Goal: Task Accomplishment & Management: Use online tool/utility

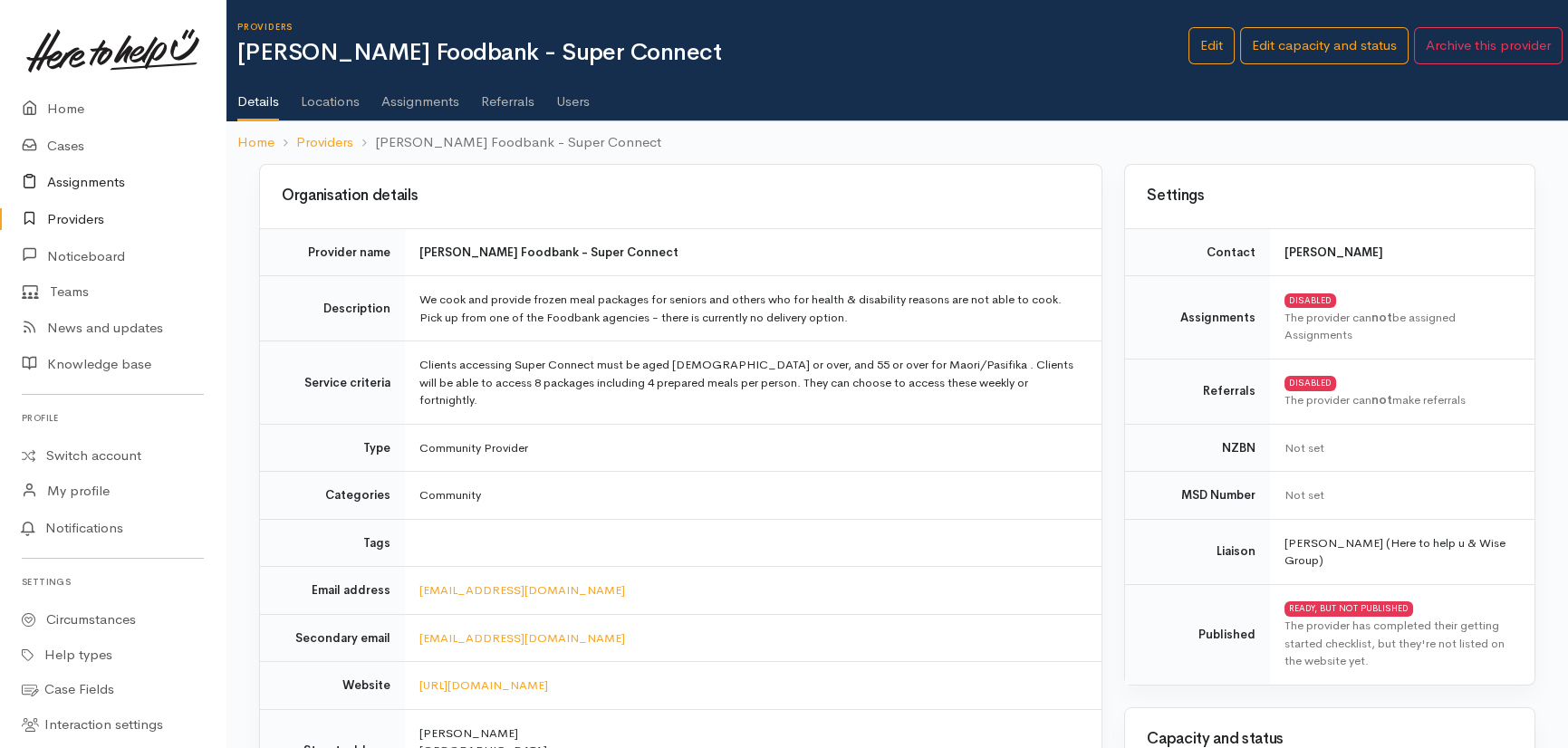
click at [84, 178] on link "Assignments" at bounding box center [113, 182] width 226 height 37
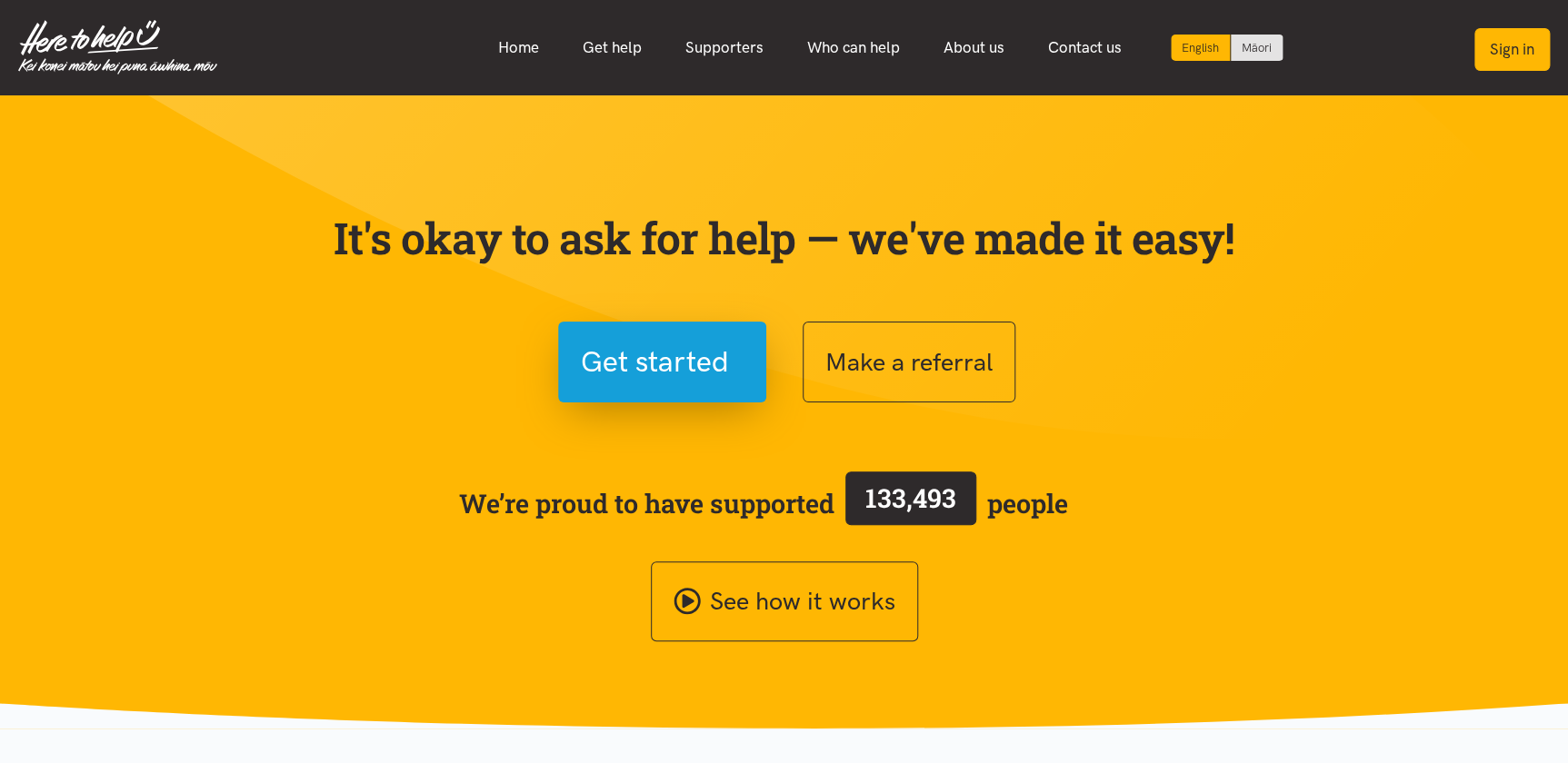
click at [1499, 45] on button "Sign in" at bounding box center [1512, 49] width 76 height 42
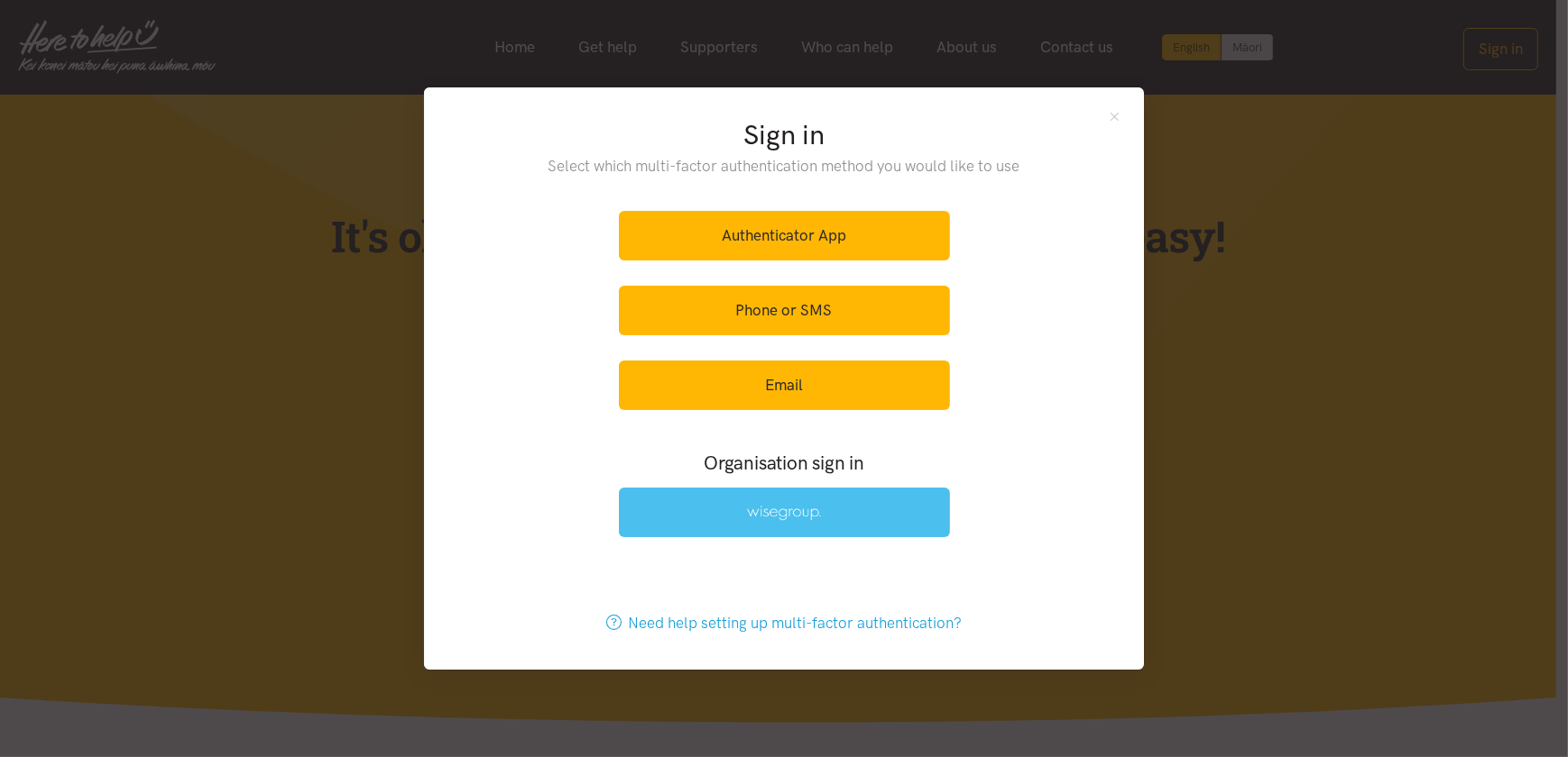
click at [760, 513] on img at bounding box center [784, 513] width 74 height 15
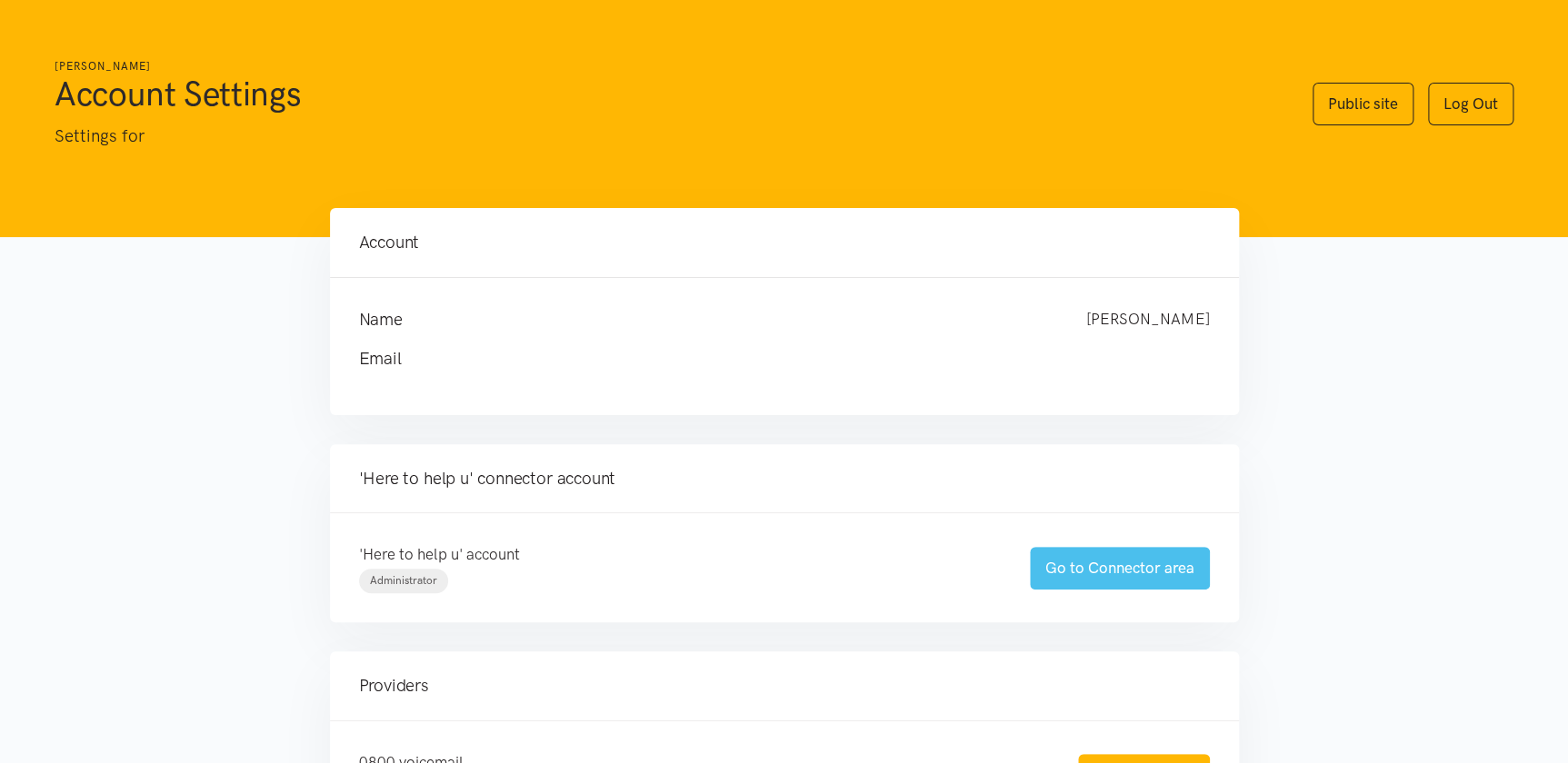
click at [1117, 567] on link "Go to Connector area" at bounding box center [1119, 568] width 180 height 42
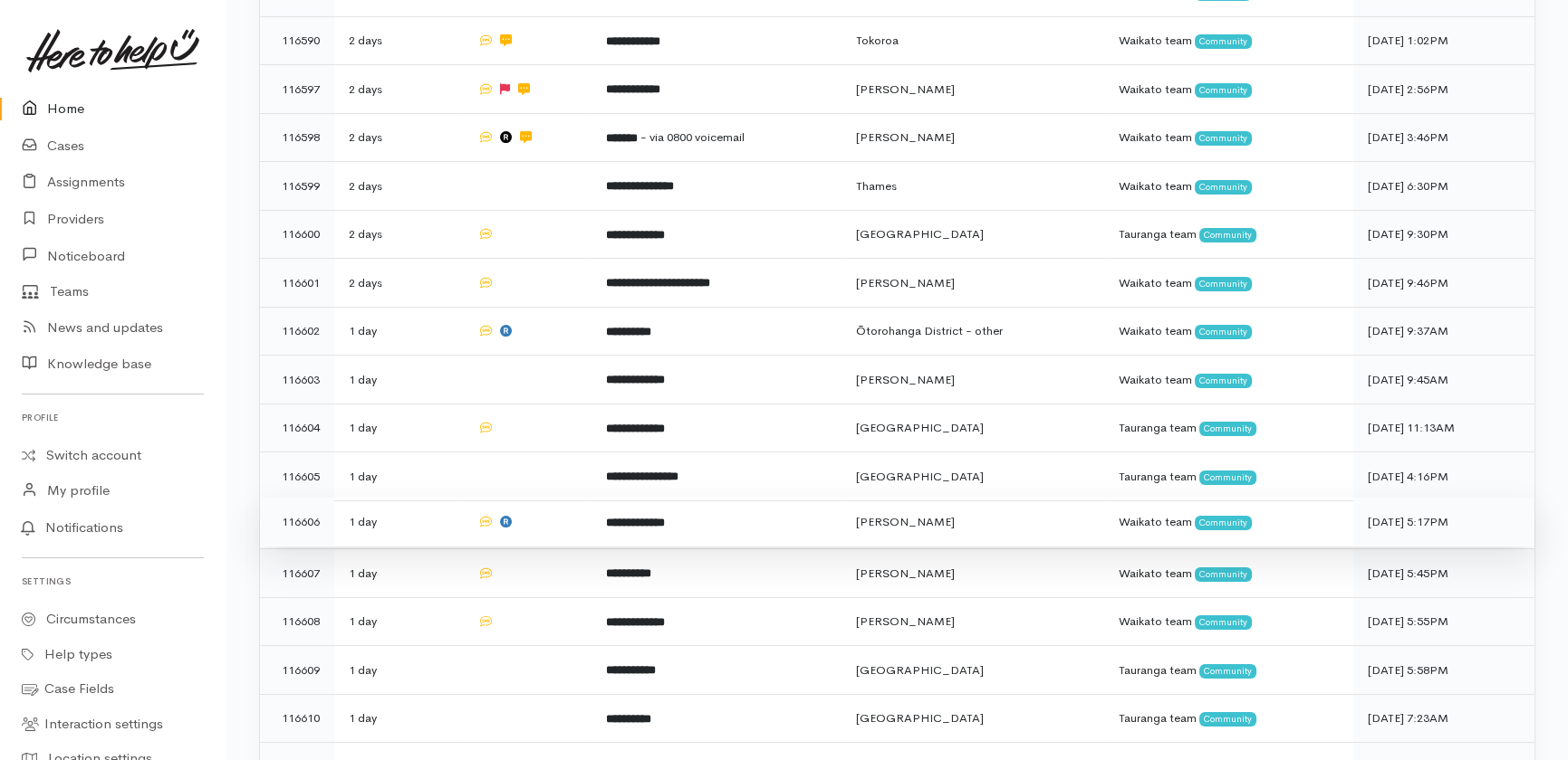
scroll to position [493, 0]
click at [637, 516] on b "**********" at bounding box center [635, 522] width 59 height 12
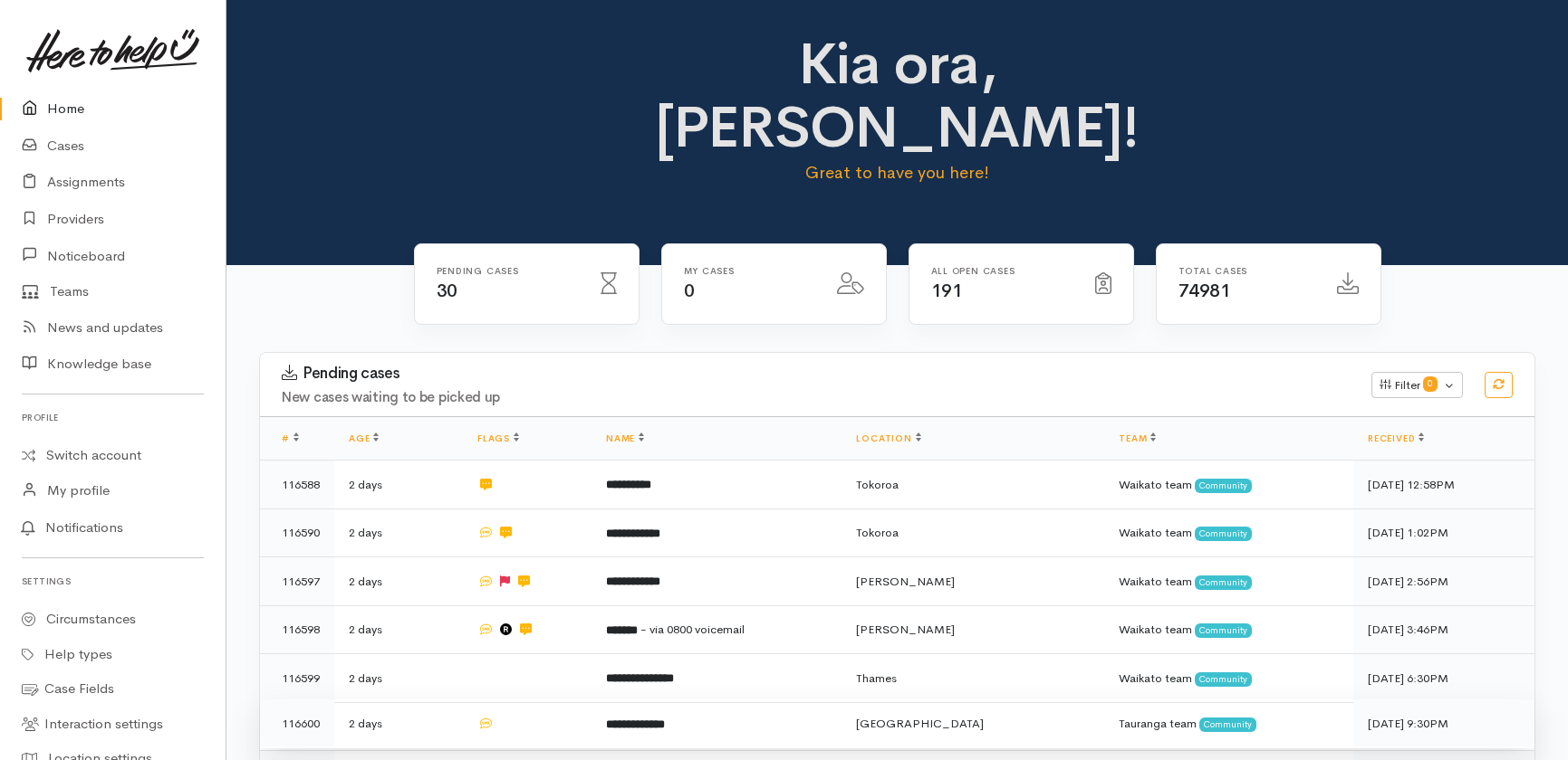
scroll to position [493, 0]
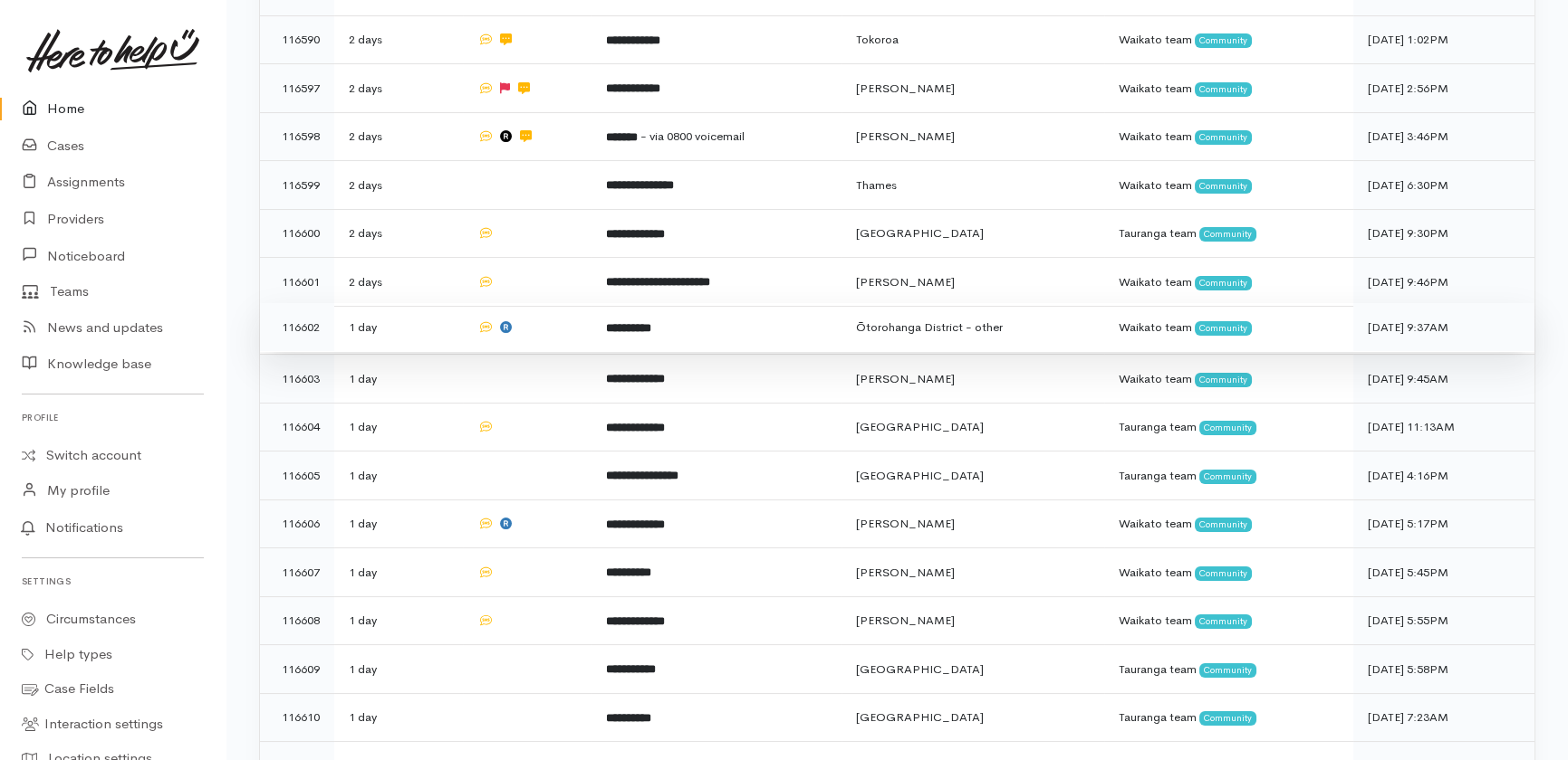
click at [615, 323] on b "**********" at bounding box center [629, 328] width 45 height 12
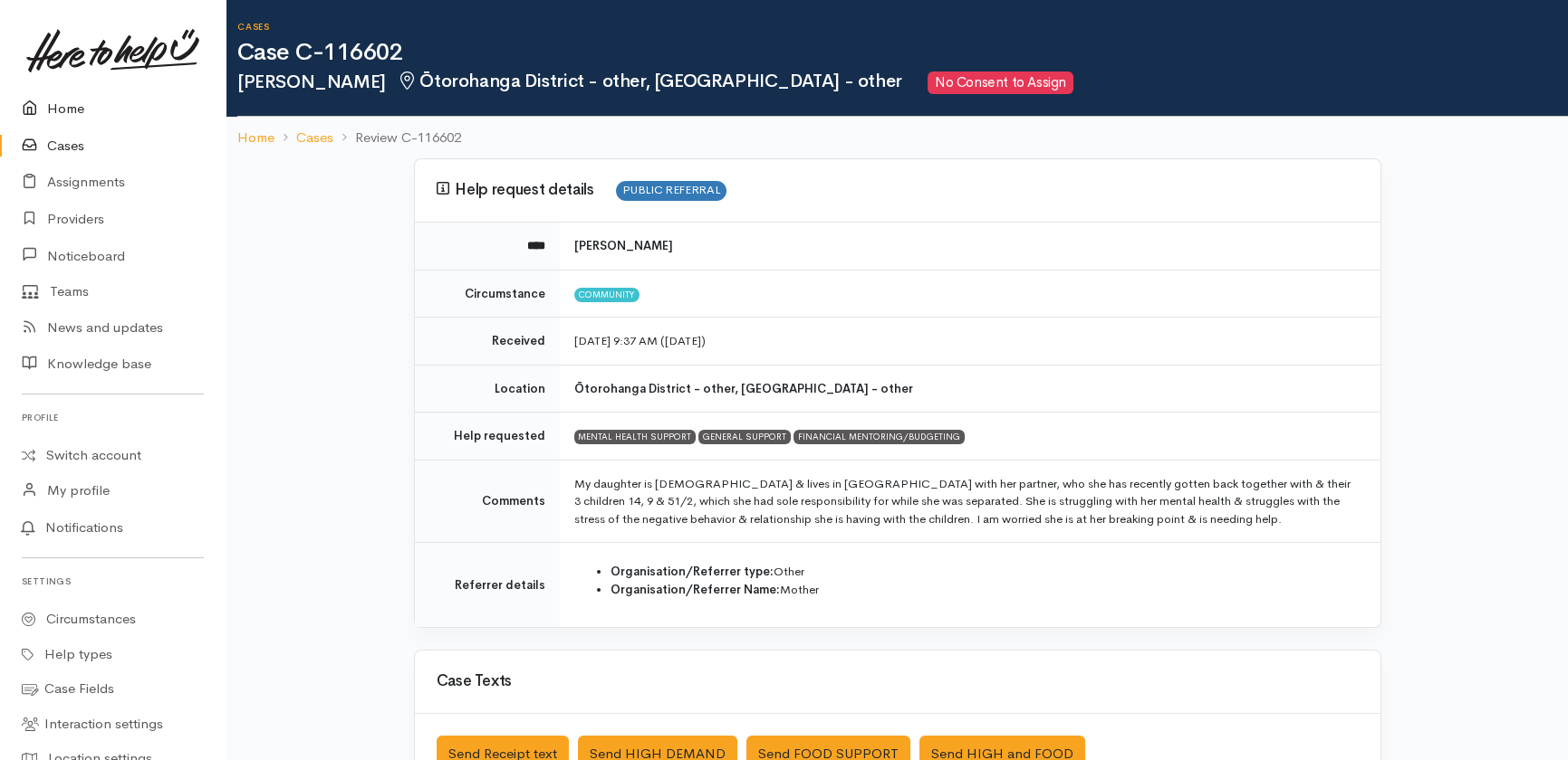
click at [69, 108] on link "Home" at bounding box center [113, 108] width 226 height 37
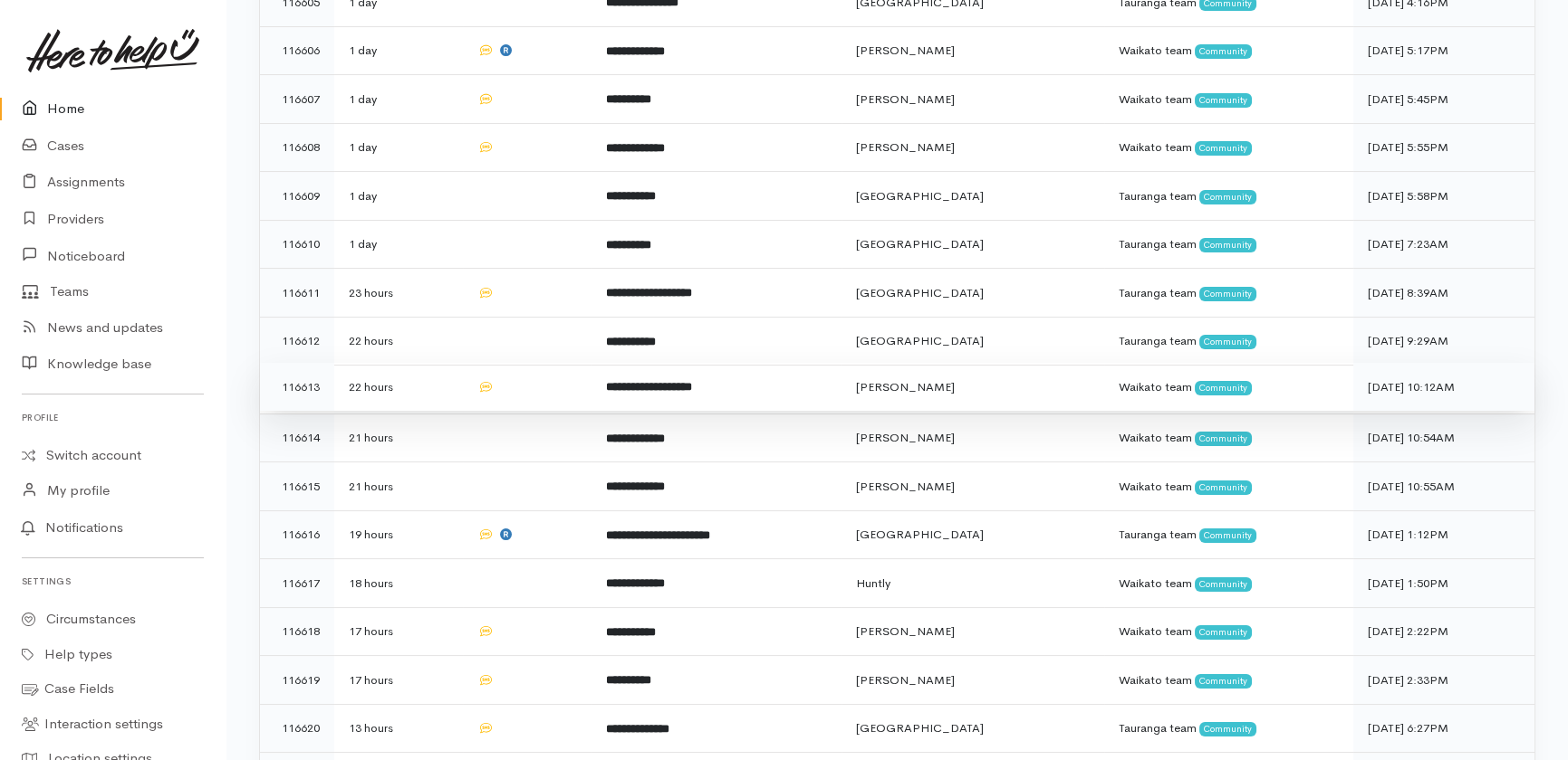
scroll to position [987, 0]
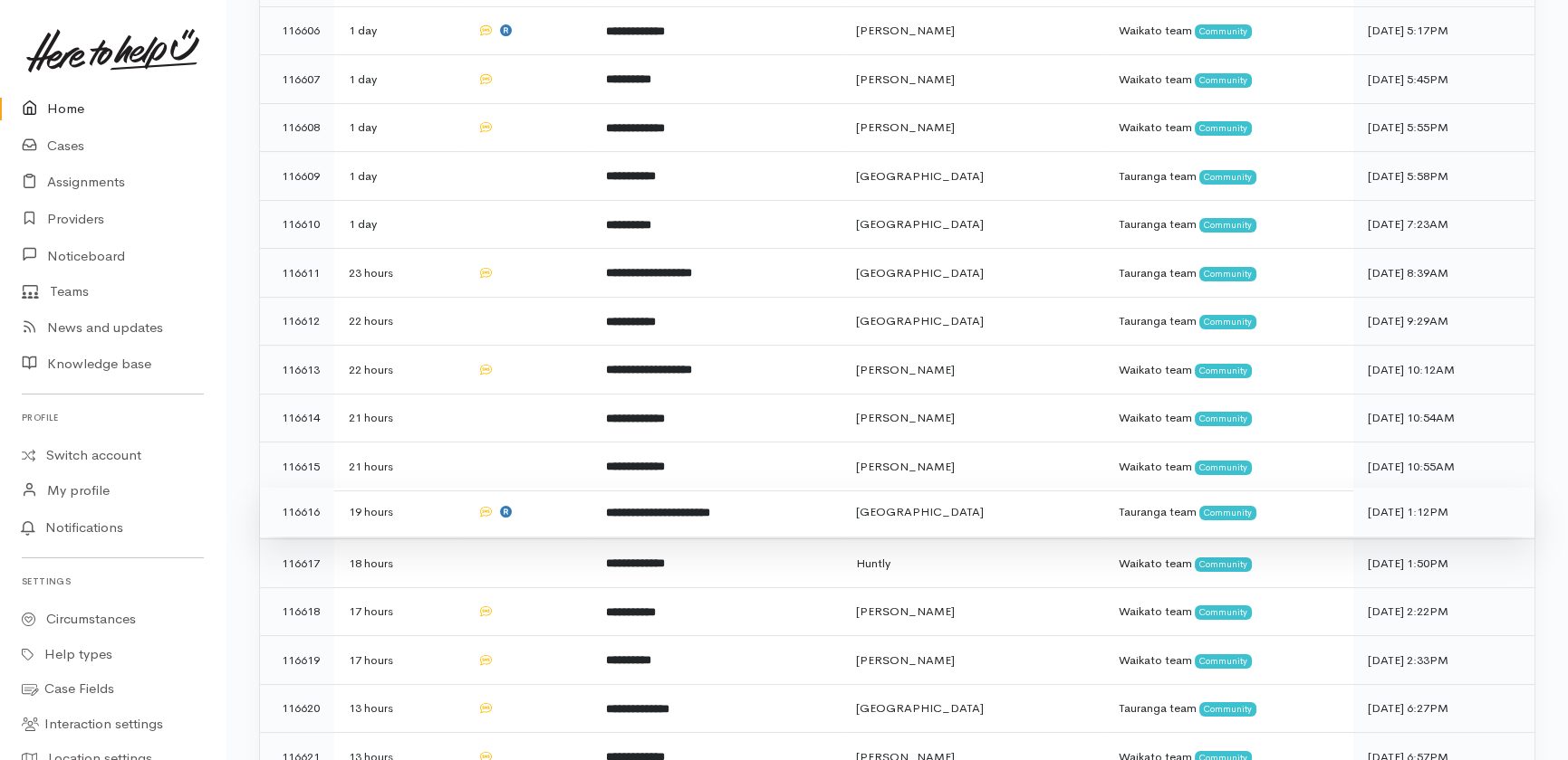
click at [649, 507] on b "**********" at bounding box center [658, 513] width 104 height 12
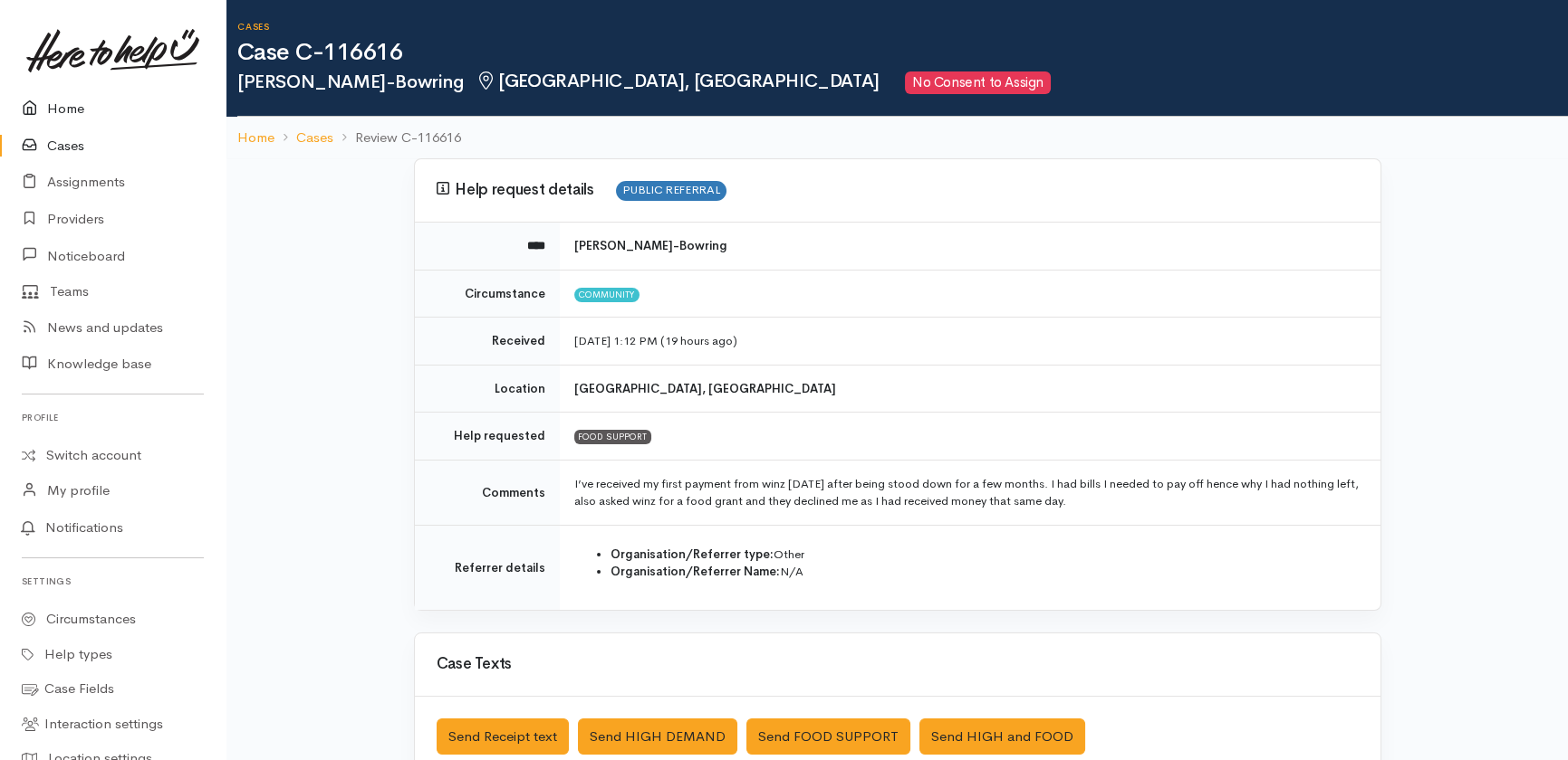
click at [70, 108] on link "Home" at bounding box center [113, 108] width 226 height 37
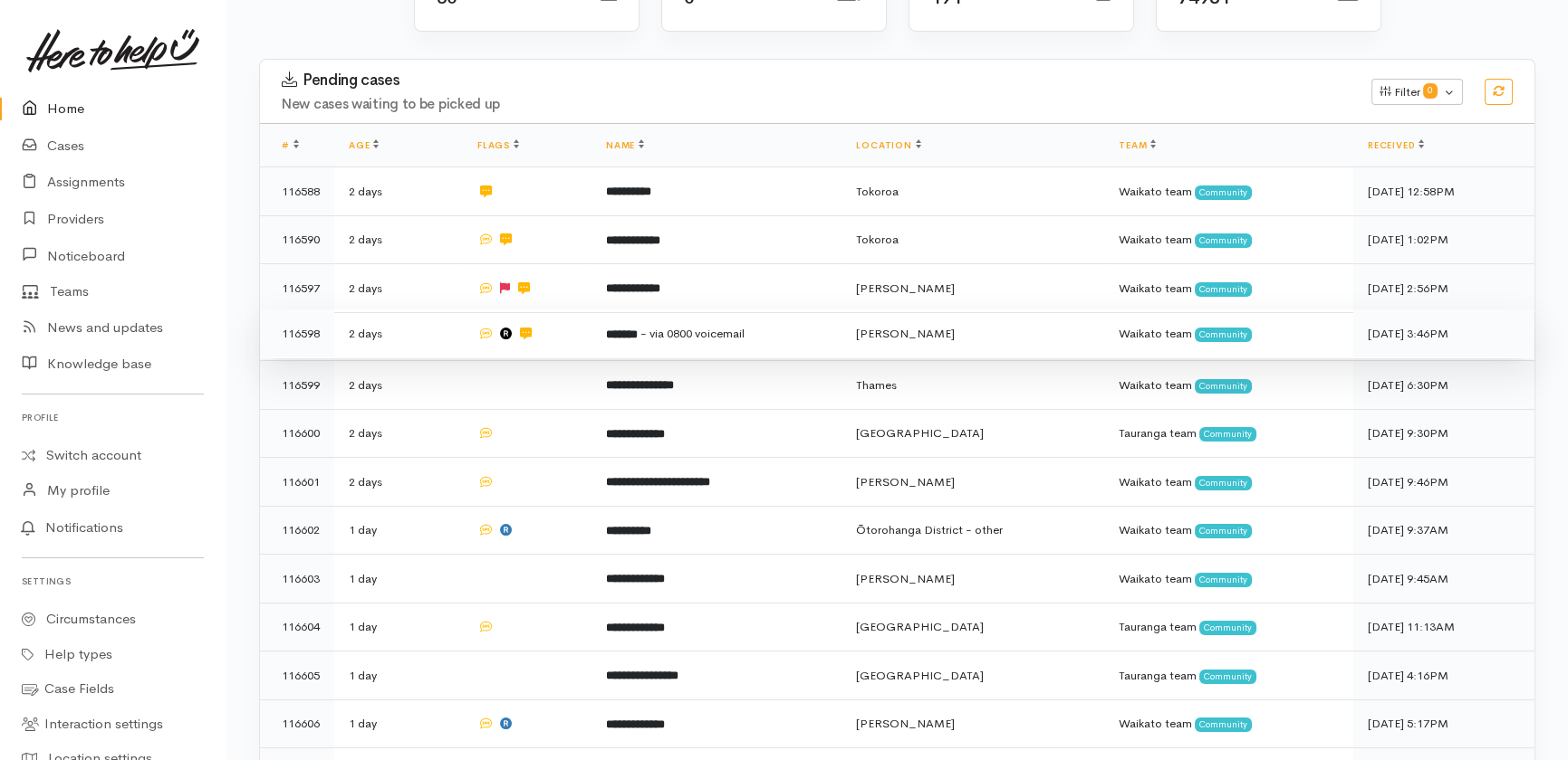
scroll to position [290, 0]
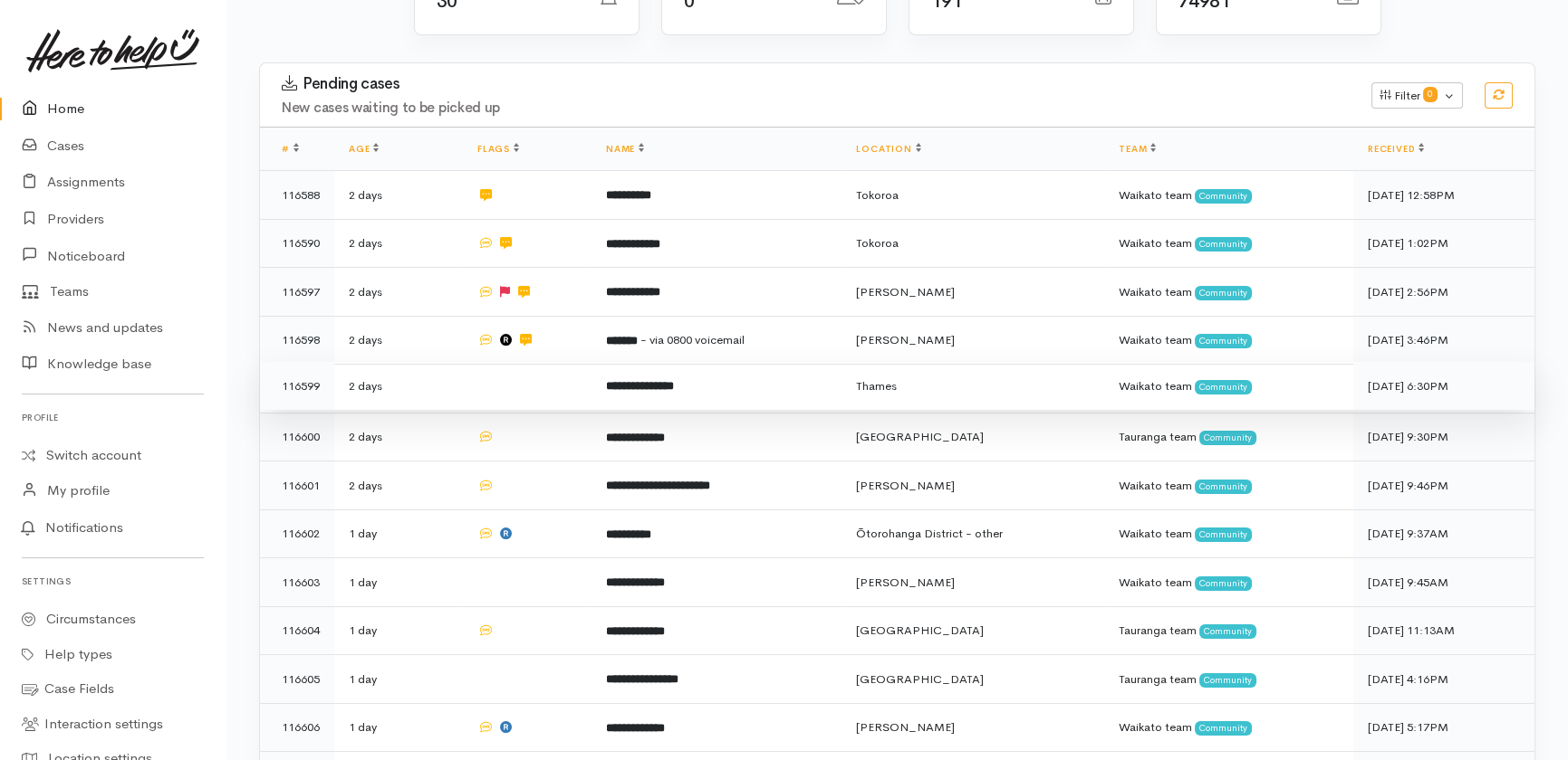
click at [529, 362] on td at bounding box center [527, 387] width 129 height 49
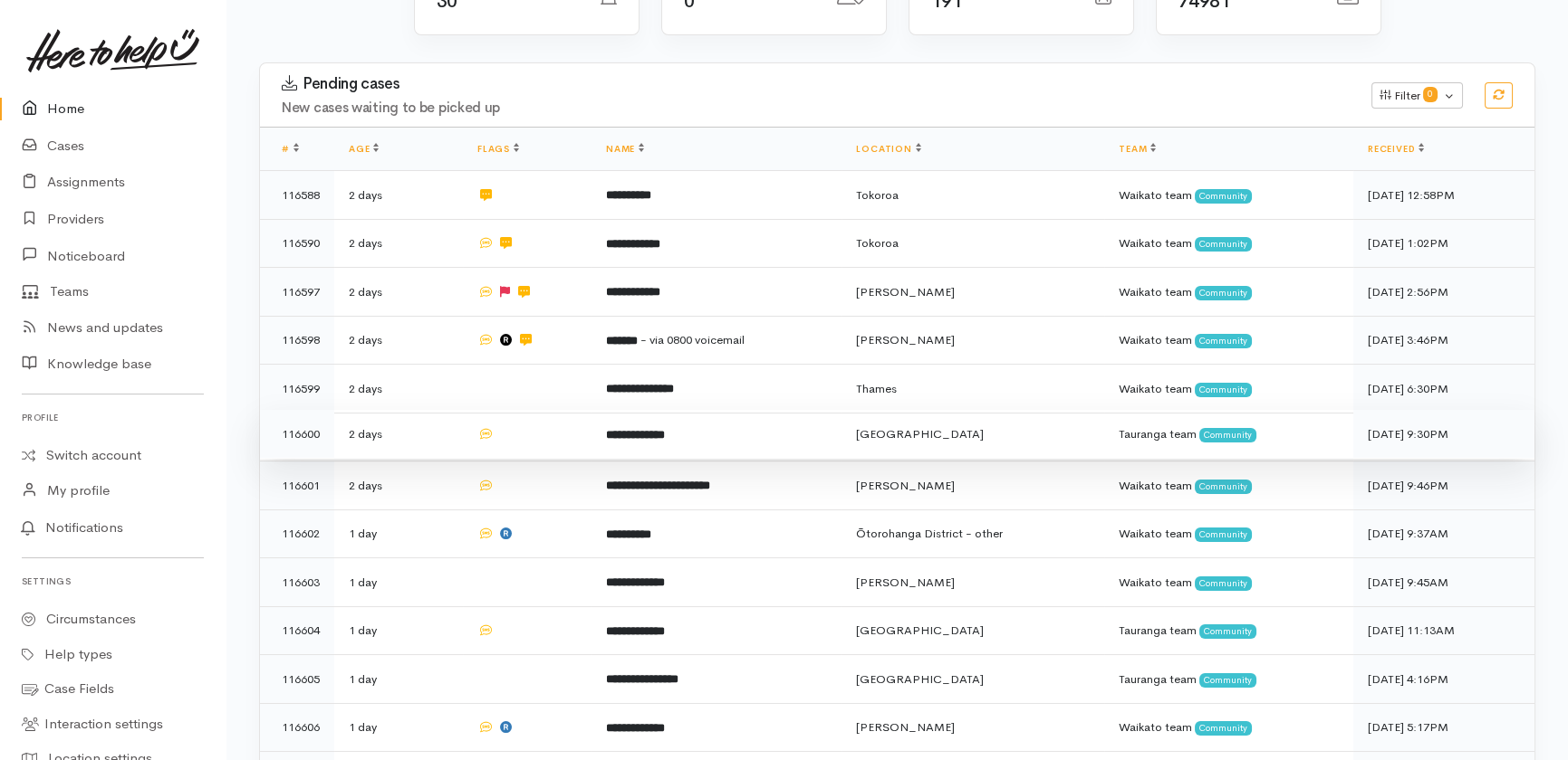
click at [520, 410] on td at bounding box center [527, 435] width 129 height 49
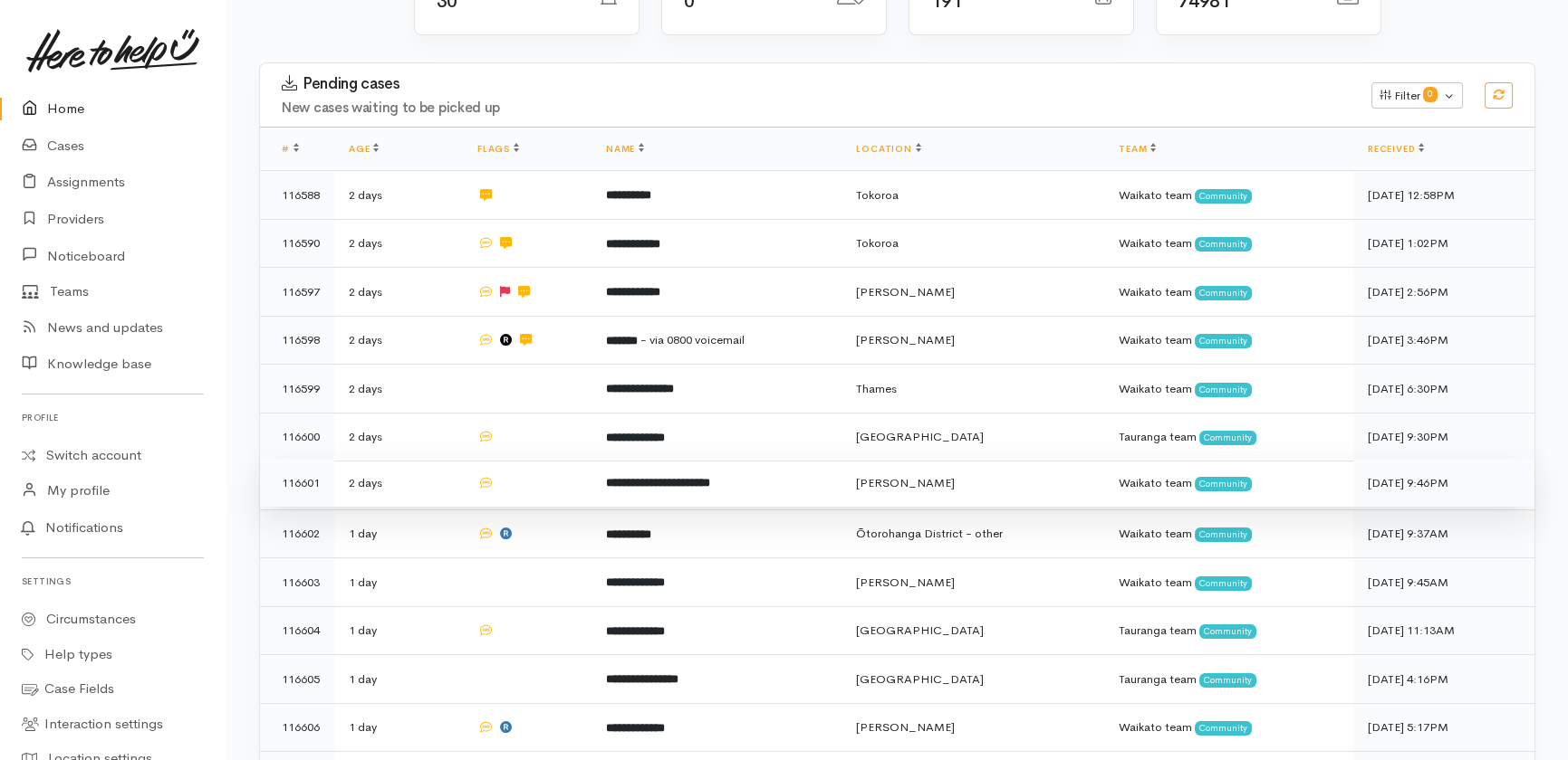
drag, startPoint x: 534, startPoint y: 420, endPoint x: 551, endPoint y: 425, distance: 17.7
click at [536, 459] on td at bounding box center [527, 483] width 129 height 49
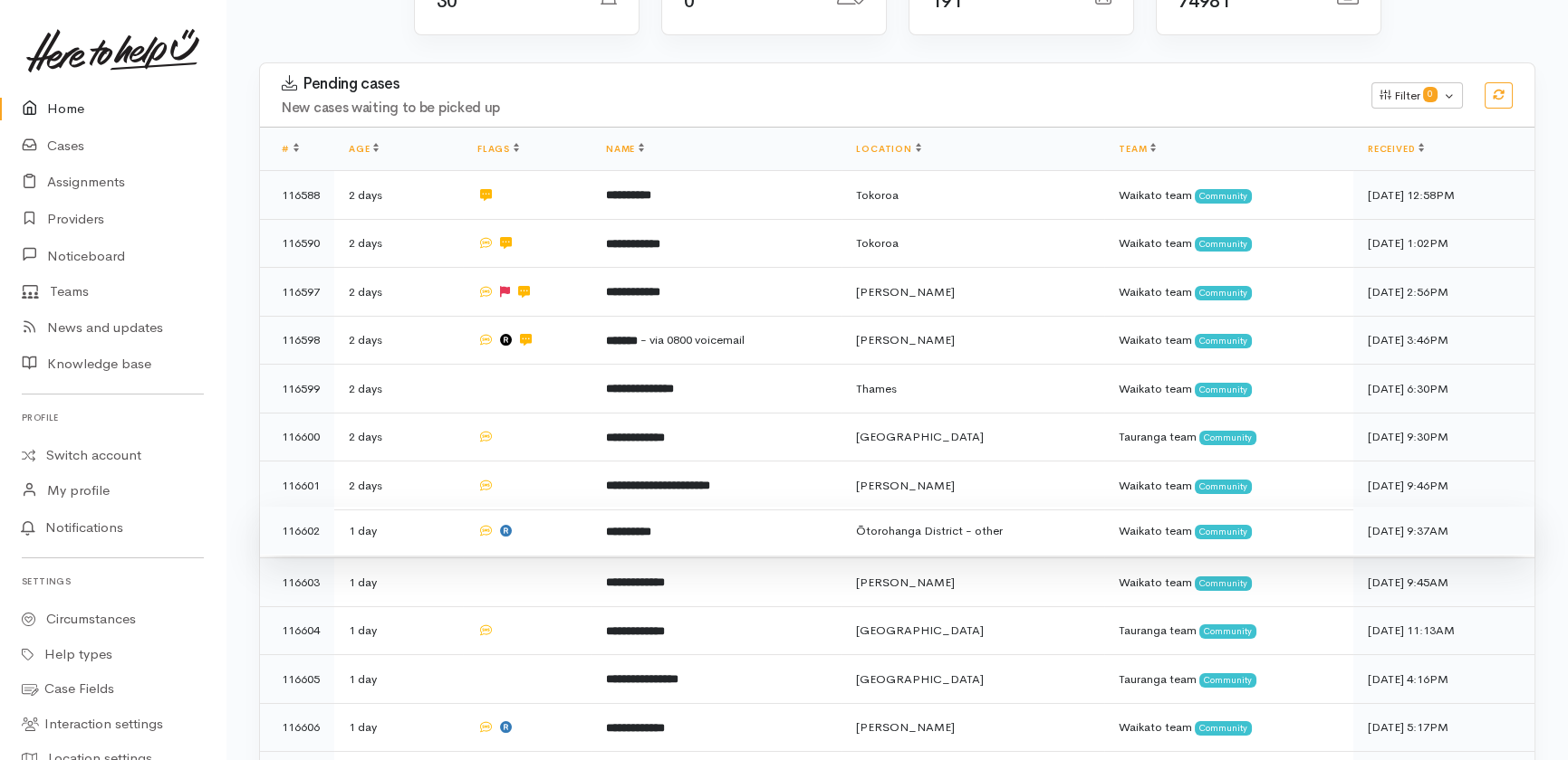
click at [555, 507] on td at bounding box center [527, 531] width 129 height 49
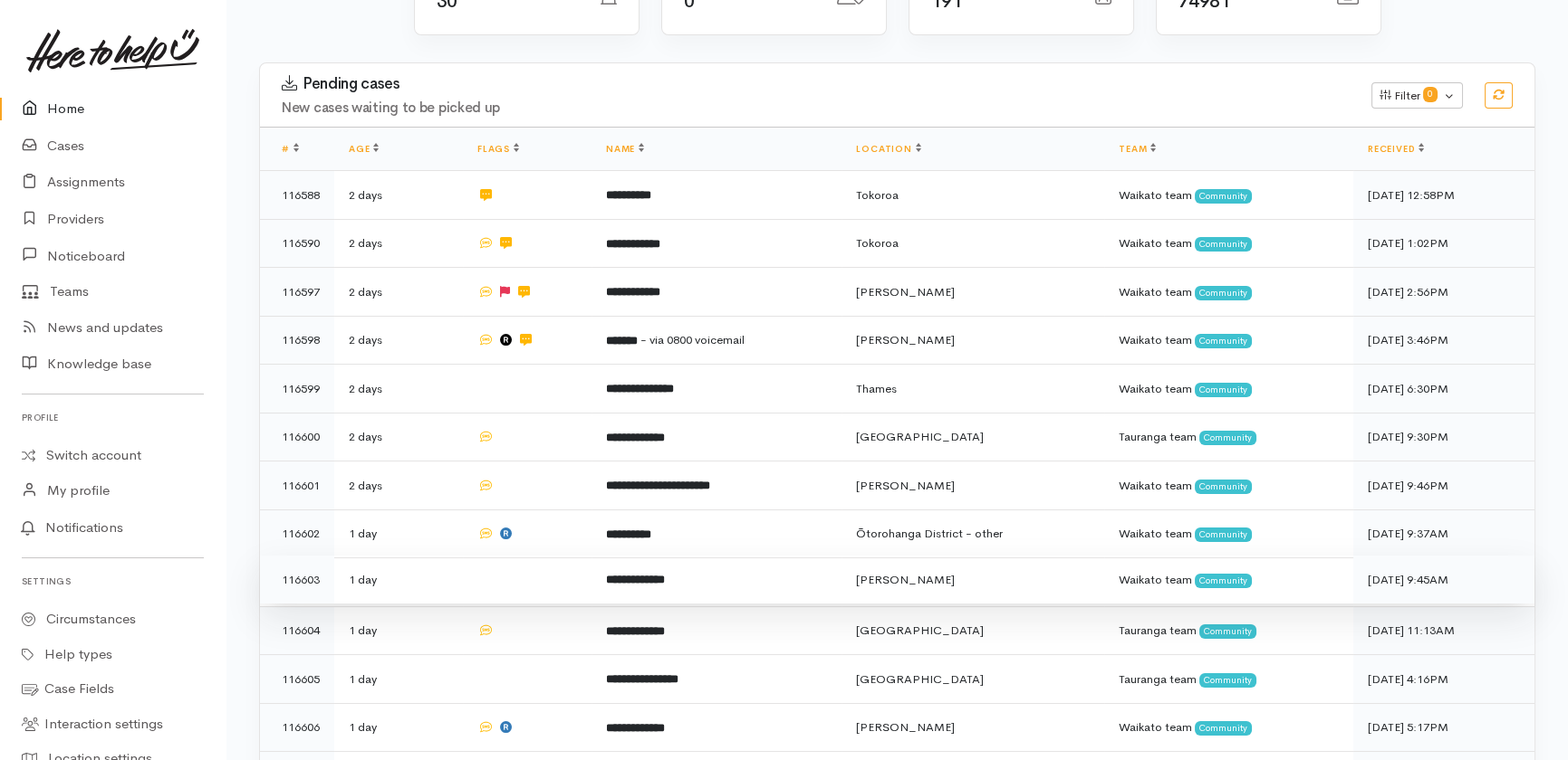
click at [513, 556] on td at bounding box center [527, 580] width 129 height 49
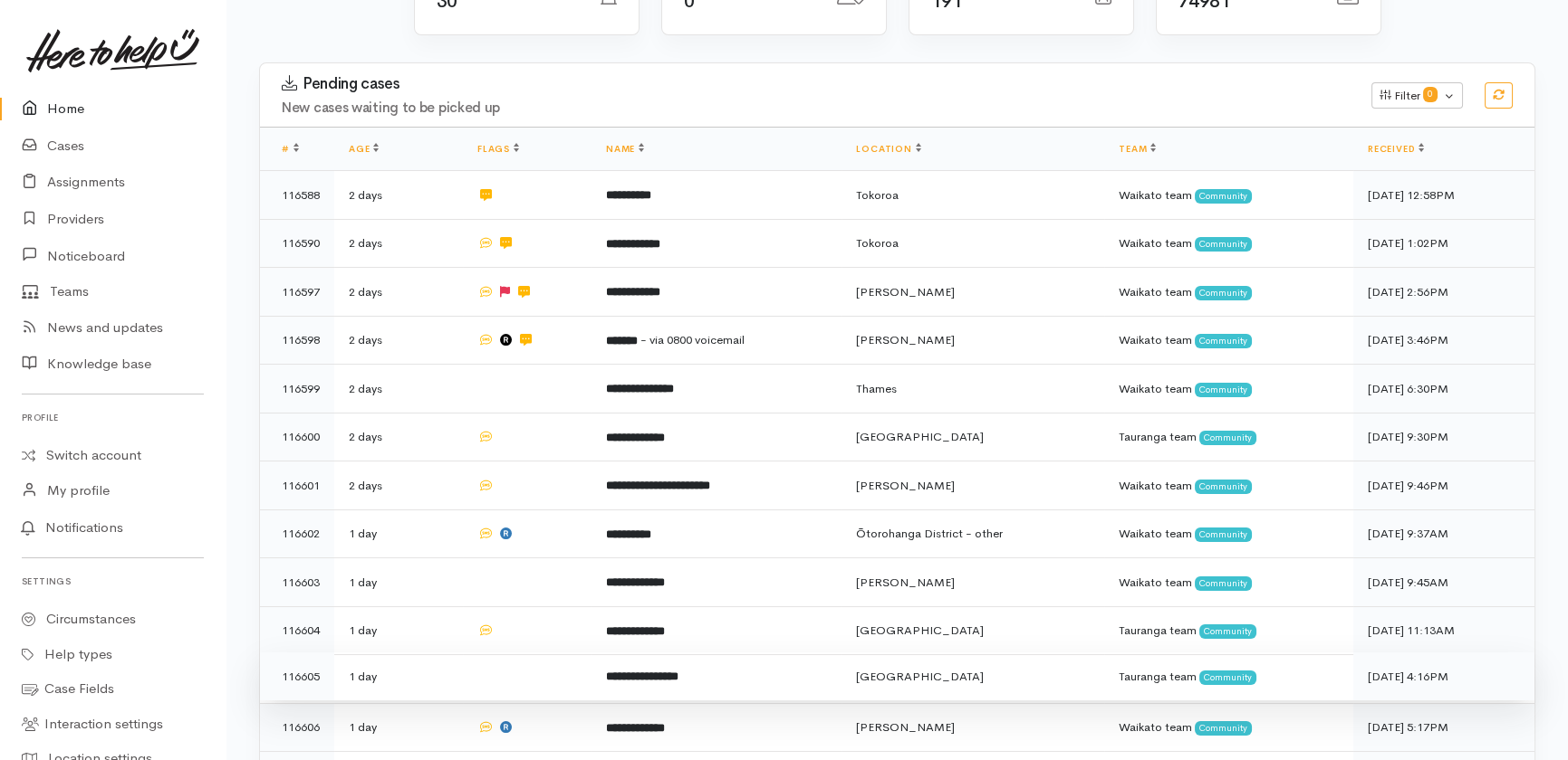
drag, startPoint x: 519, startPoint y: 562, endPoint x: 516, endPoint y: 586, distance: 24.2
click at [521, 607] on td at bounding box center [527, 631] width 129 height 49
click at [513, 653] on td at bounding box center [527, 677] width 129 height 49
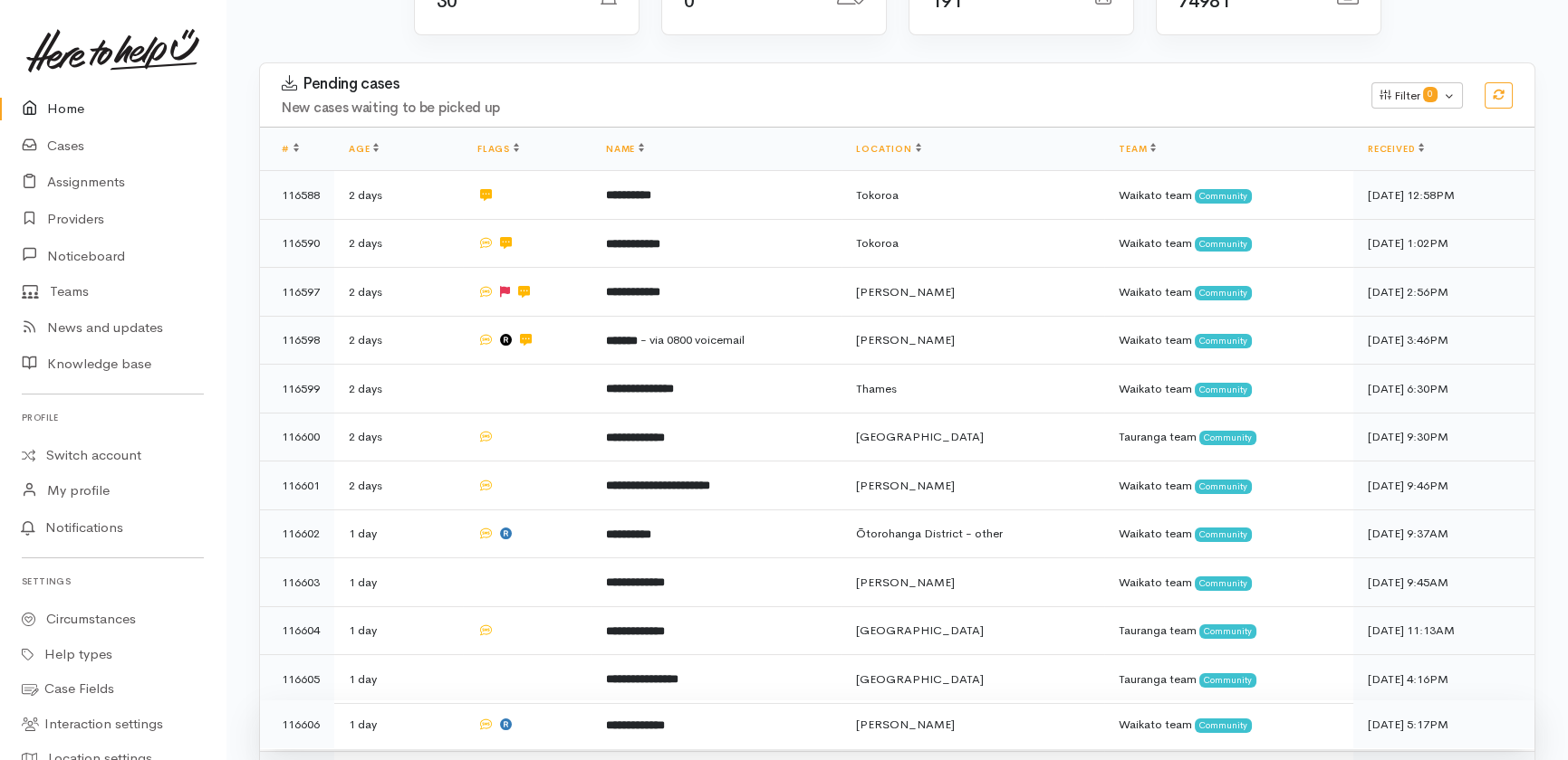
click at [552, 701] on td at bounding box center [527, 725] width 129 height 49
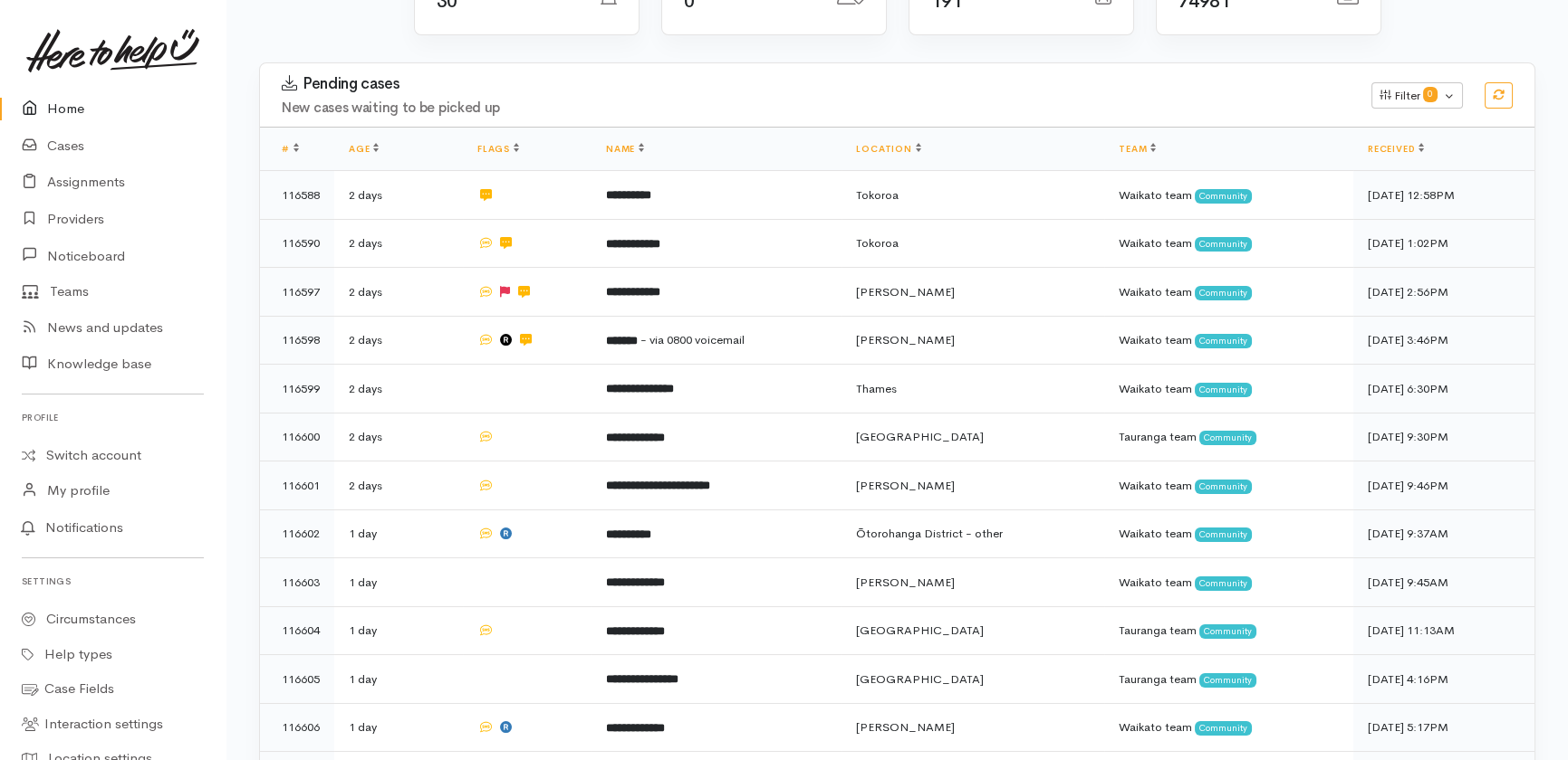
click at [63, 108] on link "Home" at bounding box center [113, 108] width 226 height 37
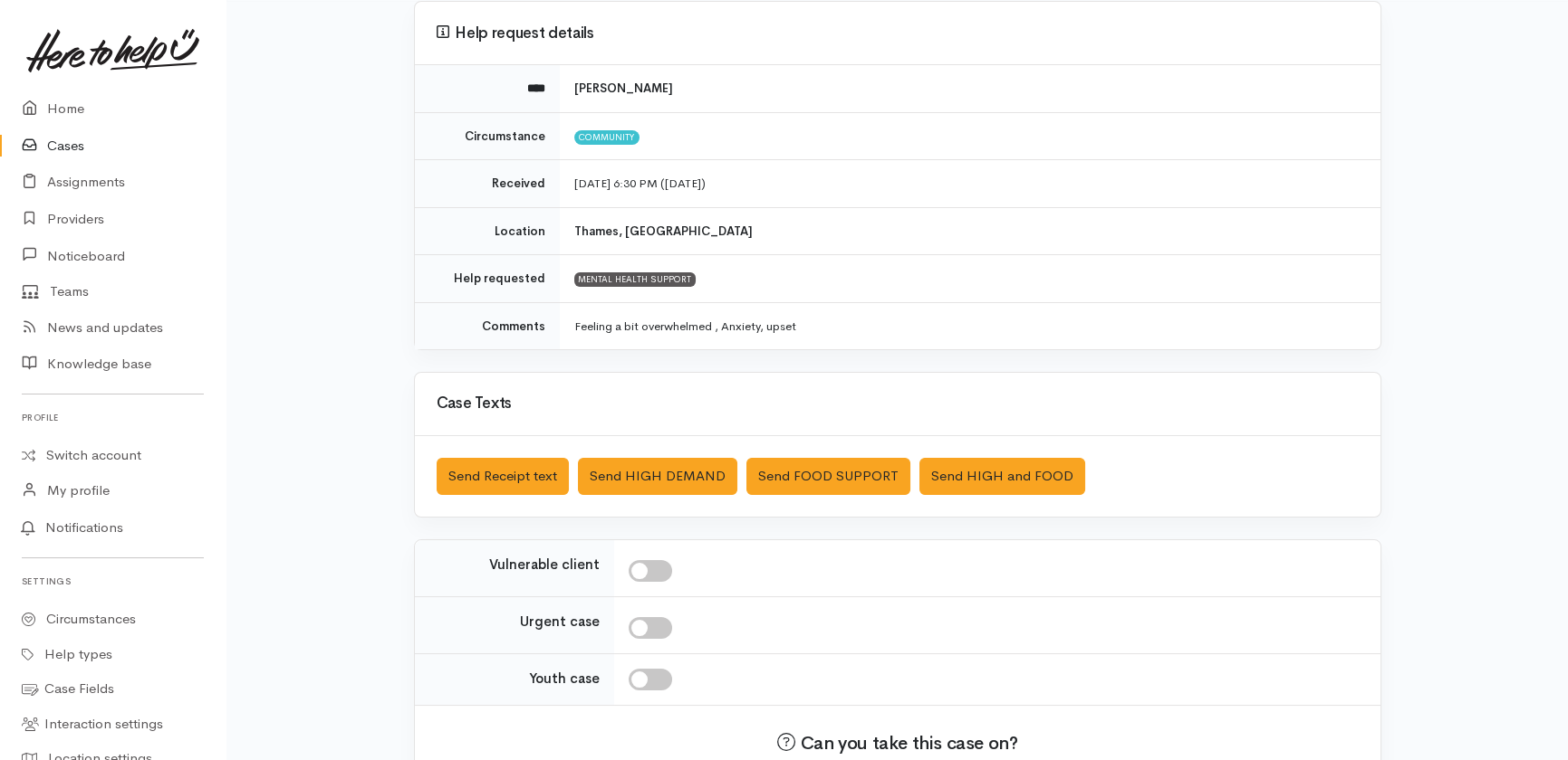
scroll to position [164, 0]
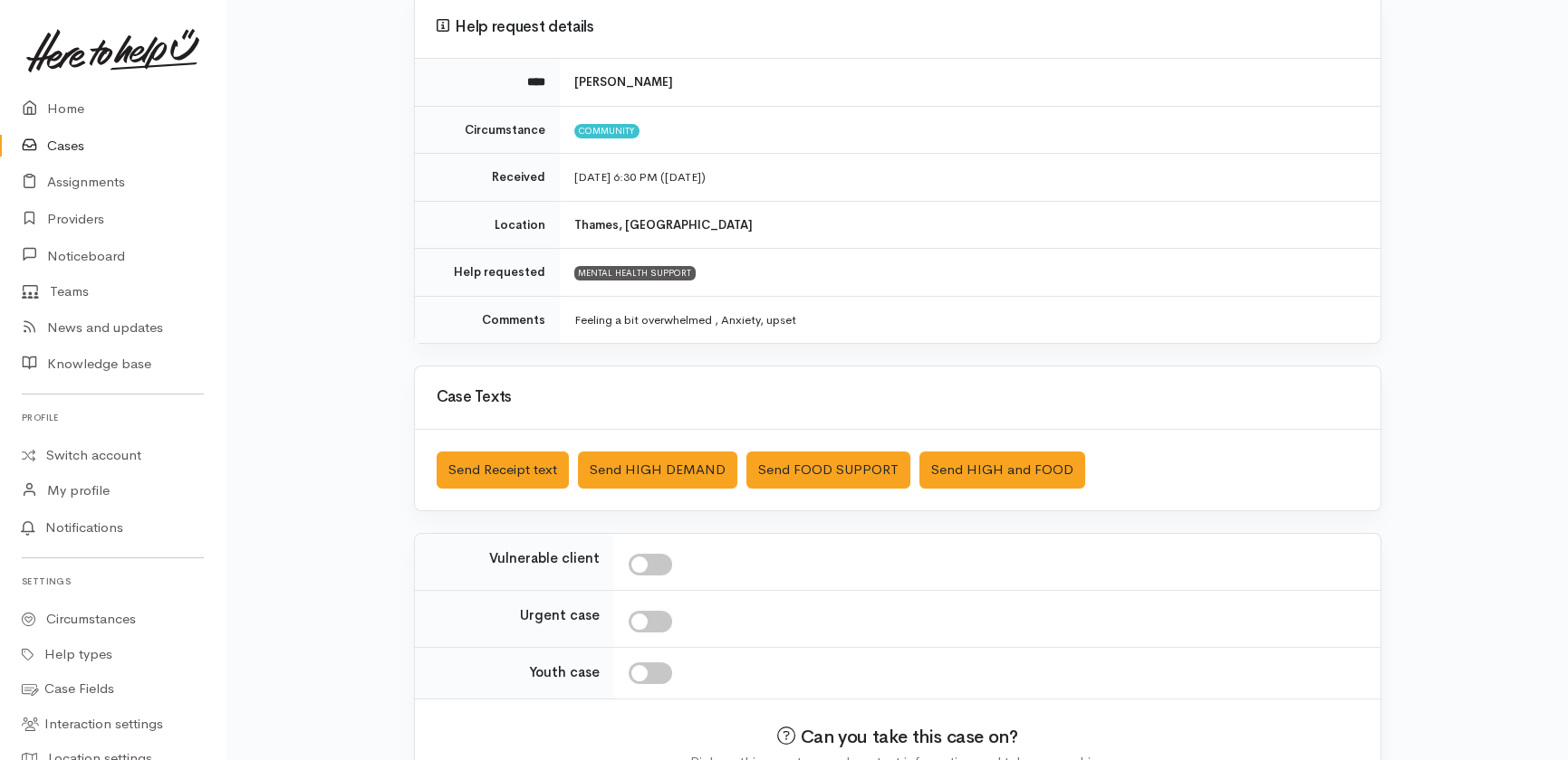
click at [658, 562] on input "checkbox" at bounding box center [650, 564] width 43 height 22
checkbox input "true"
click at [517, 465] on button "Send Receipt text" at bounding box center [503, 469] width 132 height 37
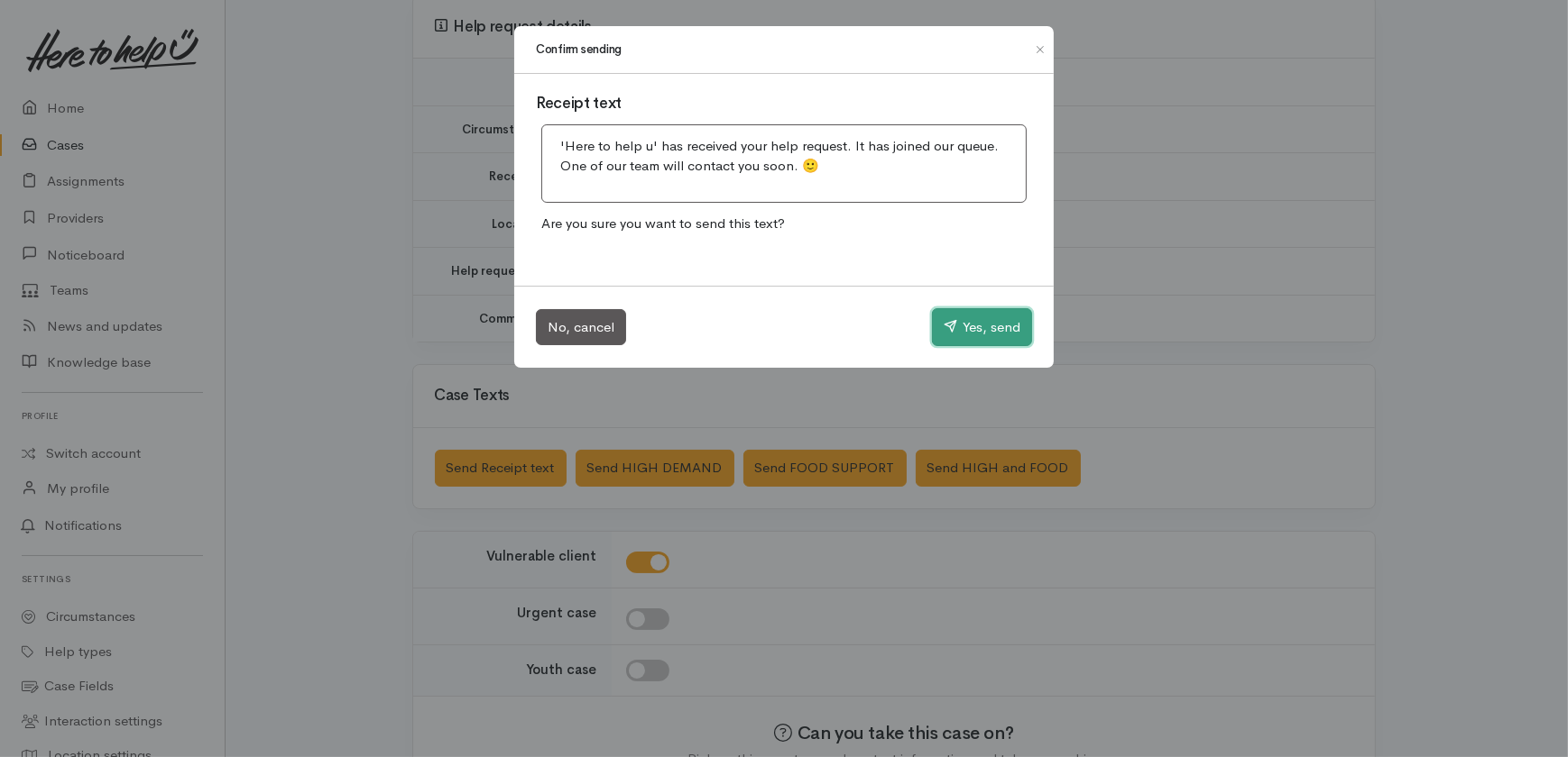
click at [993, 317] on button "Yes, send" at bounding box center [981, 327] width 100 height 37
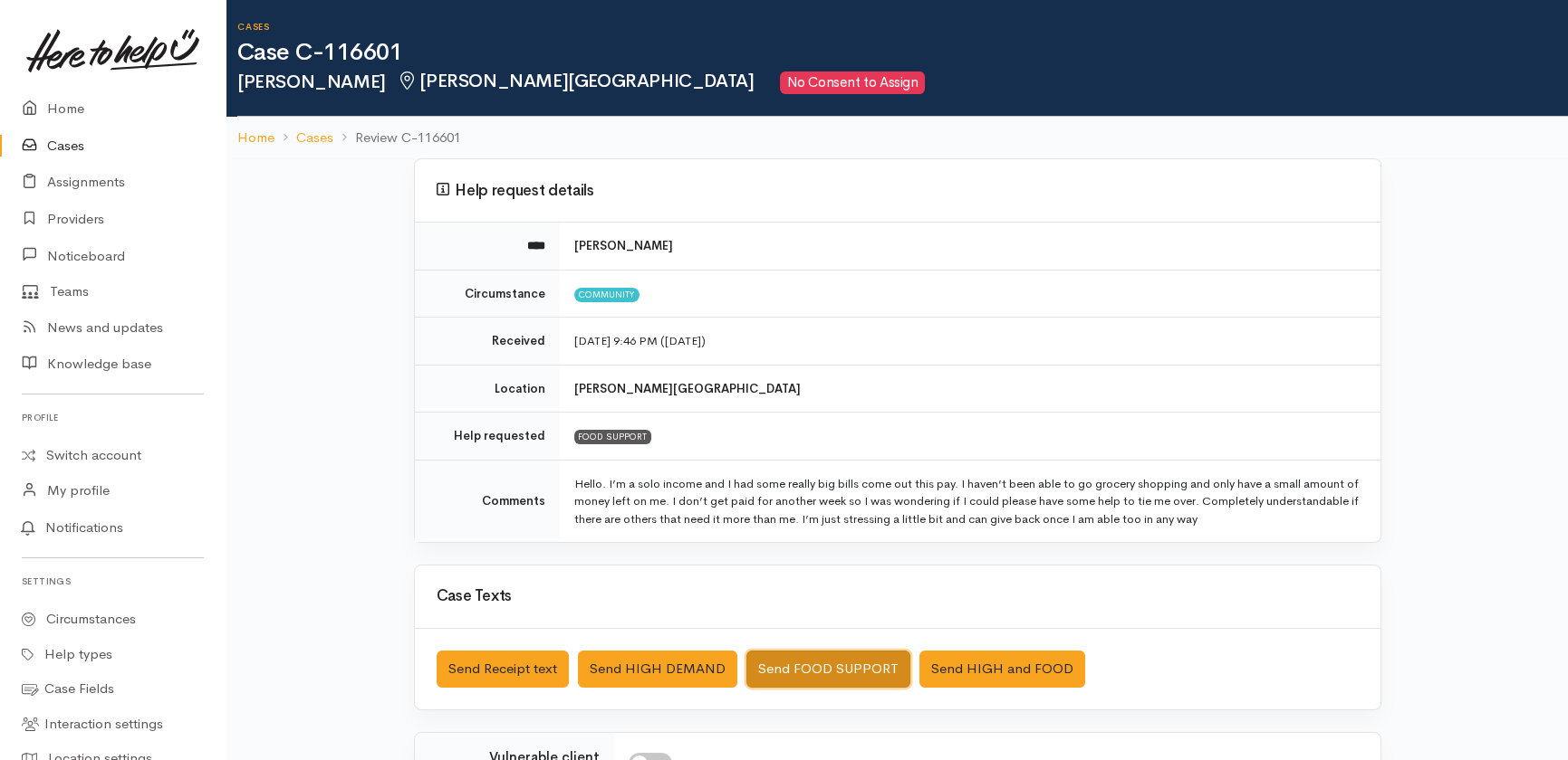
click at [841, 666] on button "Send FOOD SUPPORT" at bounding box center [828, 669] width 164 height 37
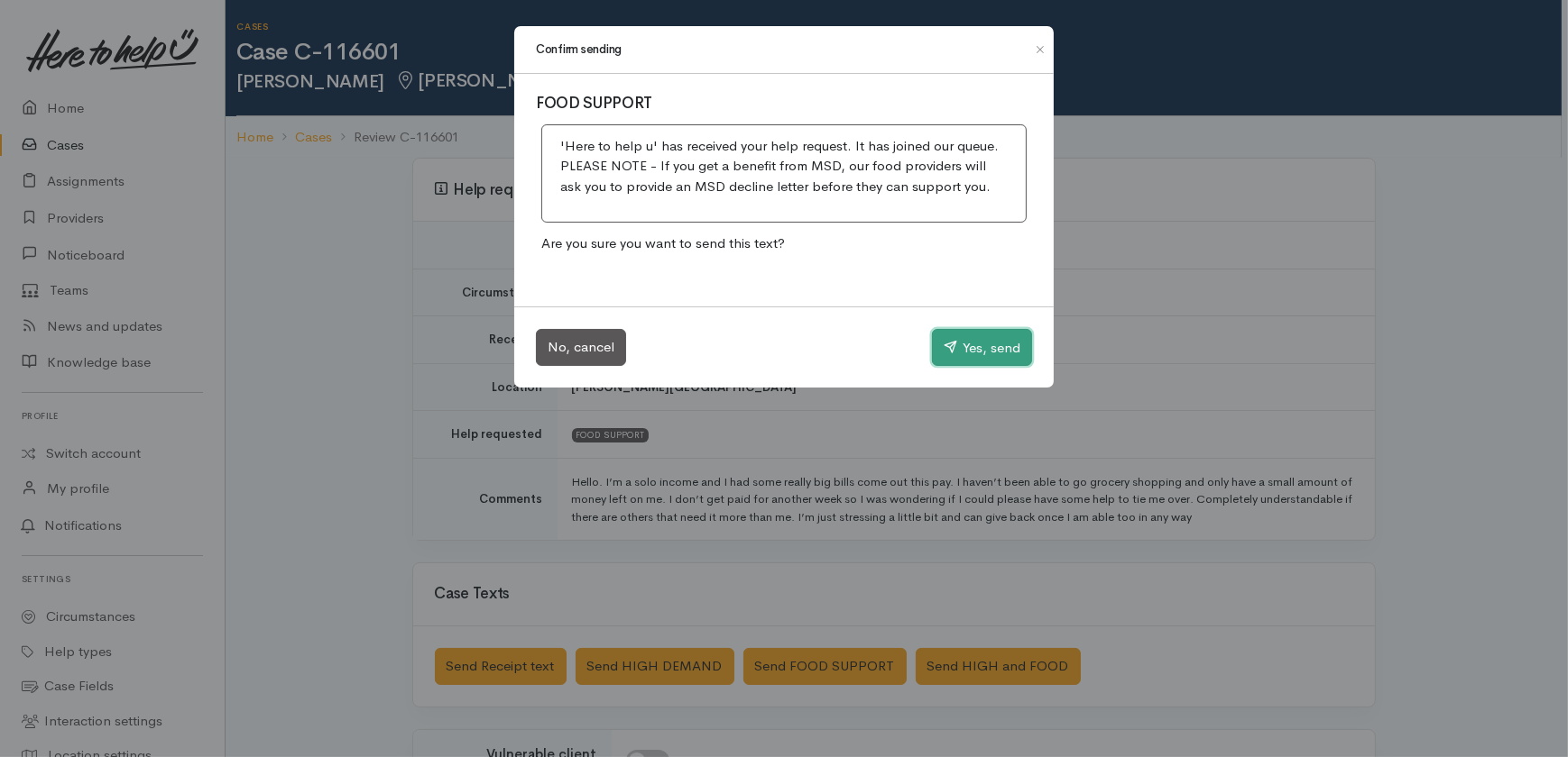
drag, startPoint x: 974, startPoint y: 343, endPoint x: 961, endPoint y: 393, distance: 51.7
click at [975, 343] on button "Yes, send" at bounding box center [981, 348] width 100 height 37
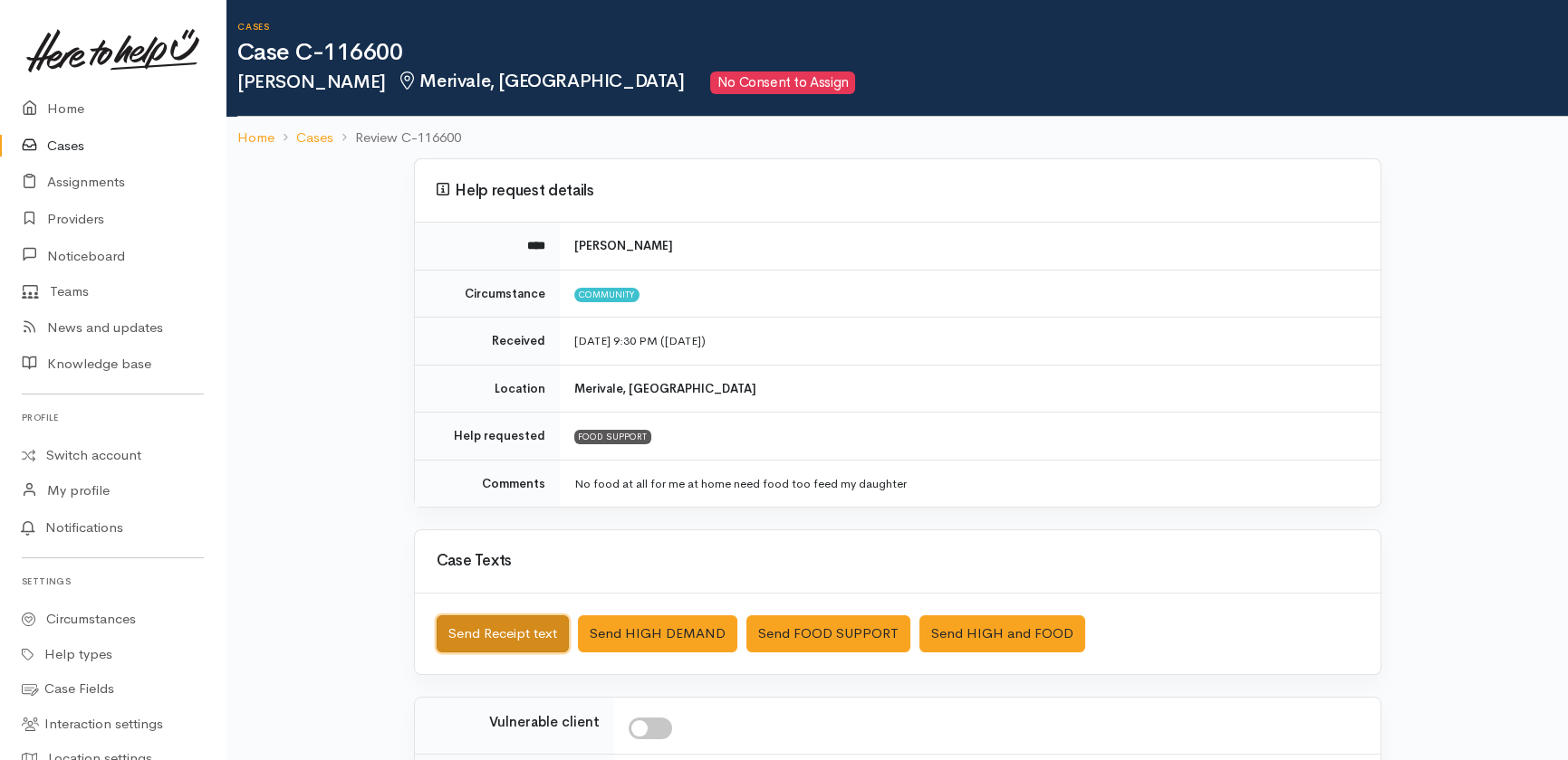
click at [507, 630] on button "Send Receipt text" at bounding box center [503, 633] width 132 height 37
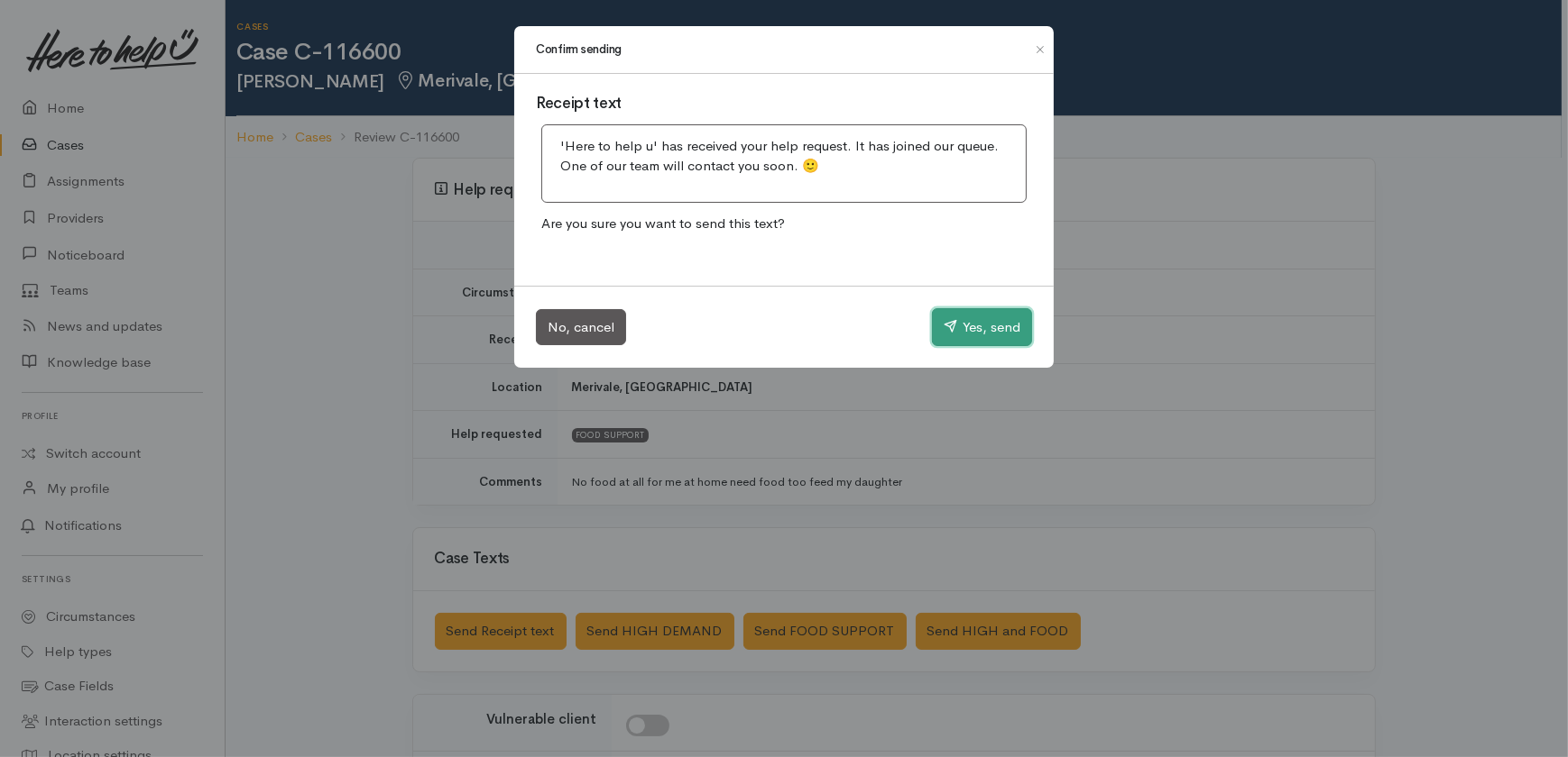
click at [976, 324] on button "Yes, send" at bounding box center [981, 327] width 100 height 37
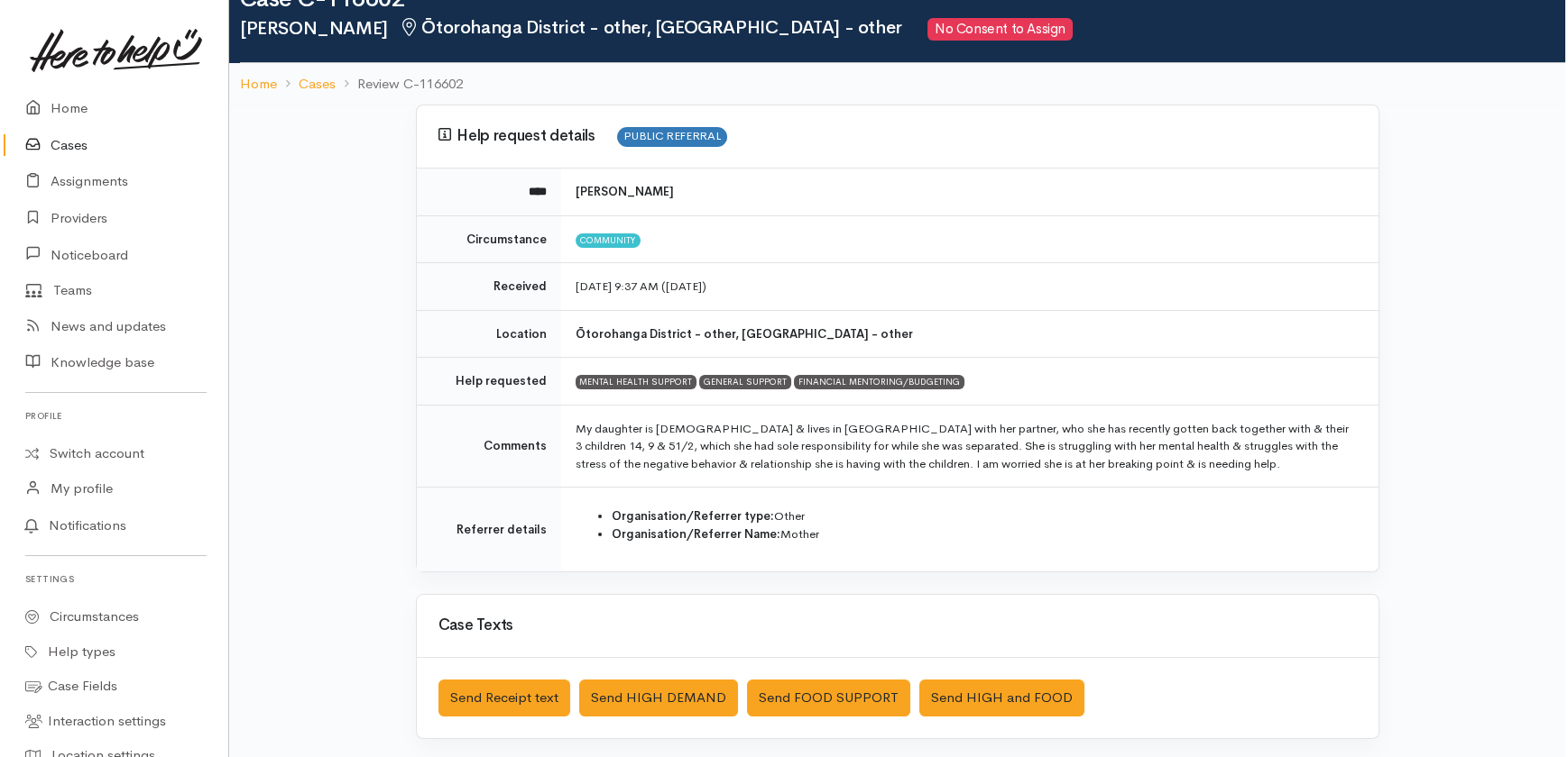
scroll to position [82, 0]
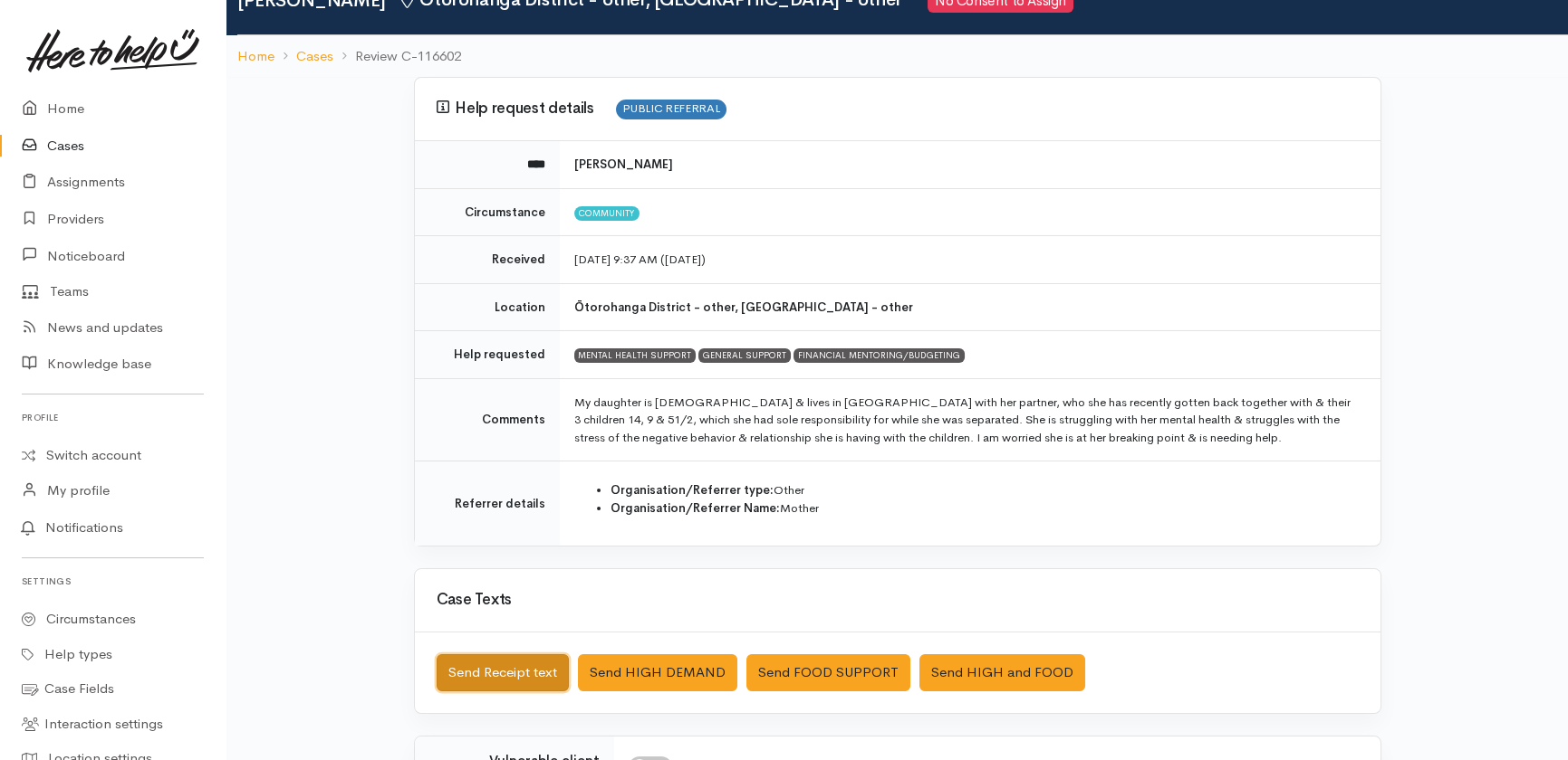
click at [486, 661] on button "Send Receipt text" at bounding box center [503, 673] width 132 height 37
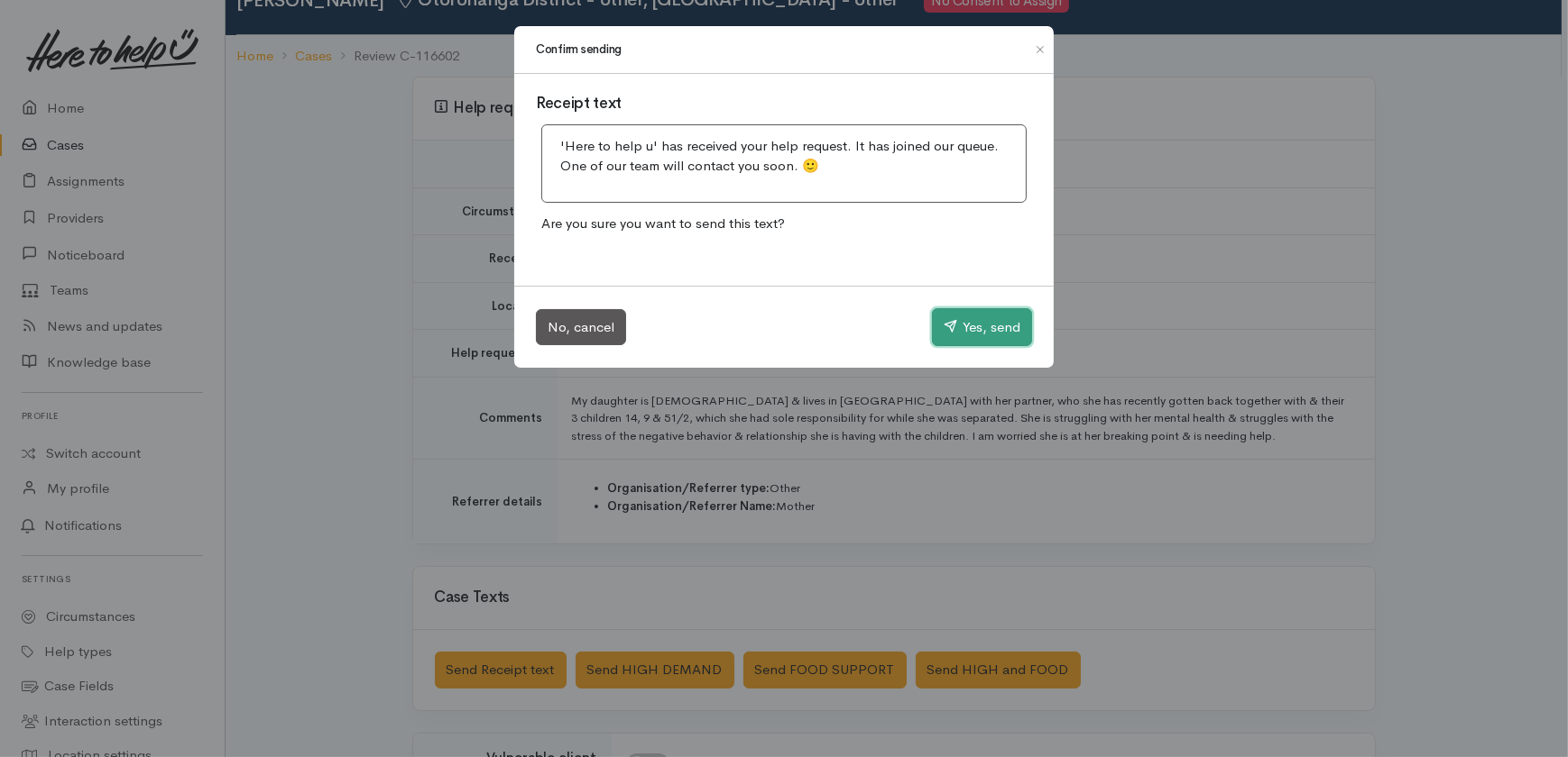
click at [978, 322] on button "Yes, send" at bounding box center [981, 327] width 100 height 37
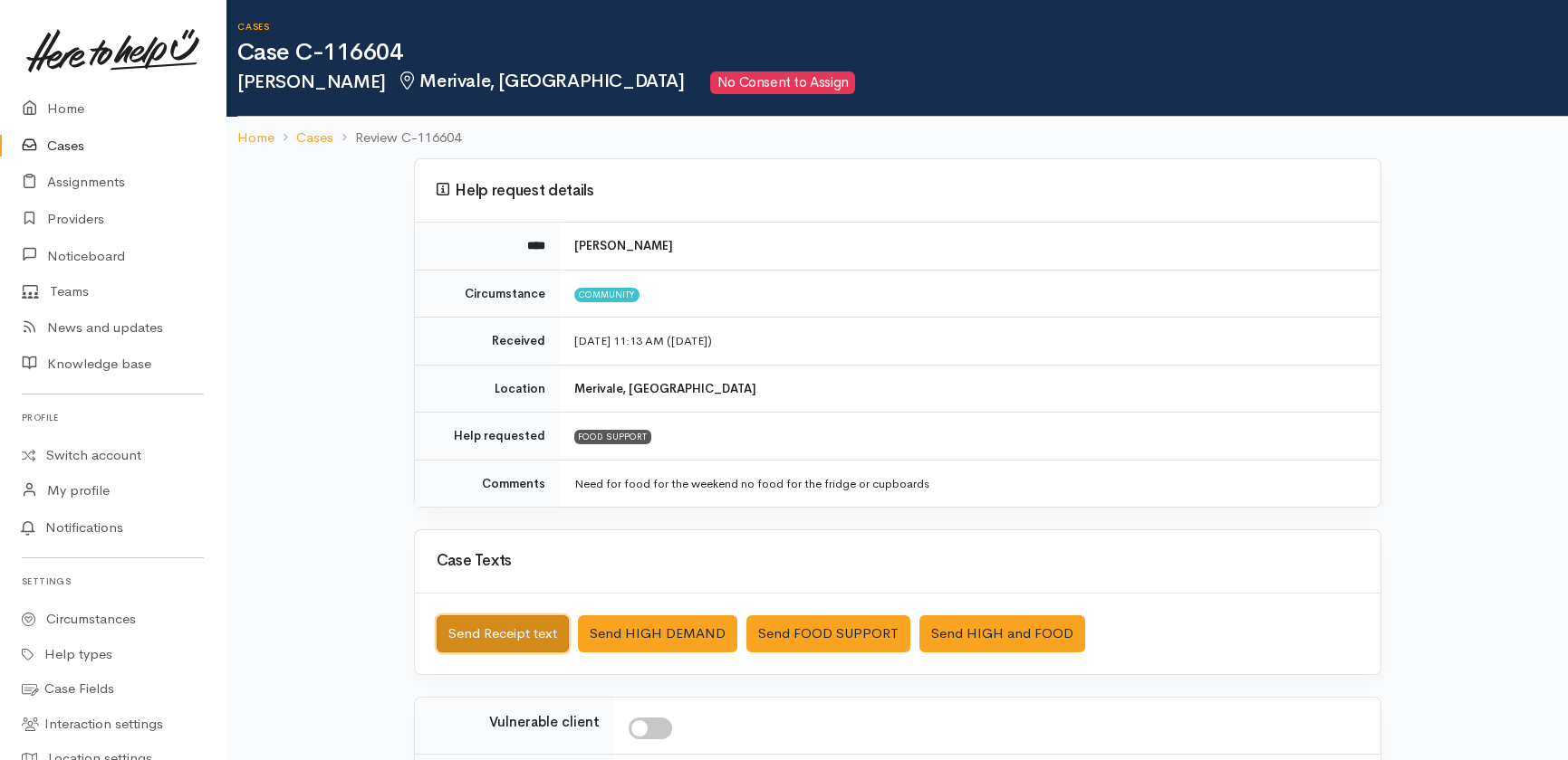
click at [467, 632] on button "Send Receipt text" at bounding box center [503, 633] width 132 height 37
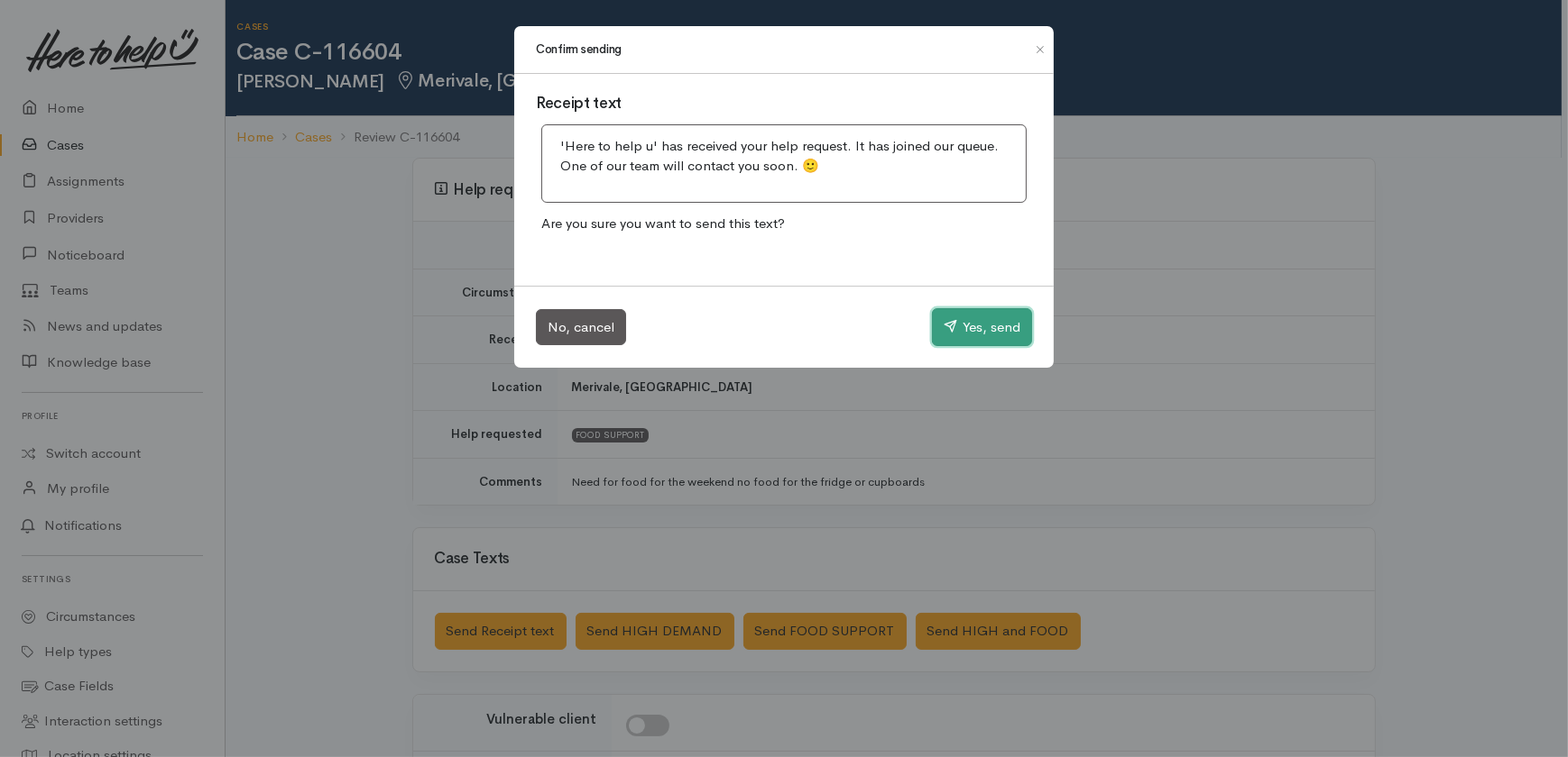
click at [993, 320] on button "Yes, send" at bounding box center [981, 327] width 100 height 37
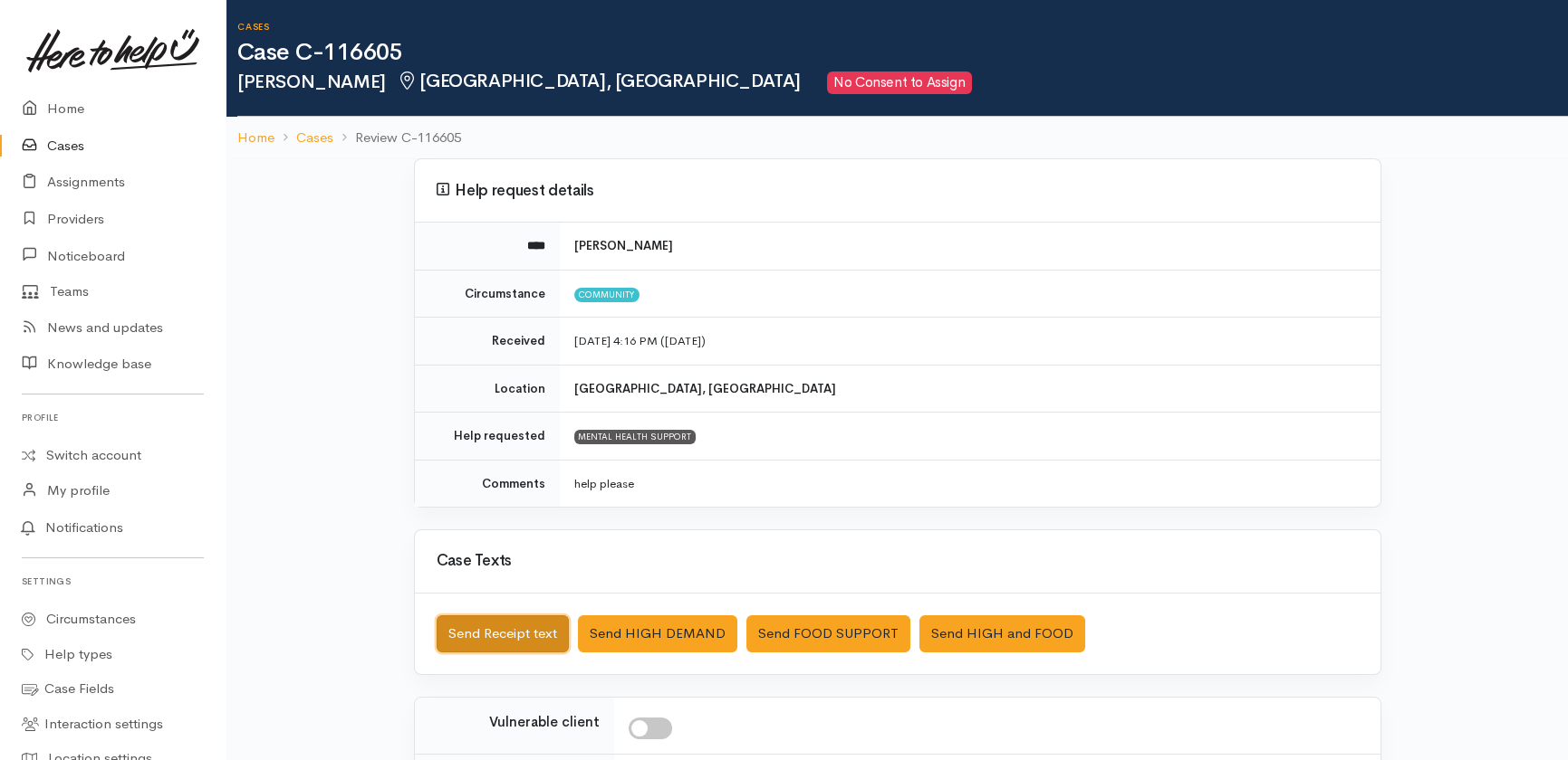
click at [452, 624] on button "Send Receipt text" at bounding box center [503, 633] width 132 height 37
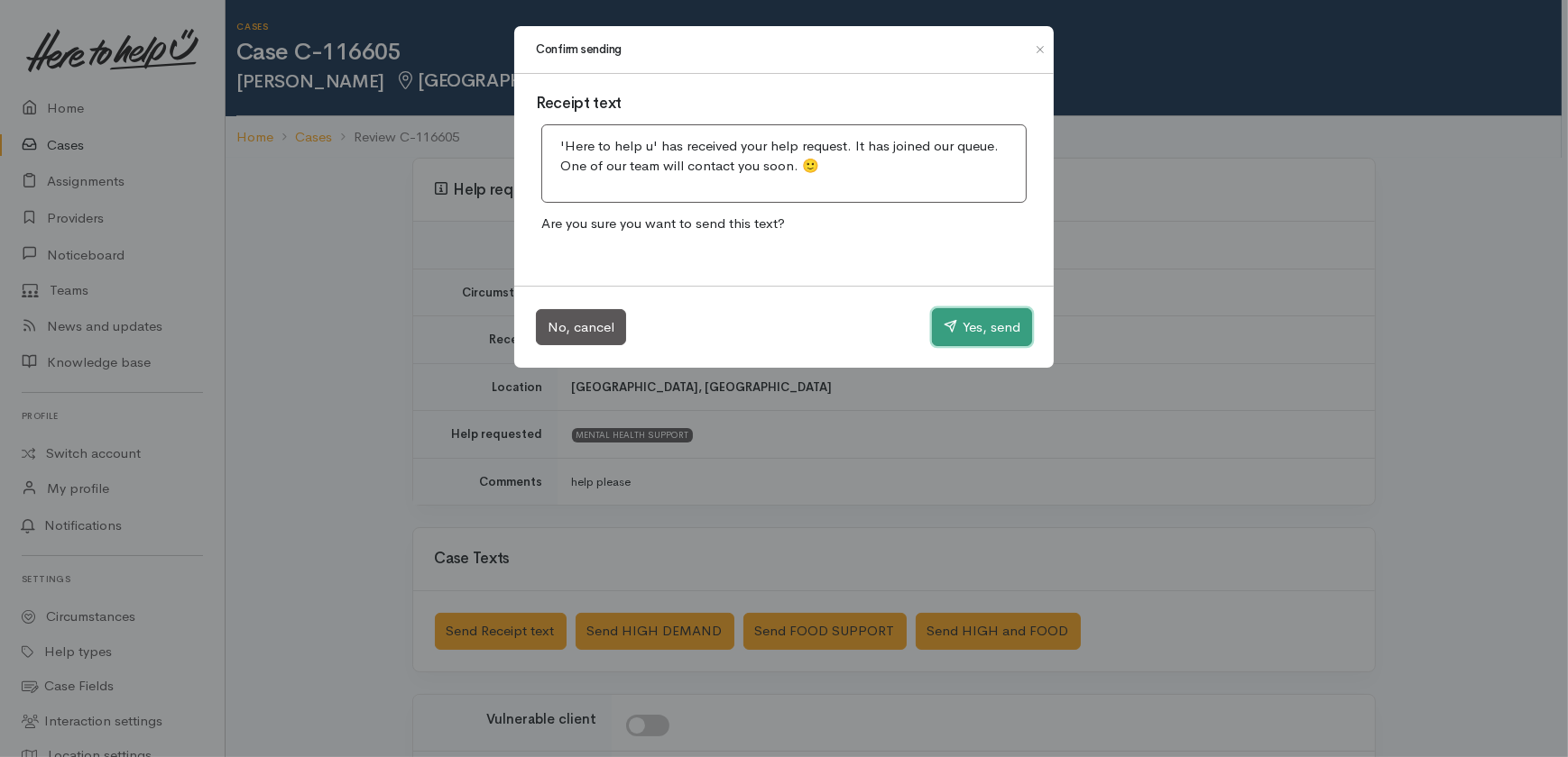
click at [974, 329] on button "Yes, send" at bounding box center [981, 327] width 100 height 37
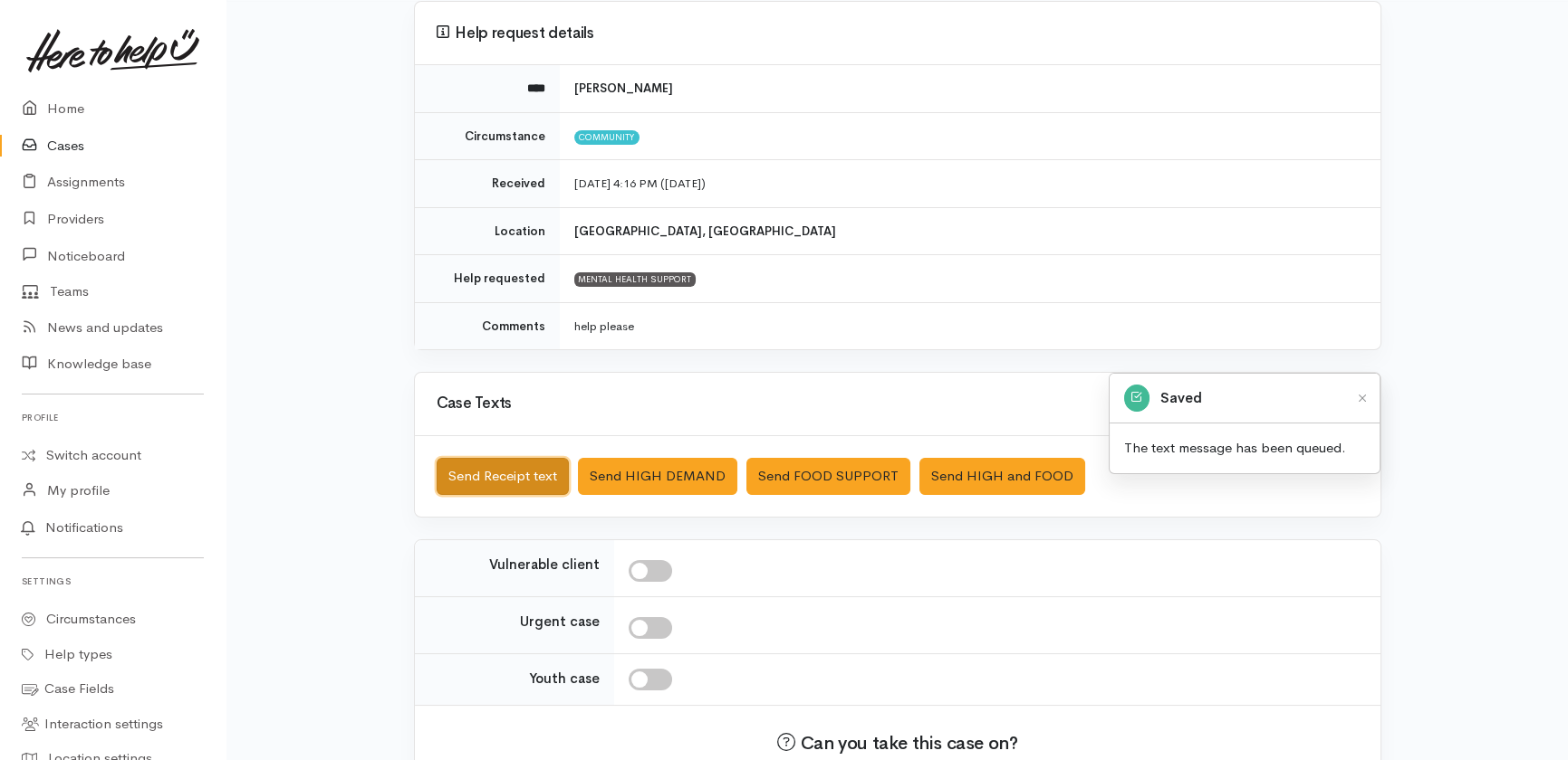
scroll to position [164, 0]
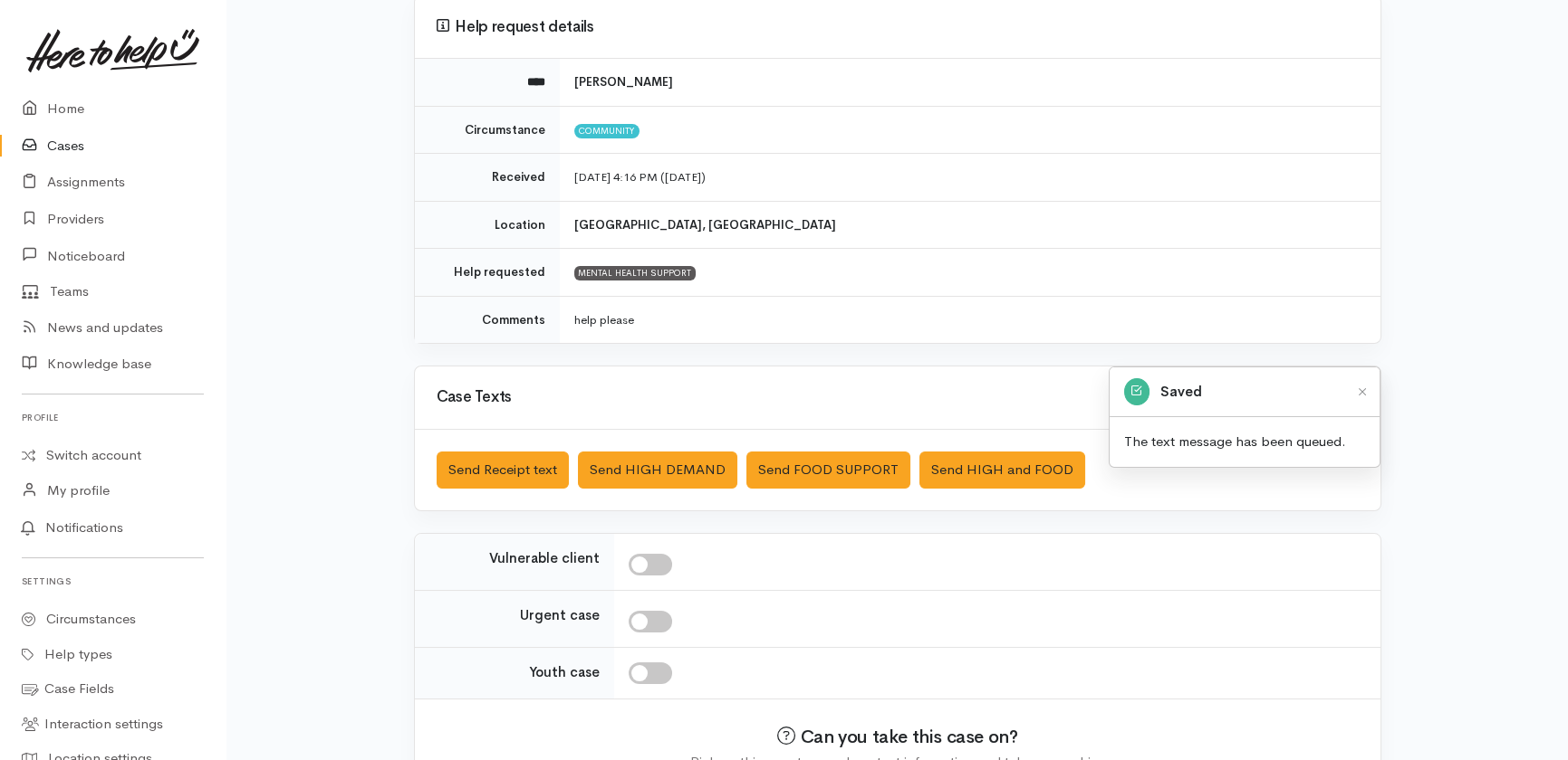
drag, startPoint x: 654, startPoint y: 557, endPoint x: 654, endPoint y: 612, distance: 55.0
click at [657, 557] on input "checkbox" at bounding box center [650, 564] width 43 height 22
checkbox input "true"
click at [654, 616] on input "checkbox" at bounding box center [650, 622] width 43 height 22
checkbox input "true"
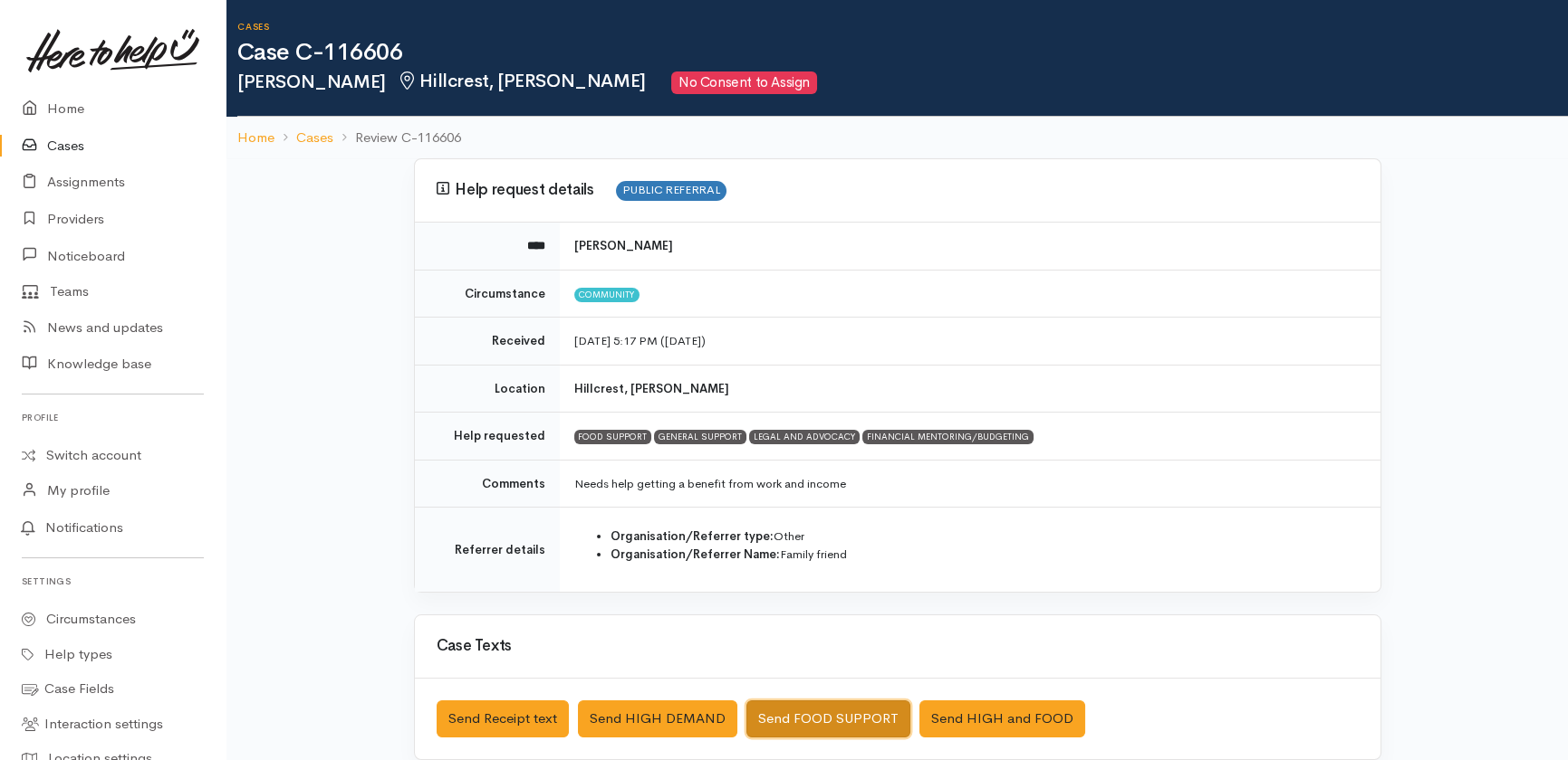
click at [796, 713] on button "Send FOOD SUPPORT" at bounding box center [828, 719] width 164 height 37
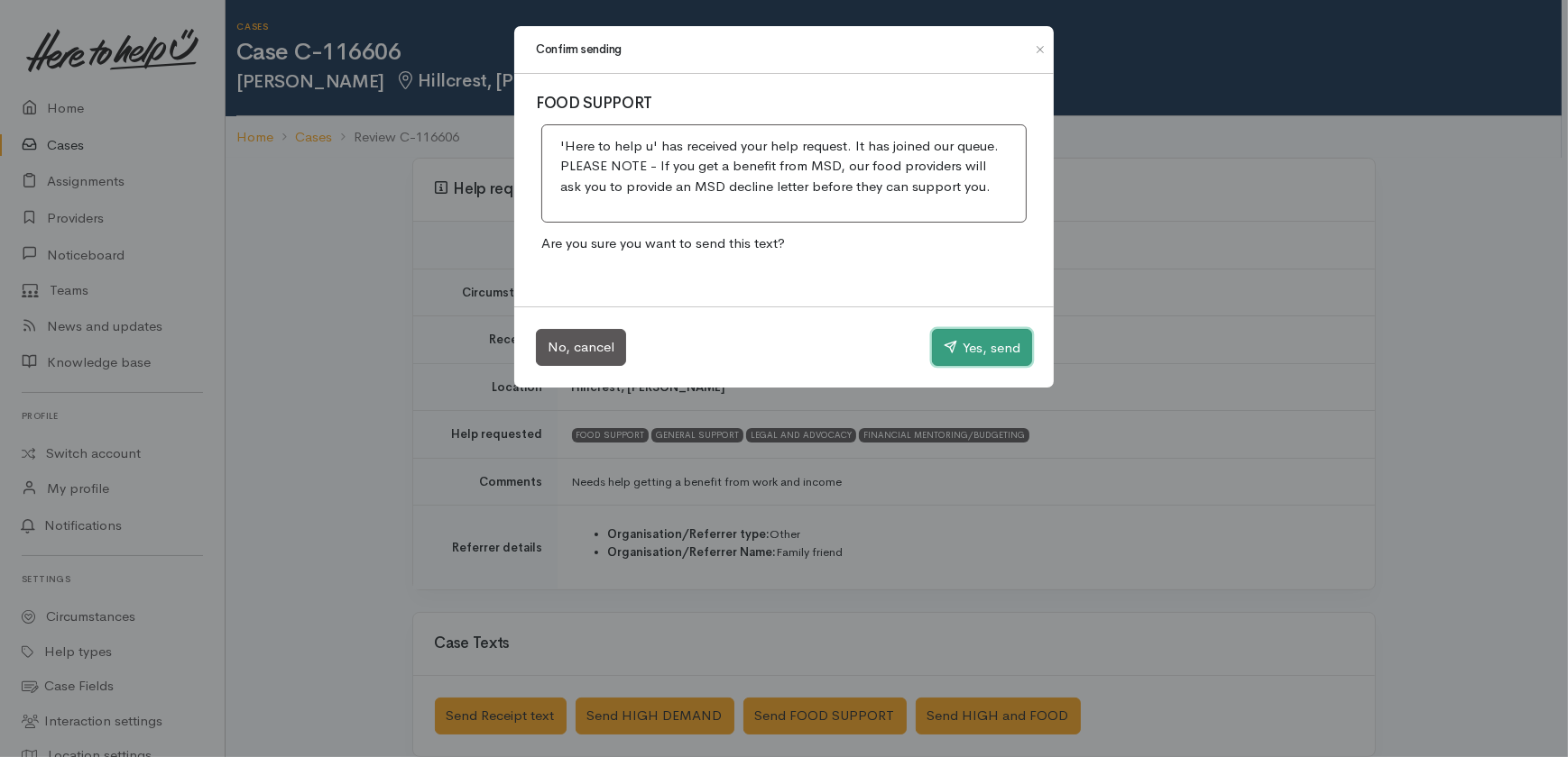
click at [962, 338] on button "Yes, send" at bounding box center [981, 348] width 100 height 37
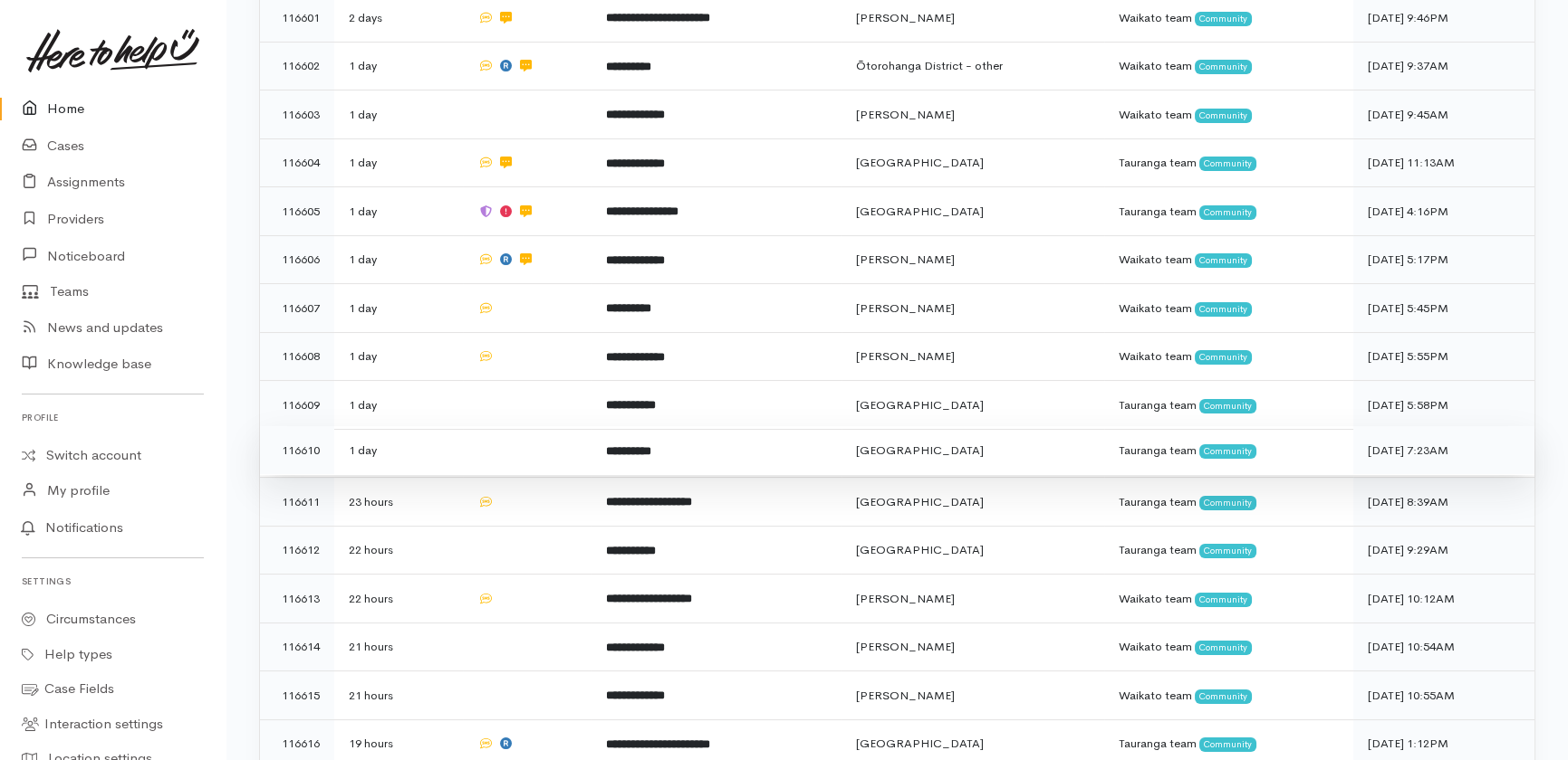
scroll to position [658, 0]
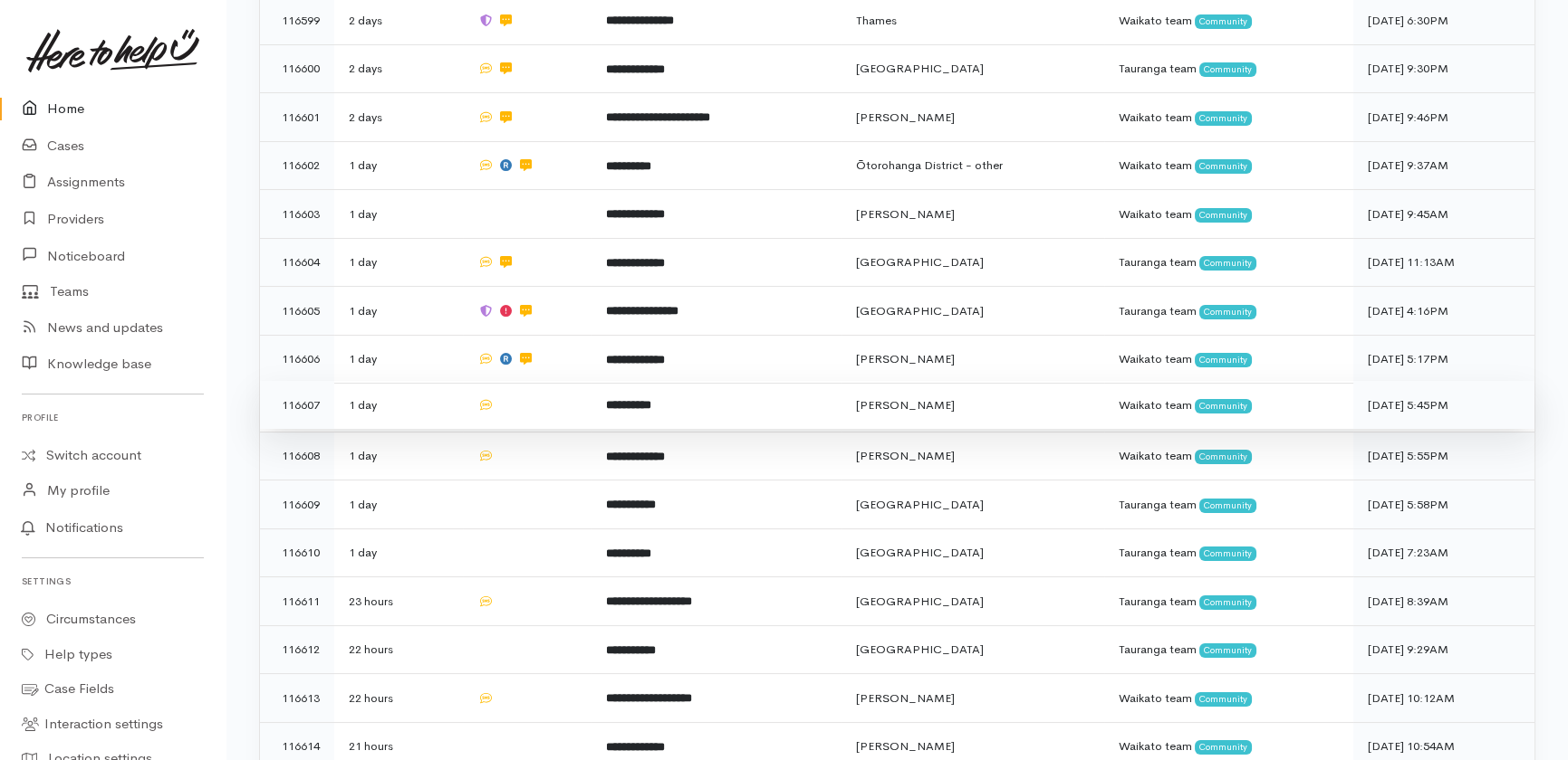
click at [513, 381] on td at bounding box center [527, 405] width 129 height 49
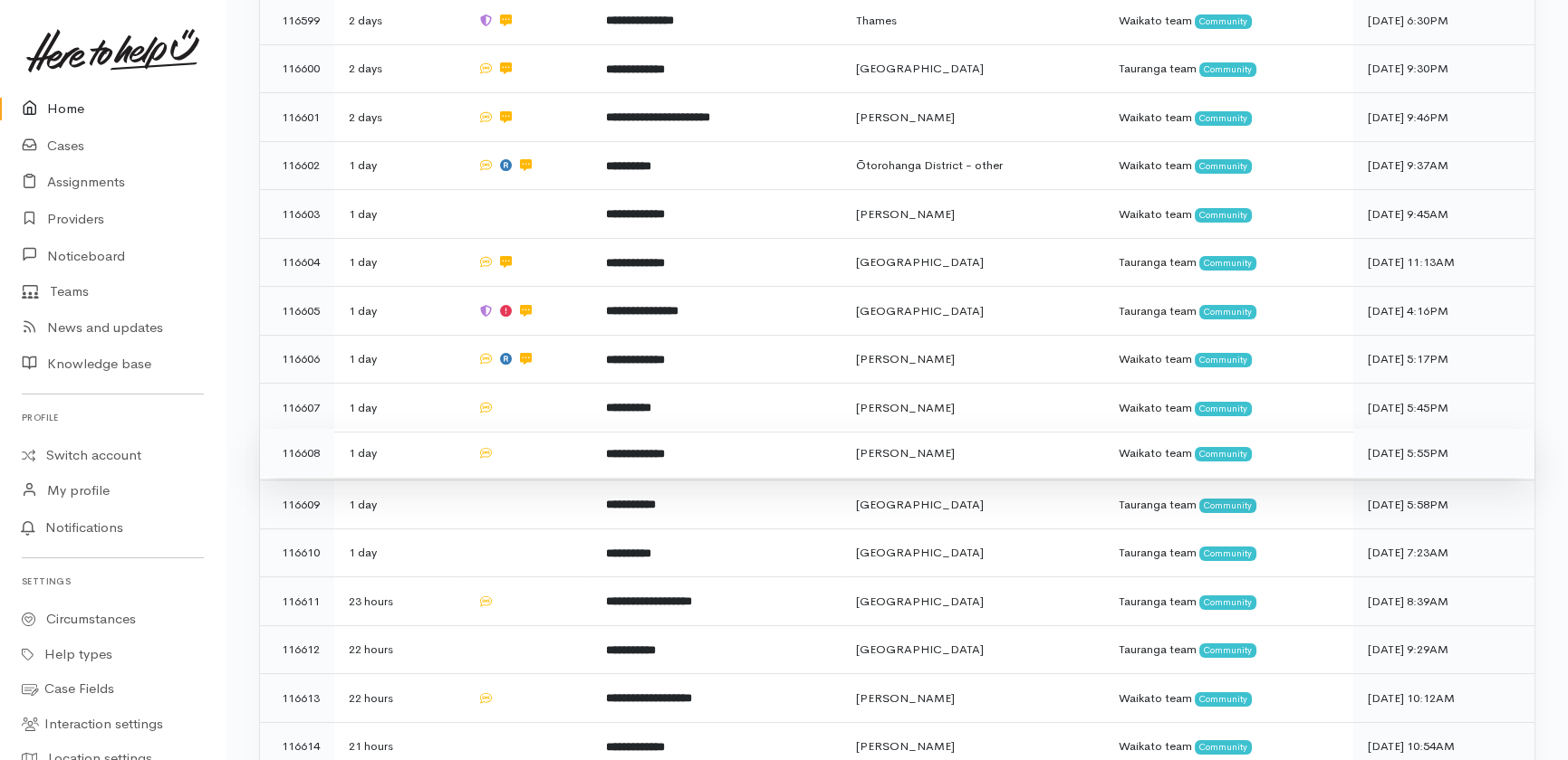
click at [510, 429] on td at bounding box center [527, 453] width 129 height 49
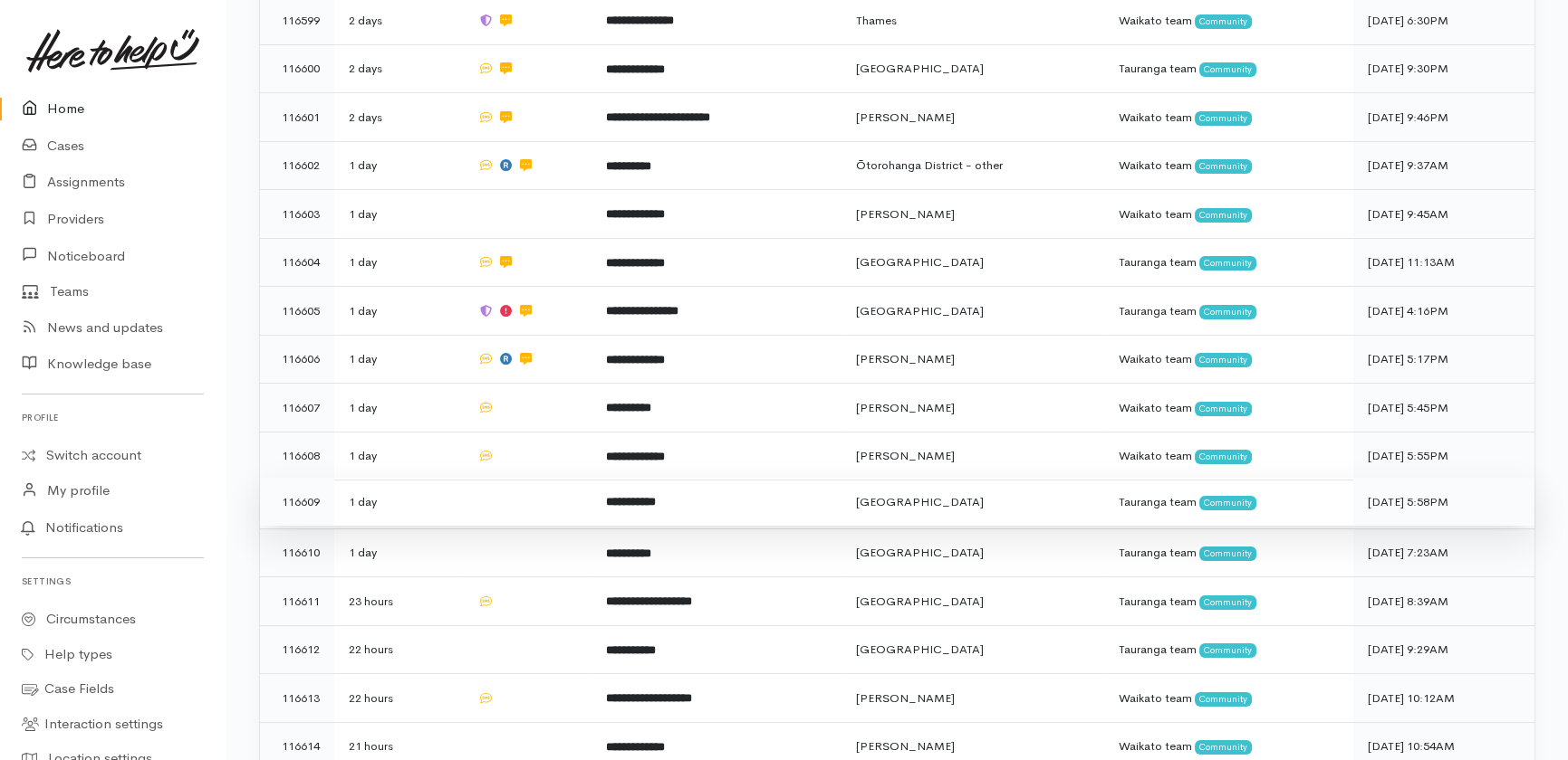
click at [521, 478] on td at bounding box center [527, 502] width 129 height 49
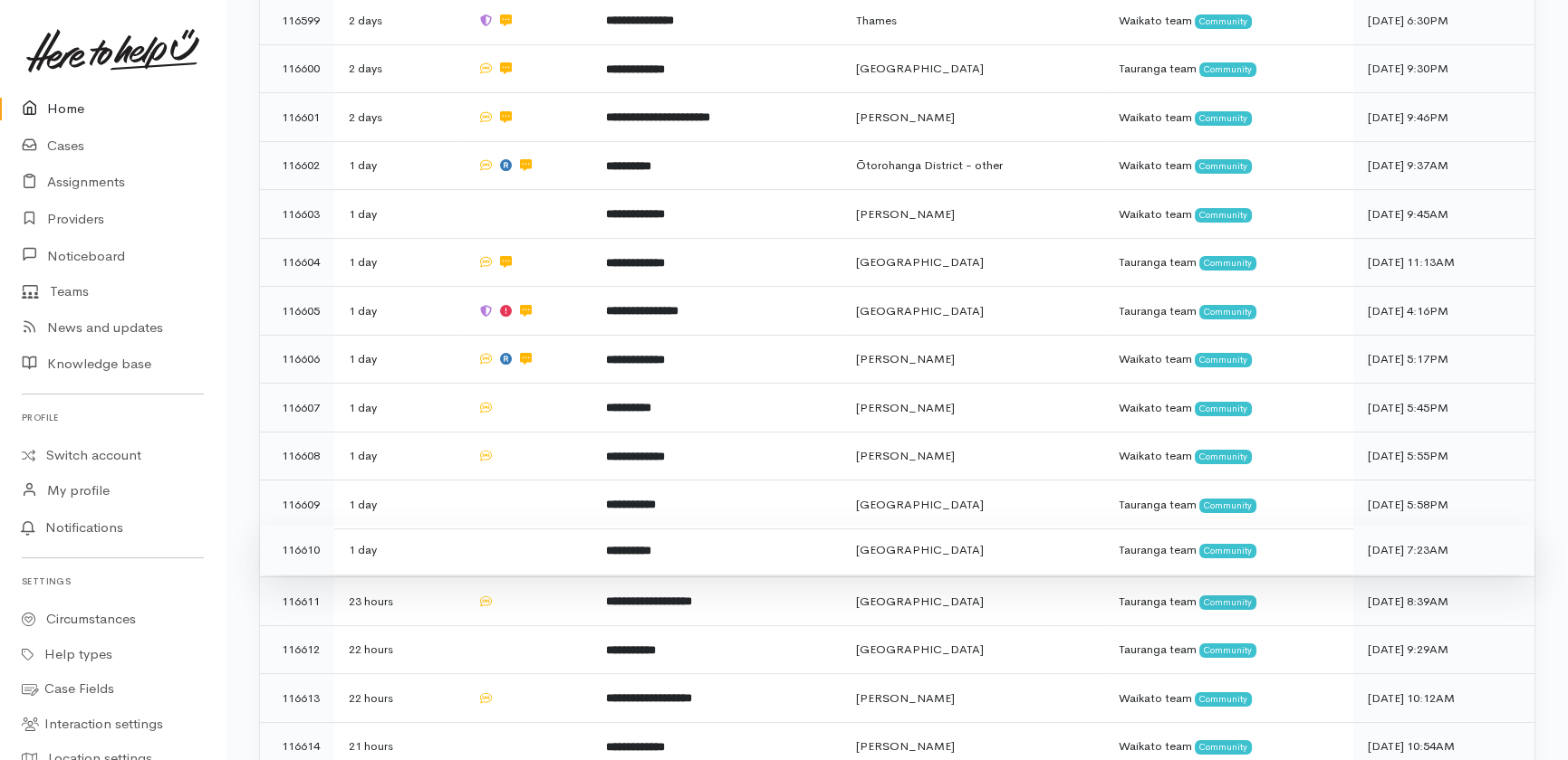
click at [517, 526] on td at bounding box center [527, 550] width 129 height 49
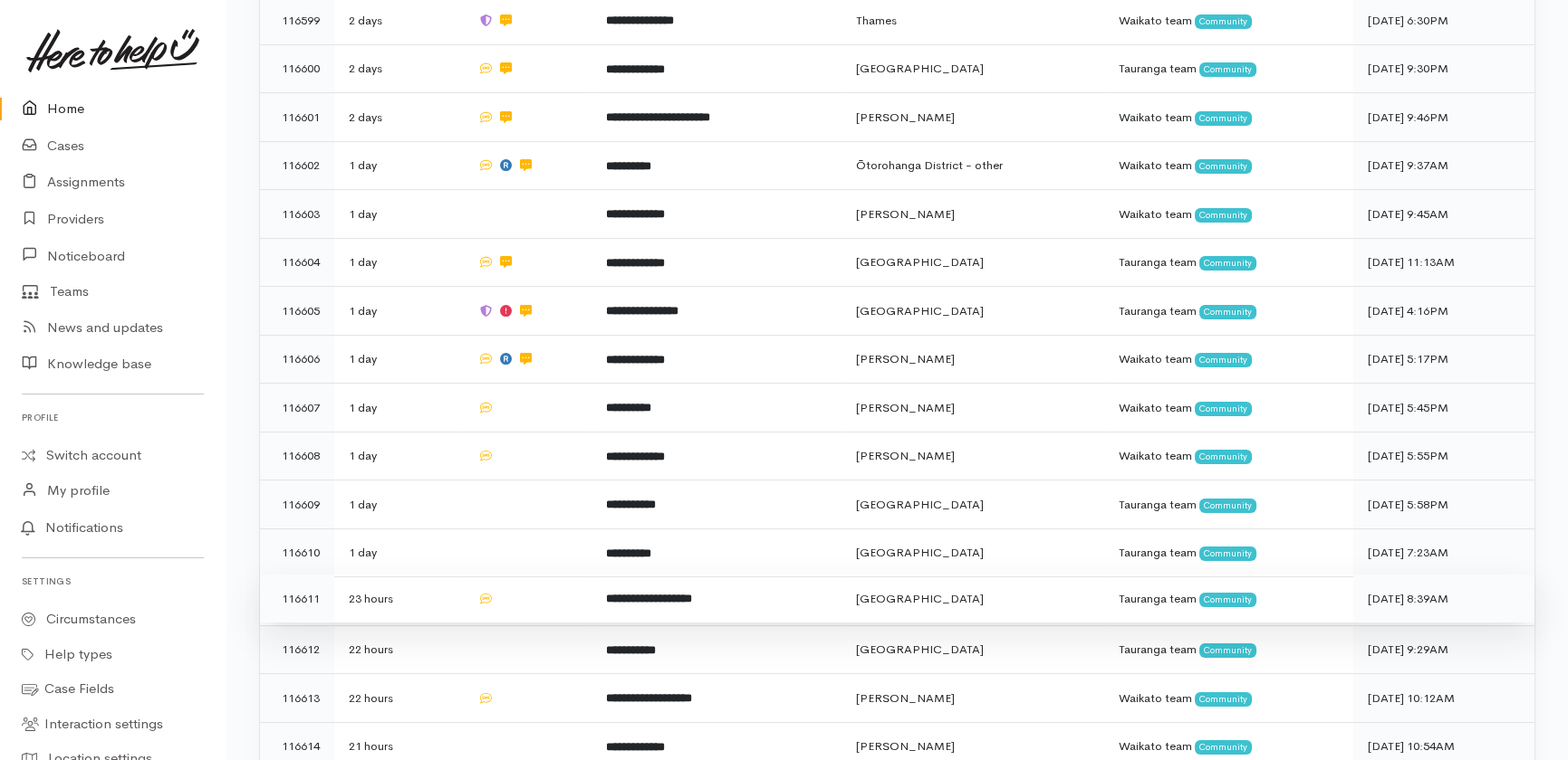
drag, startPoint x: 539, startPoint y: 524, endPoint x: 535, endPoint y: 541, distance: 17.5
click at [540, 575] on td at bounding box center [527, 599] width 129 height 49
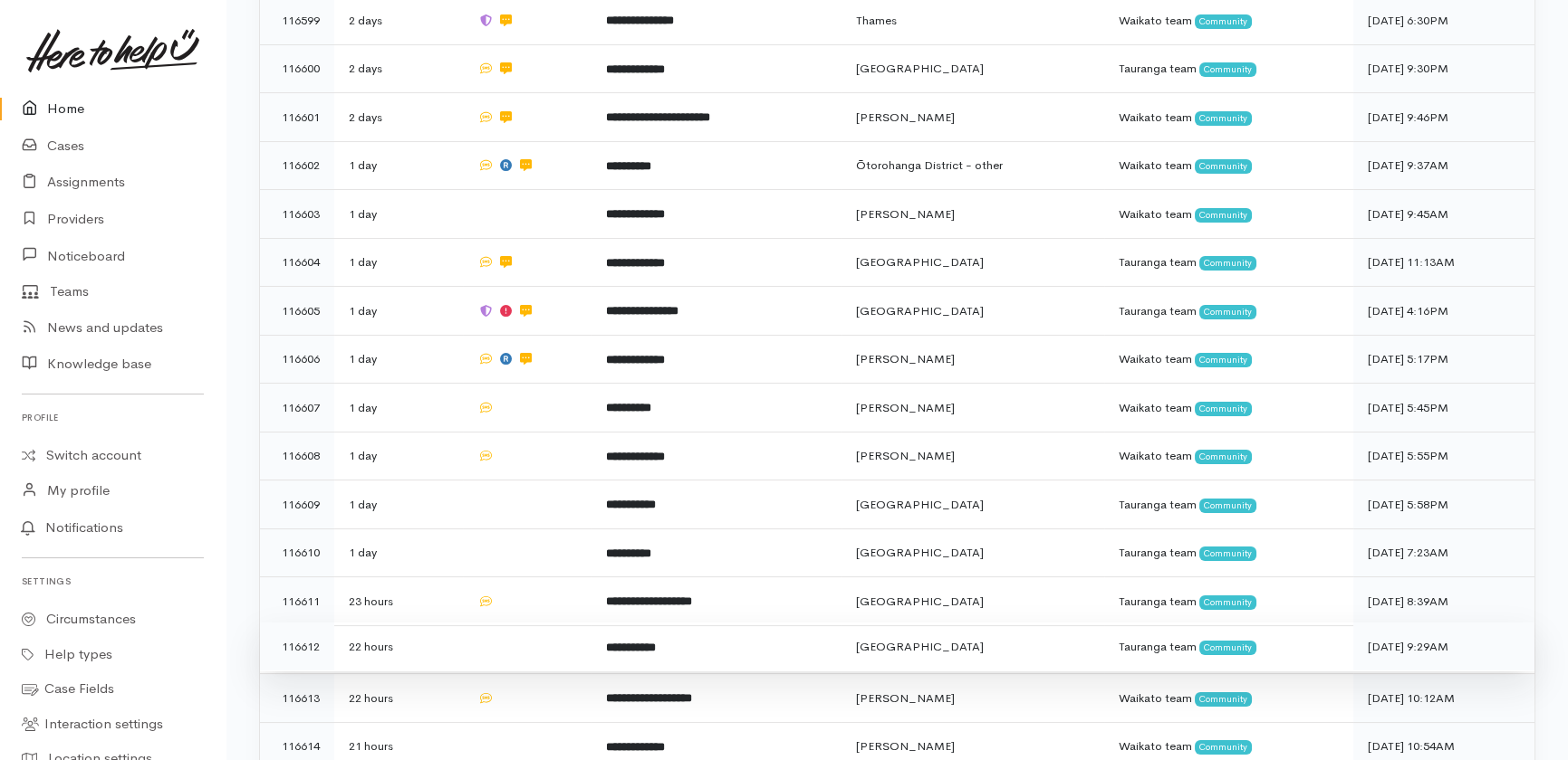
click at [512, 623] on td at bounding box center [527, 647] width 129 height 49
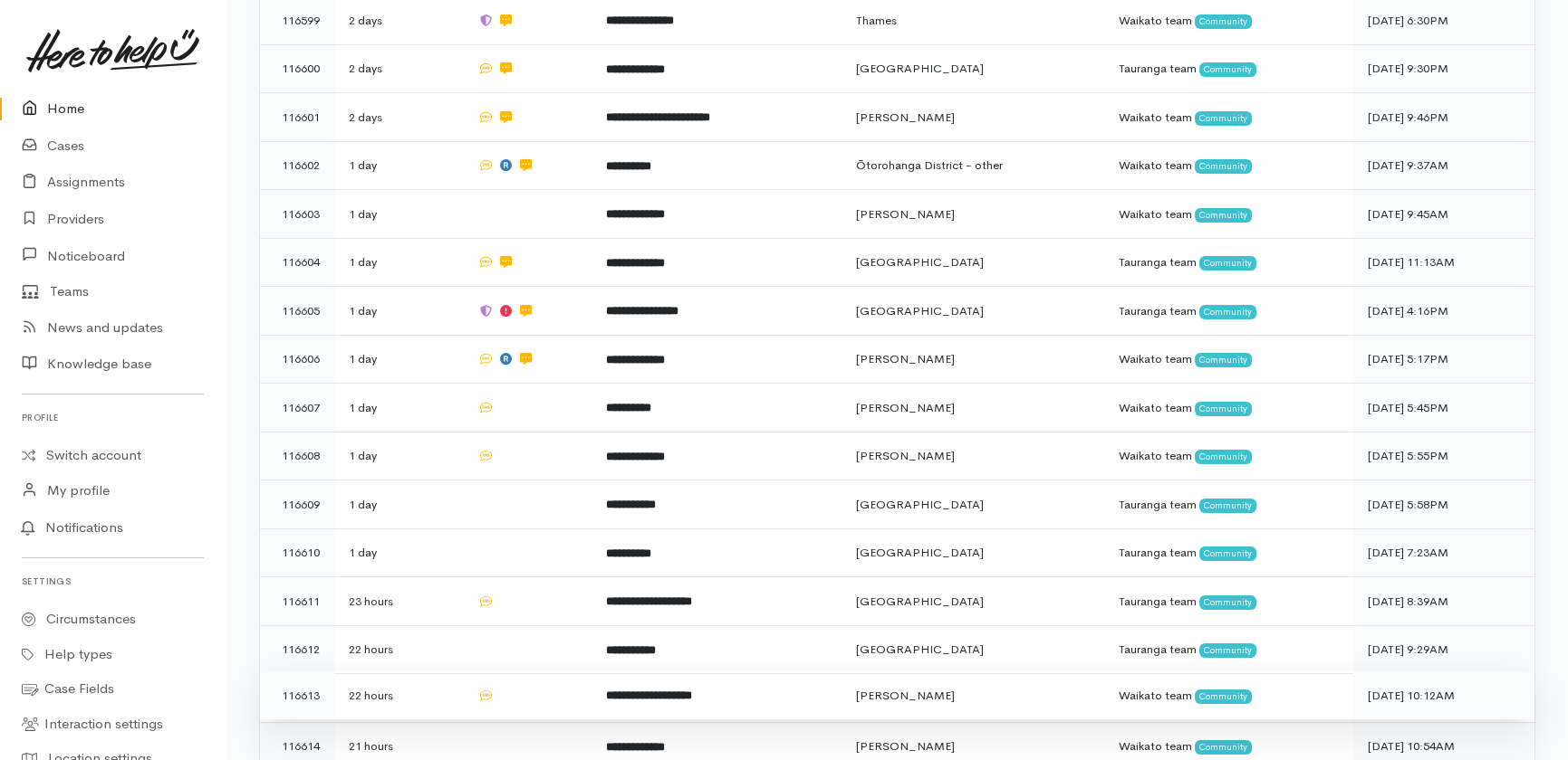
click at [517, 672] on td at bounding box center [527, 696] width 129 height 49
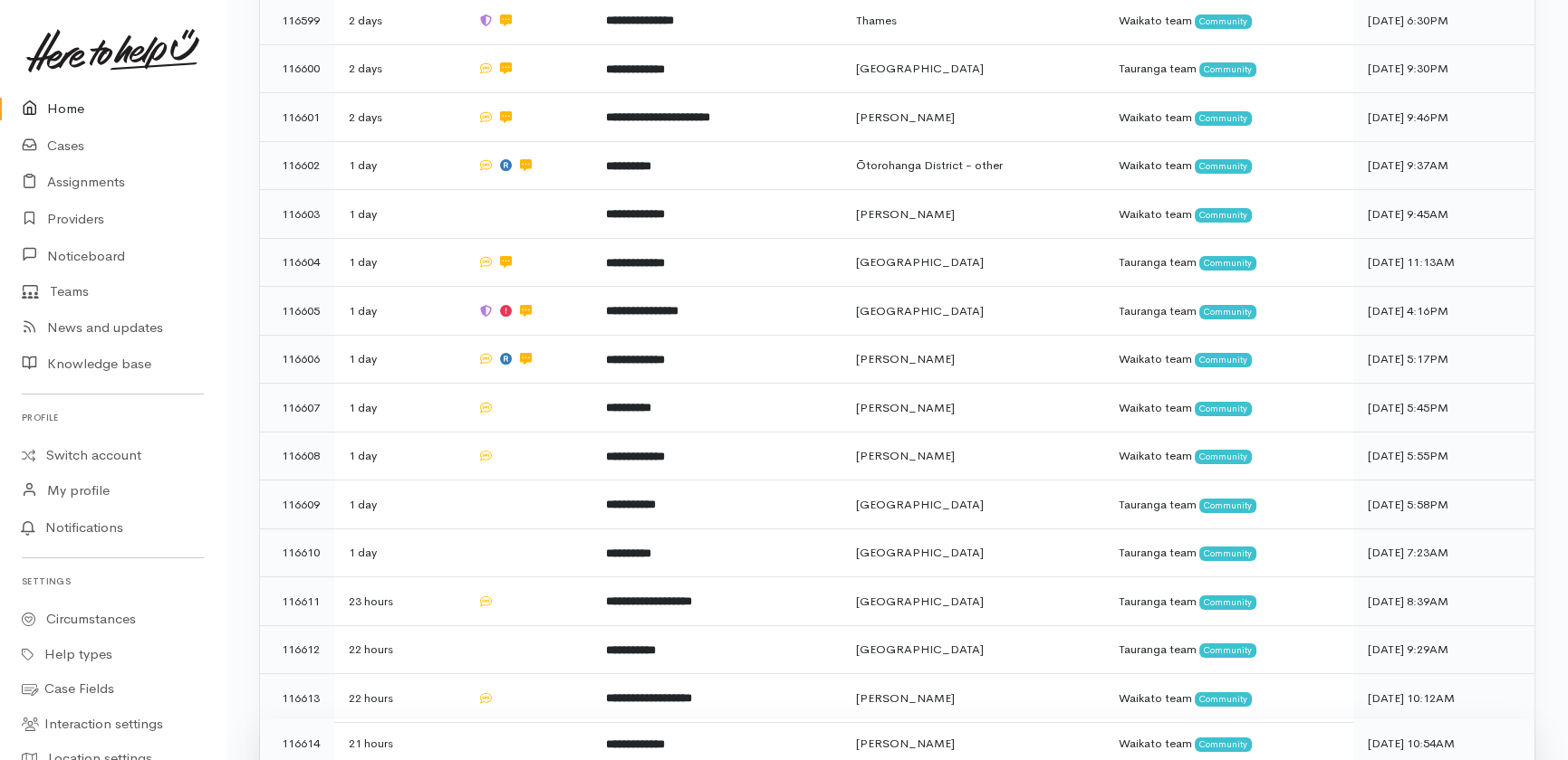
drag, startPoint x: 525, startPoint y: 669, endPoint x: 531, endPoint y: 684, distance: 16.2
click at [526, 720] on td at bounding box center [527, 744] width 129 height 49
click at [72, 108] on link "Home" at bounding box center [113, 108] width 226 height 37
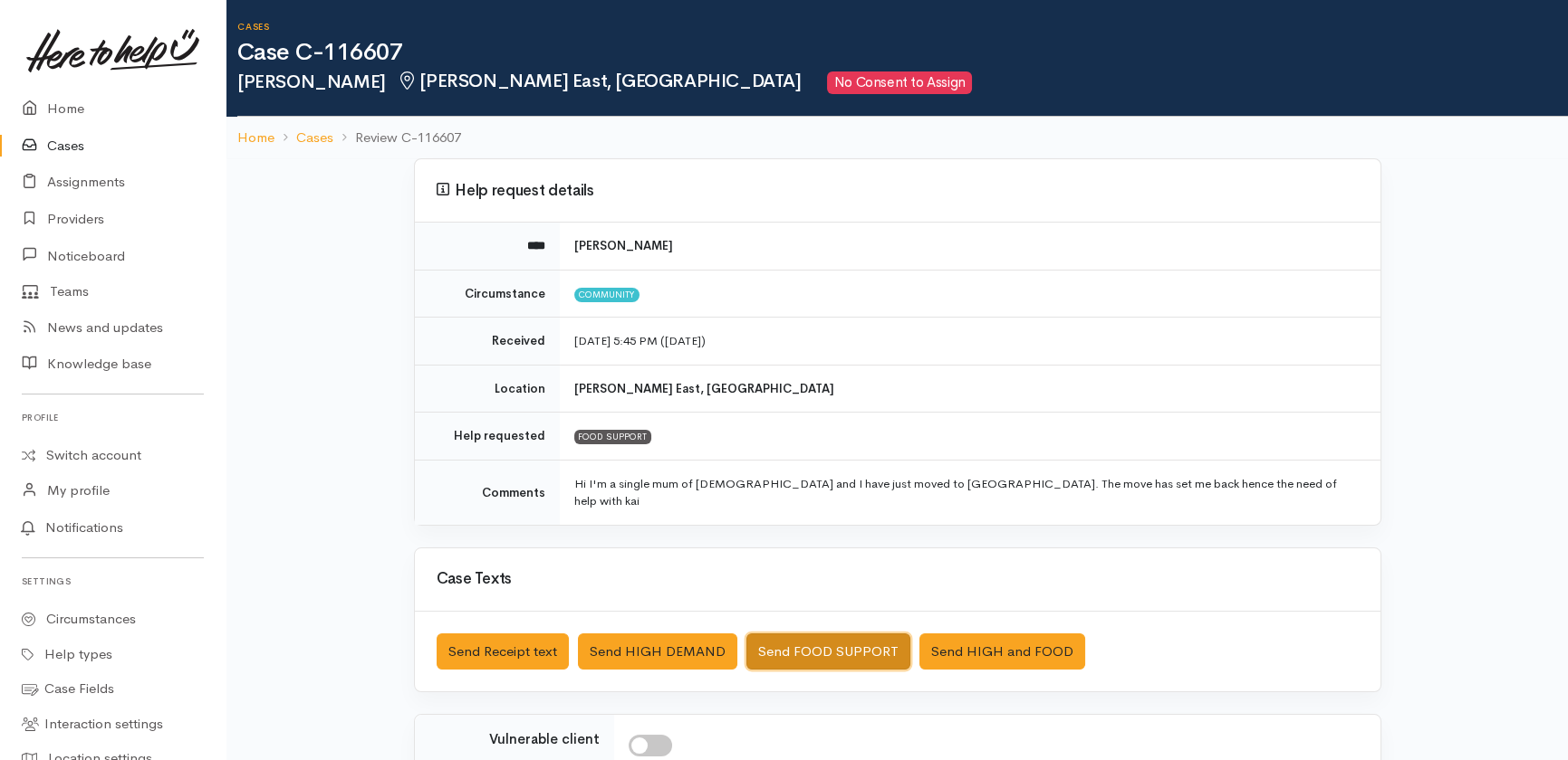
click at [811, 634] on button "Send FOOD SUPPORT" at bounding box center [828, 652] width 164 height 37
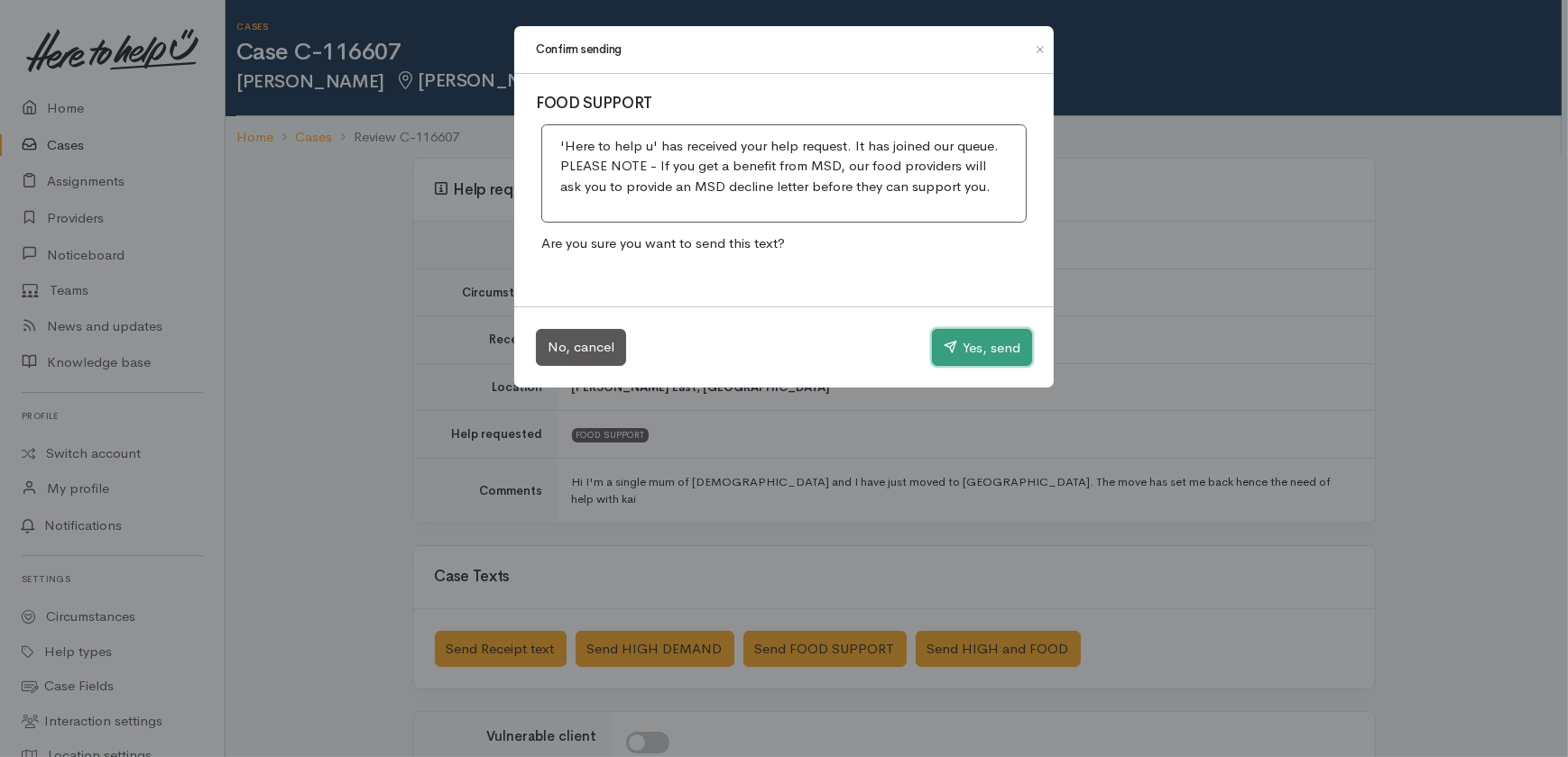
click at [987, 347] on button "Yes, send" at bounding box center [981, 348] width 100 height 37
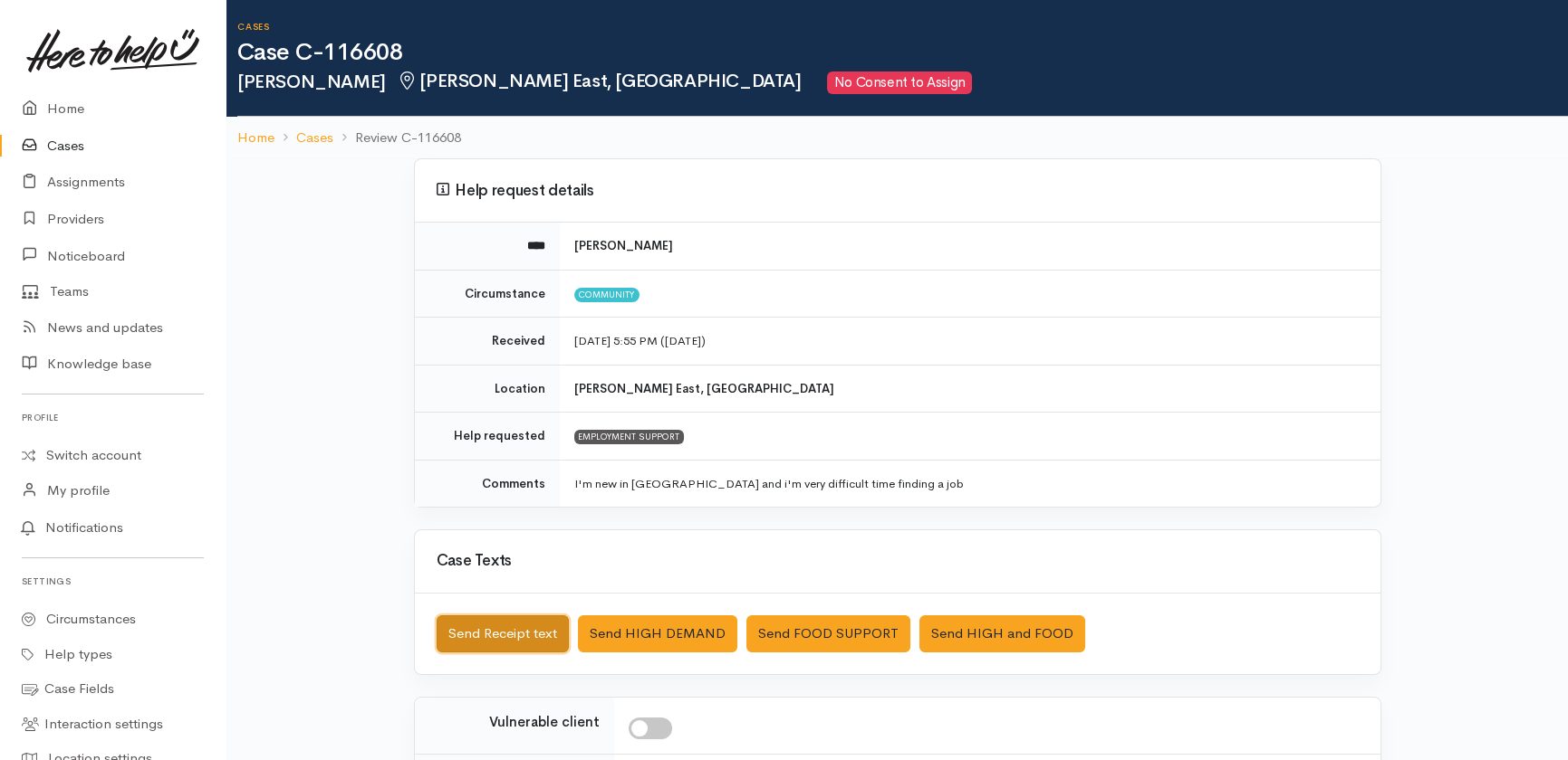
click at [493, 621] on button "Send Receipt text" at bounding box center [503, 633] width 132 height 37
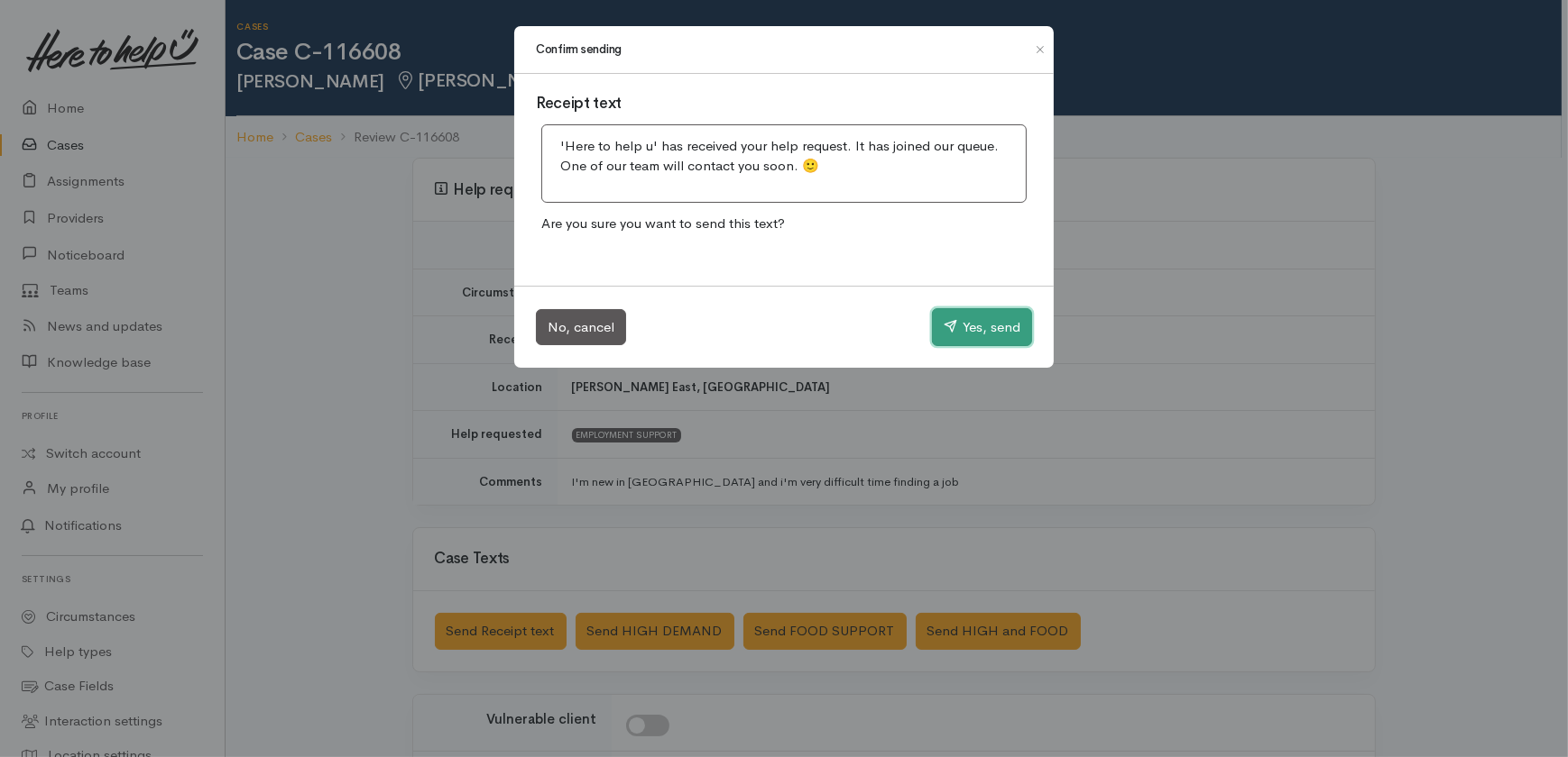
drag, startPoint x: 993, startPoint y: 319, endPoint x: 869, endPoint y: 320, distance: 124.0
click at [993, 319] on button "Yes, send" at bounding box center [981, 327] width 100 height 37
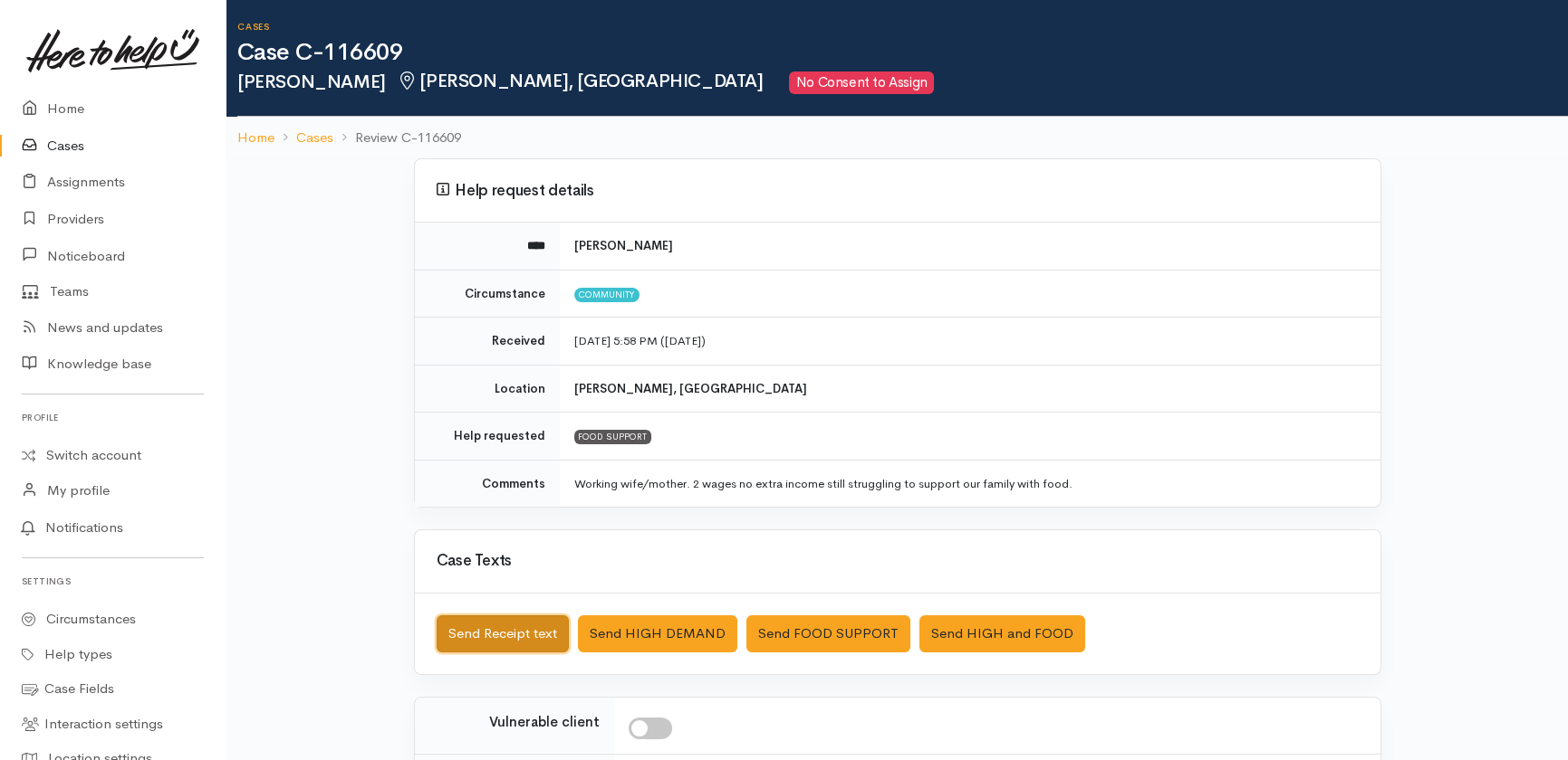
click at [469, 632] on button "Send Receipt text" at bounding box center [503, 633] width 132 height 37
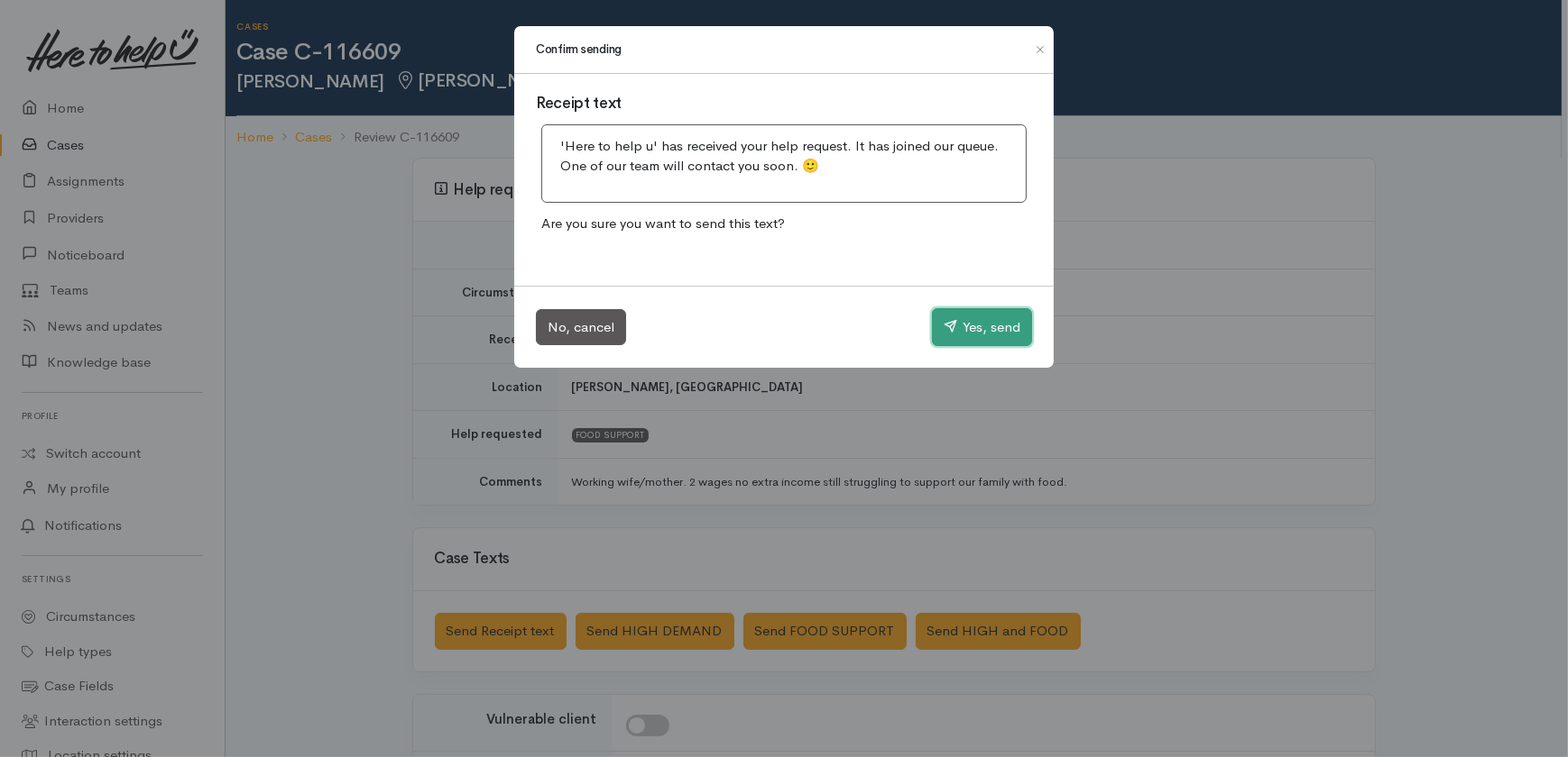
drag, startPoint x: 993, startPoint y: 319, endPoint x: 769, endPoint y: 241, distance: 237.2
click at [993, 319] on button "Yes, send" at bounding box center [981, 327] width 100 height 37
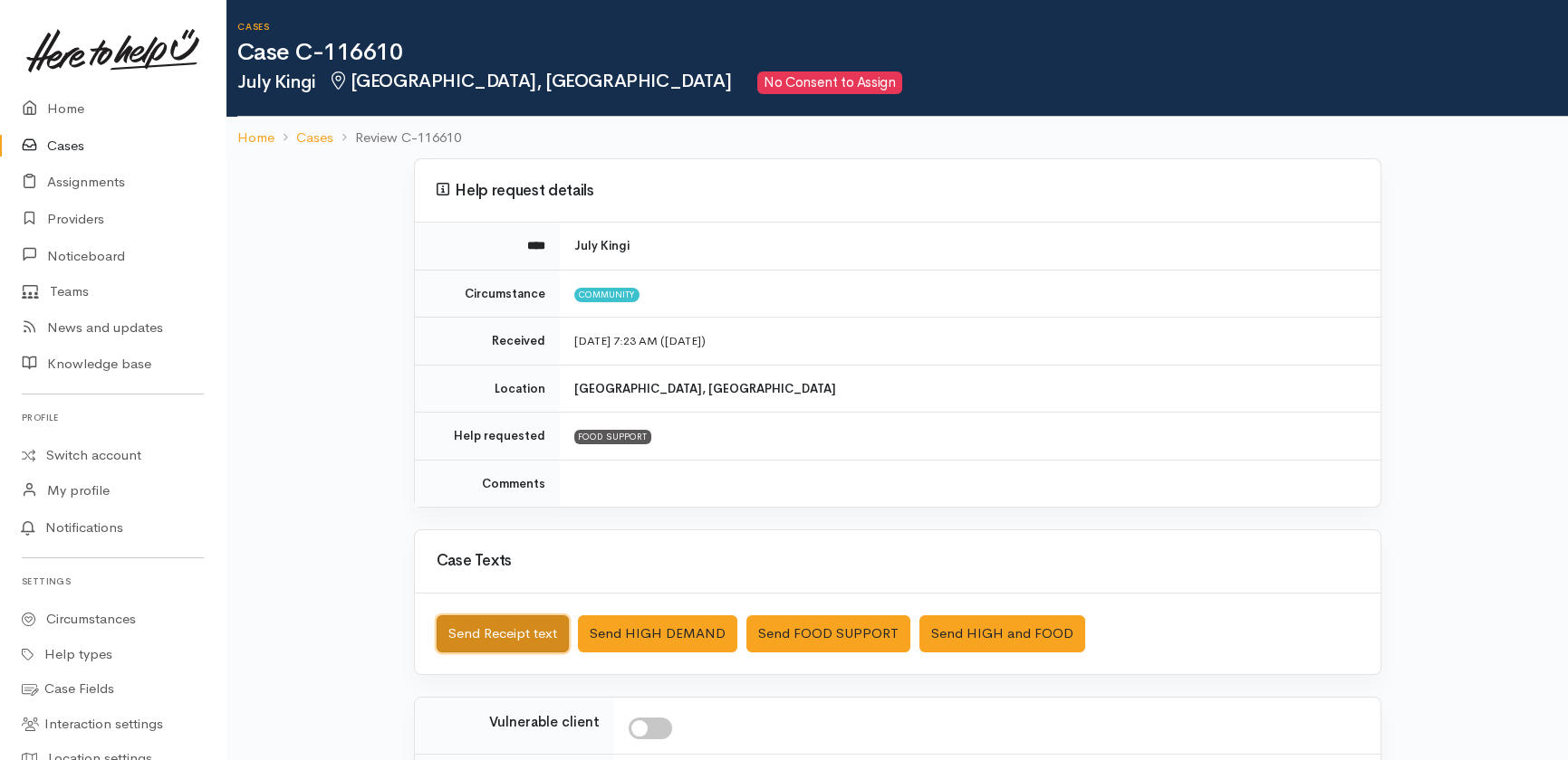
click at [510, 630] on button "Send Receipt text" at bounding box center [503, 633] width 132 height 37
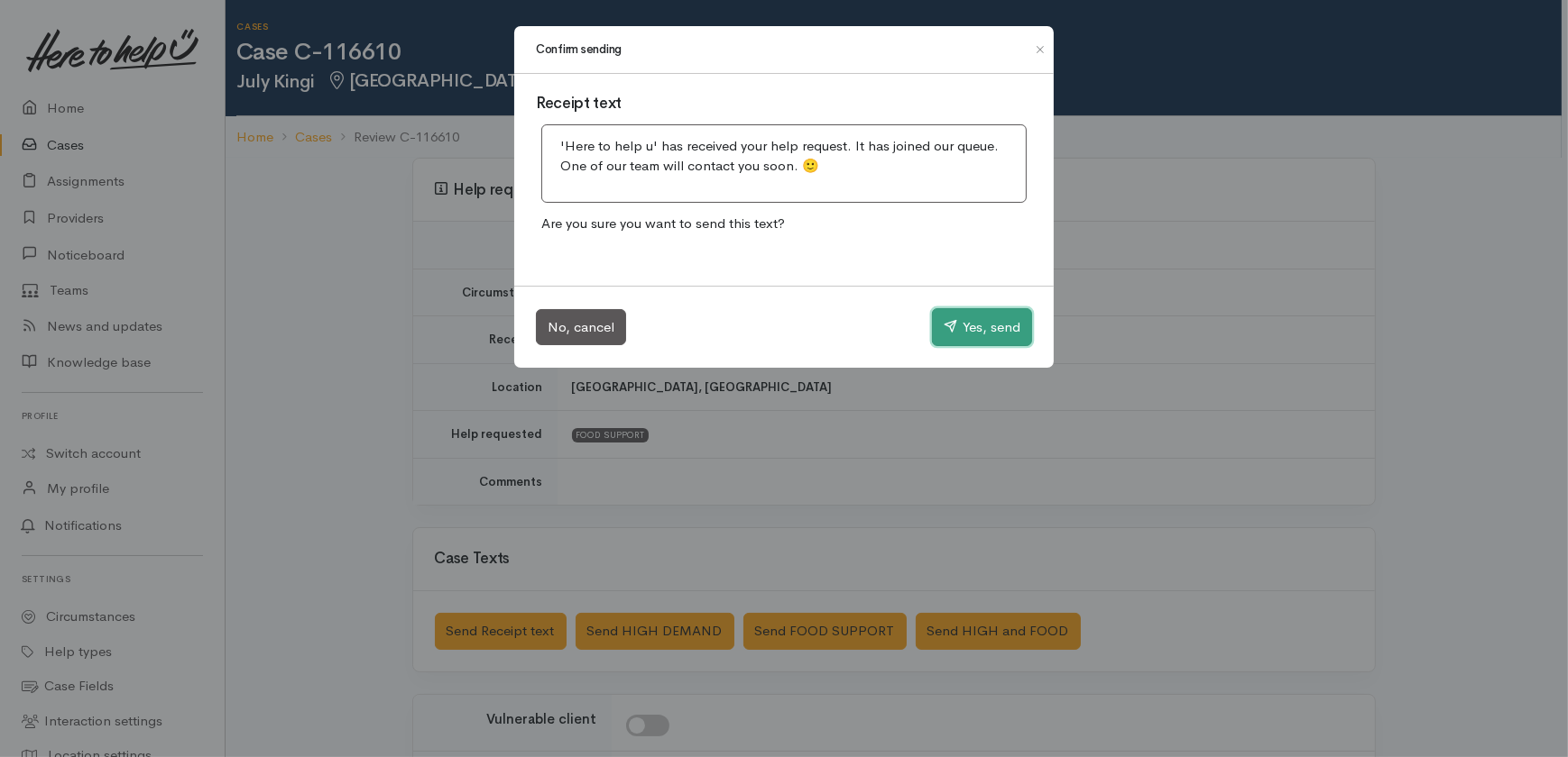
click at [971, 330] on button "Yes, send" at bounding box center [981, 327] width 100 height 37
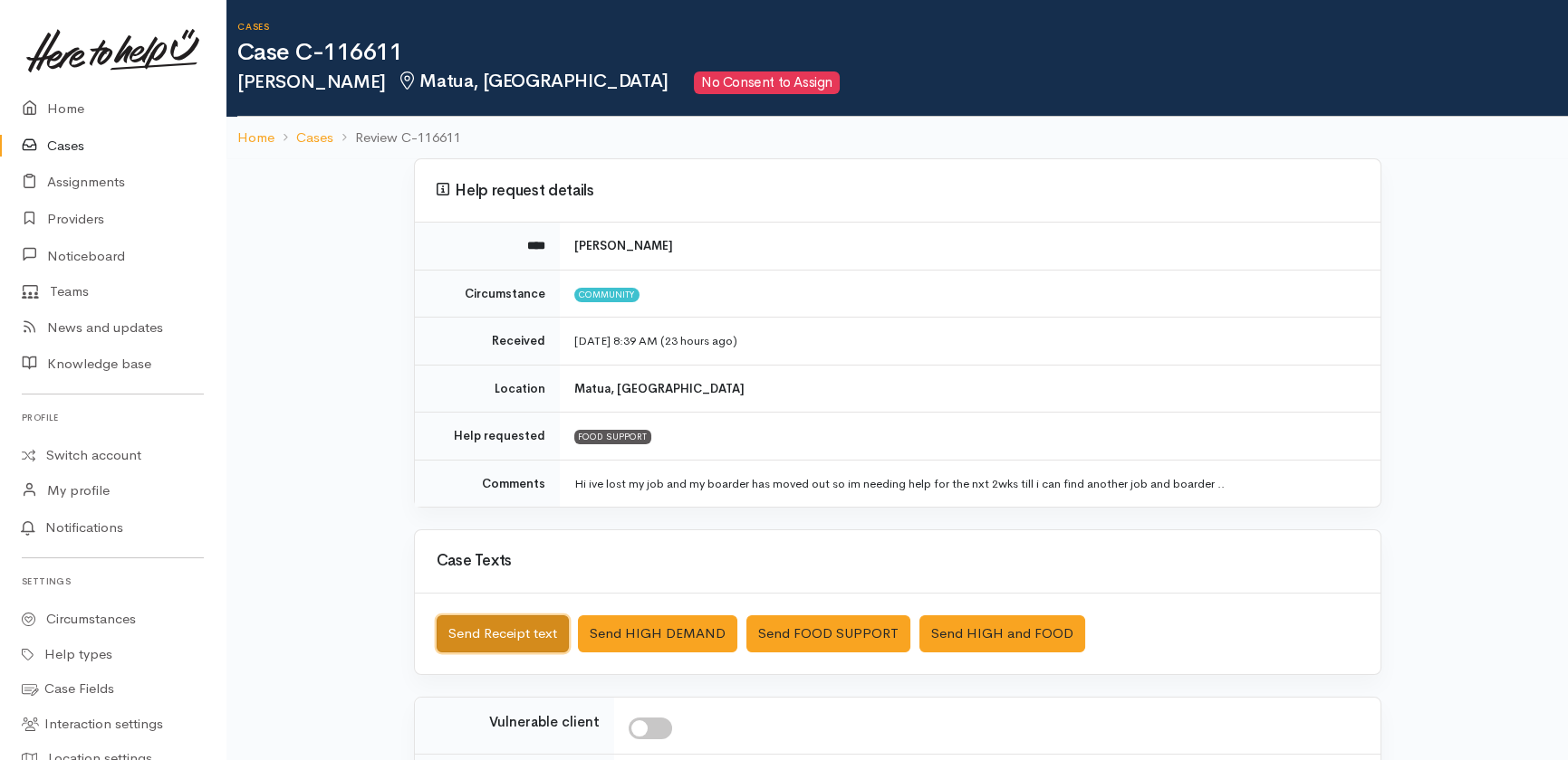
click at [502, 642] on button "Send Receipt text" at bounding box center [503, 633] width 132 height 37
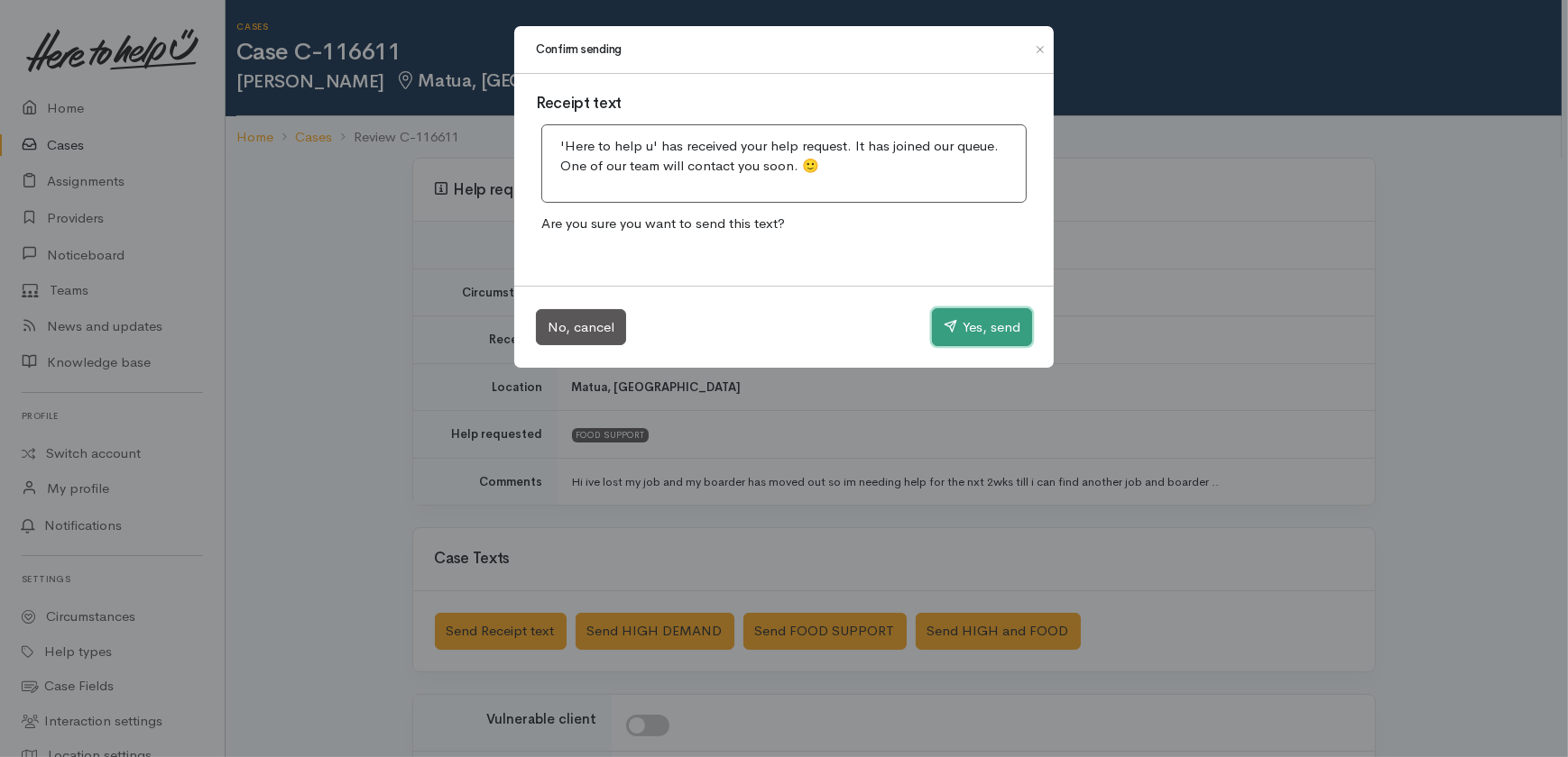
click at [991, 319] on button "Yes, send" at bounding box center [981, 327] width 100 height 37
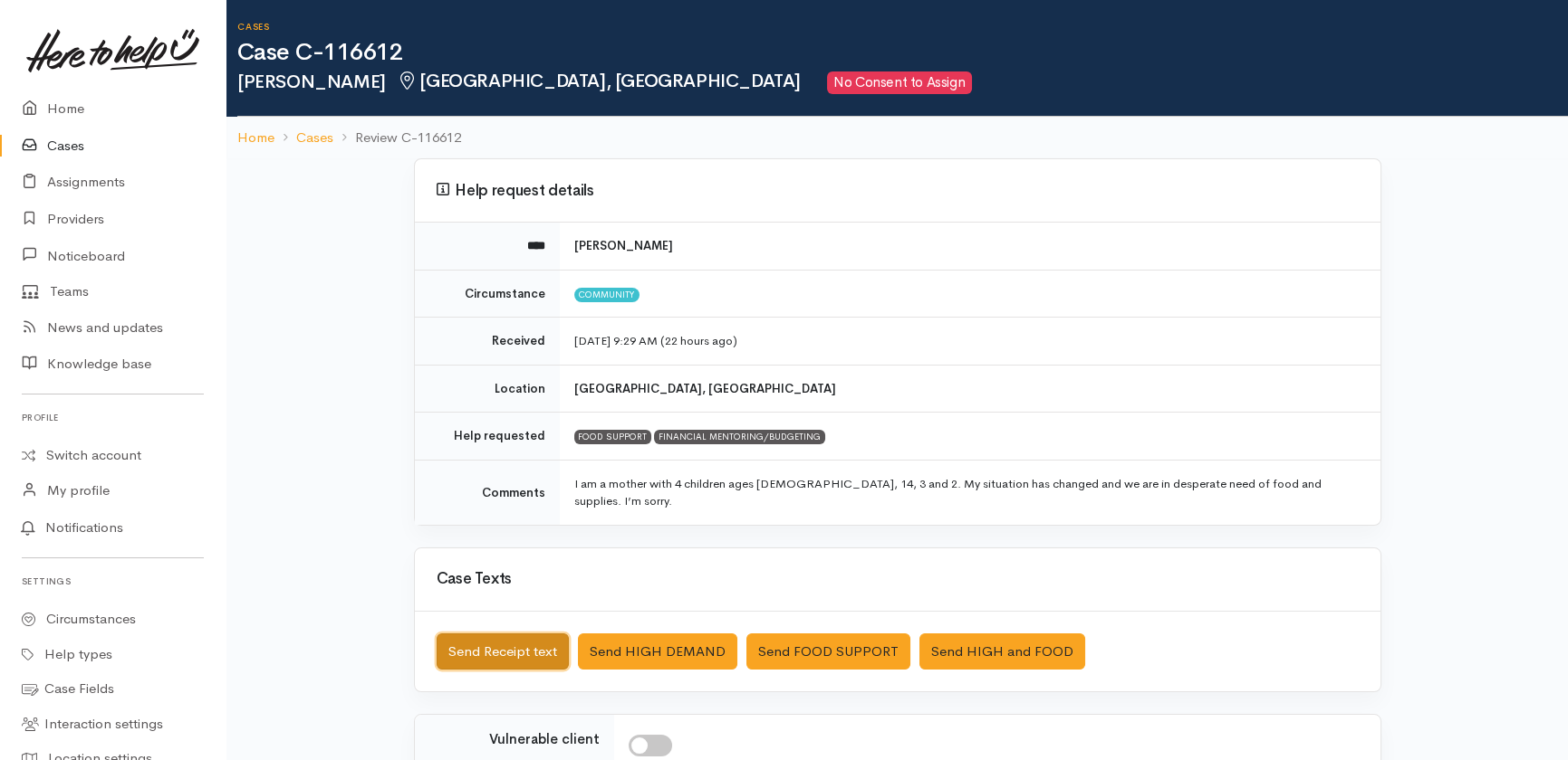
click at [488, 634] on button "Send Receipt text" at bounding box center [503, 652] width 132 height 37
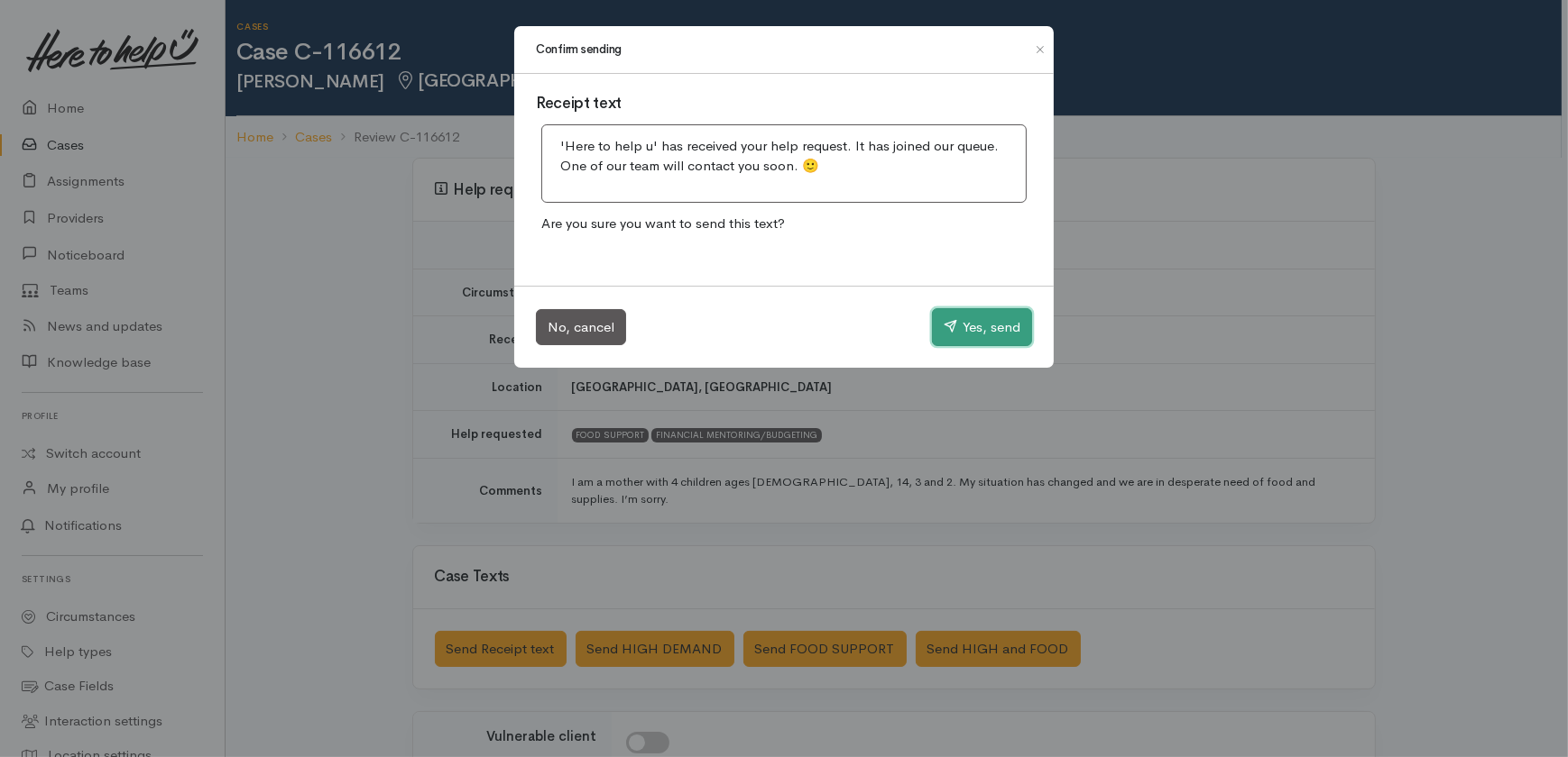
drag, startPoint x: 971, startPoint y: 321, endPoint x: 960, endPoint y: 231, distance: 90.7
click at [971, 323] on button "Yes, send" at bounding box center [981, 327] width 100 height 37
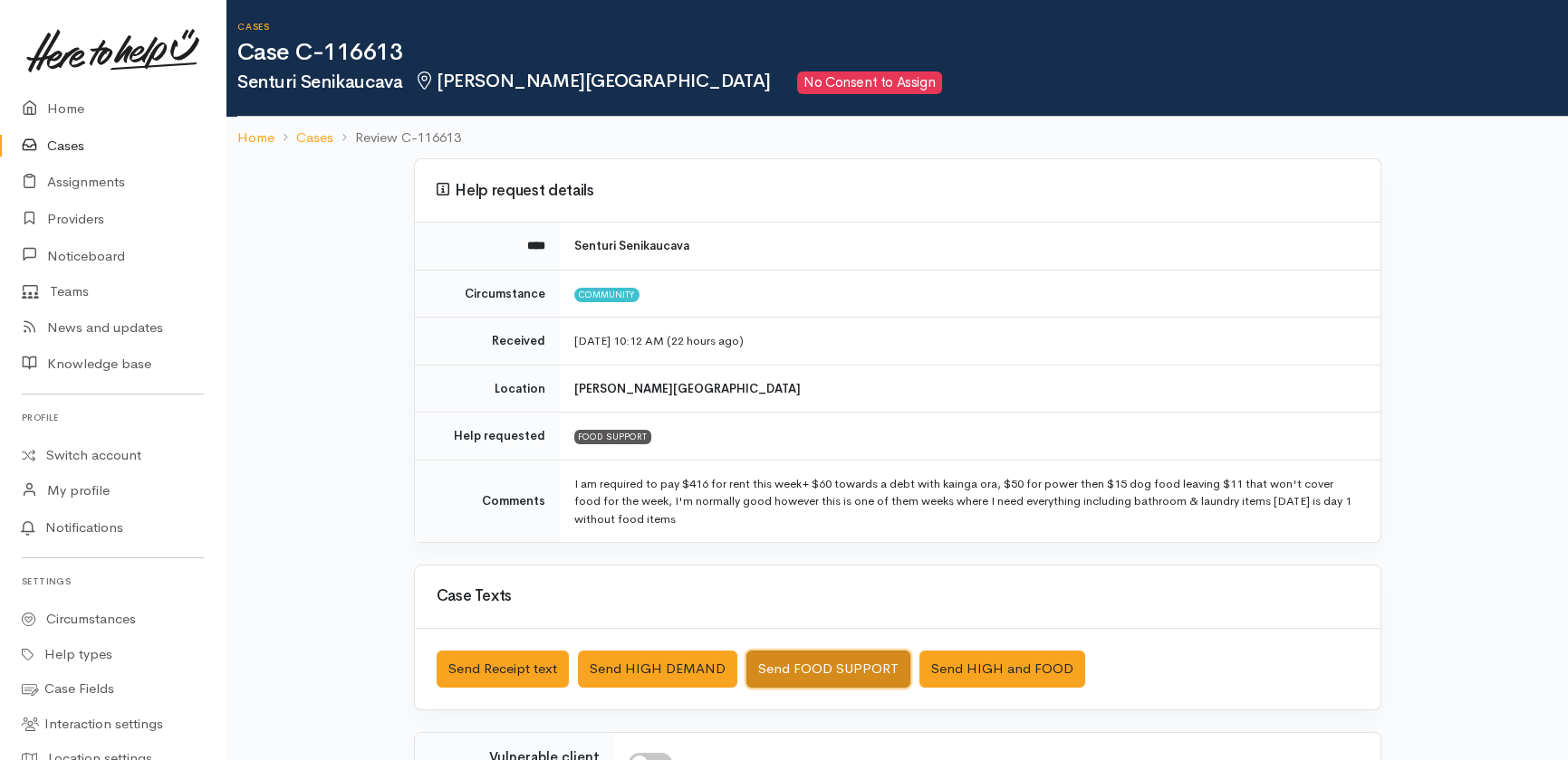
click at [792, 663] on button "Send FOOD SUPPORT" at bounding box center [828, 669] width 164 height 37
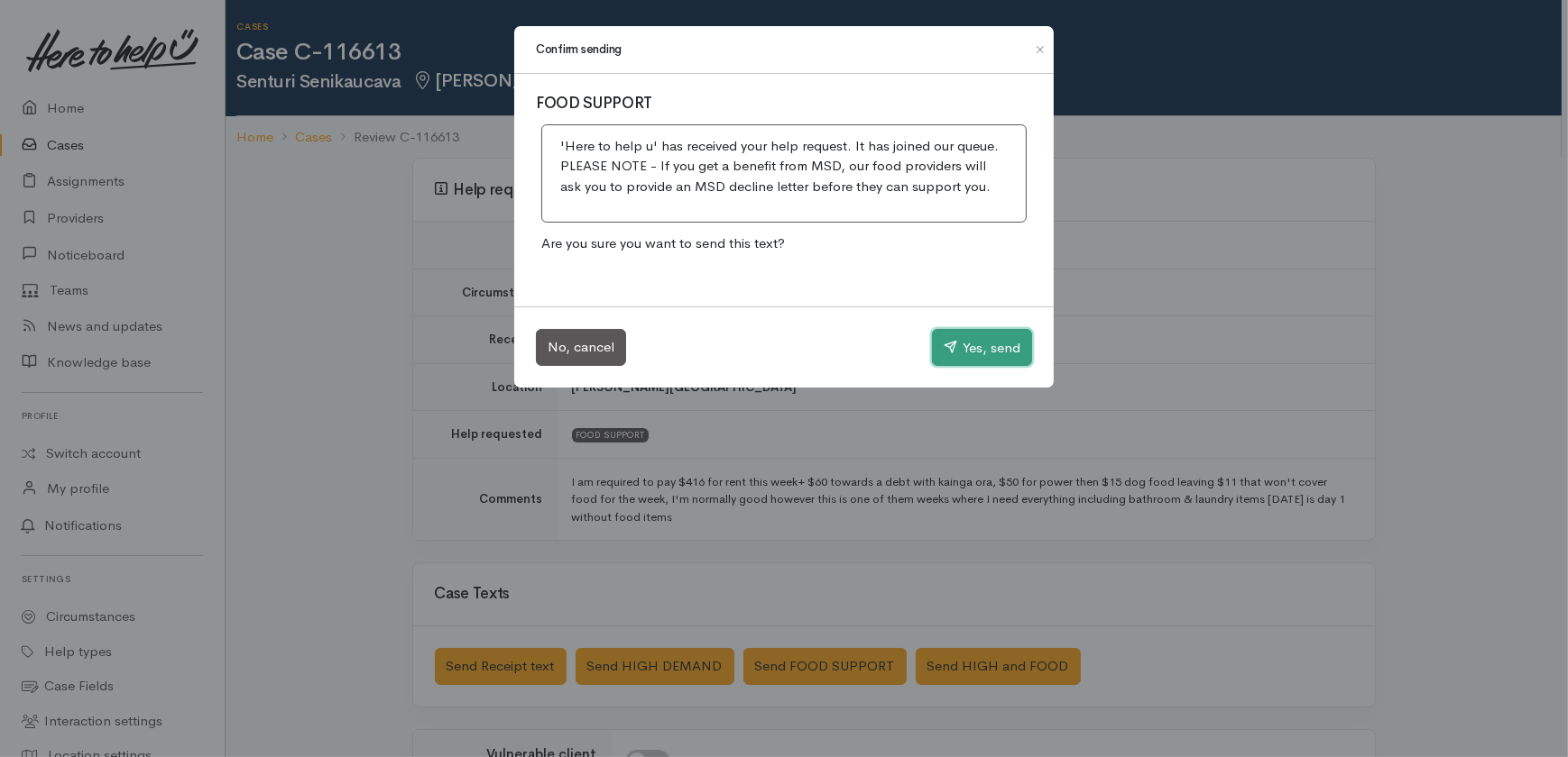
click at [960, 344] on button "Yes, send" at bounding box center [981, 348] width 100 height 37
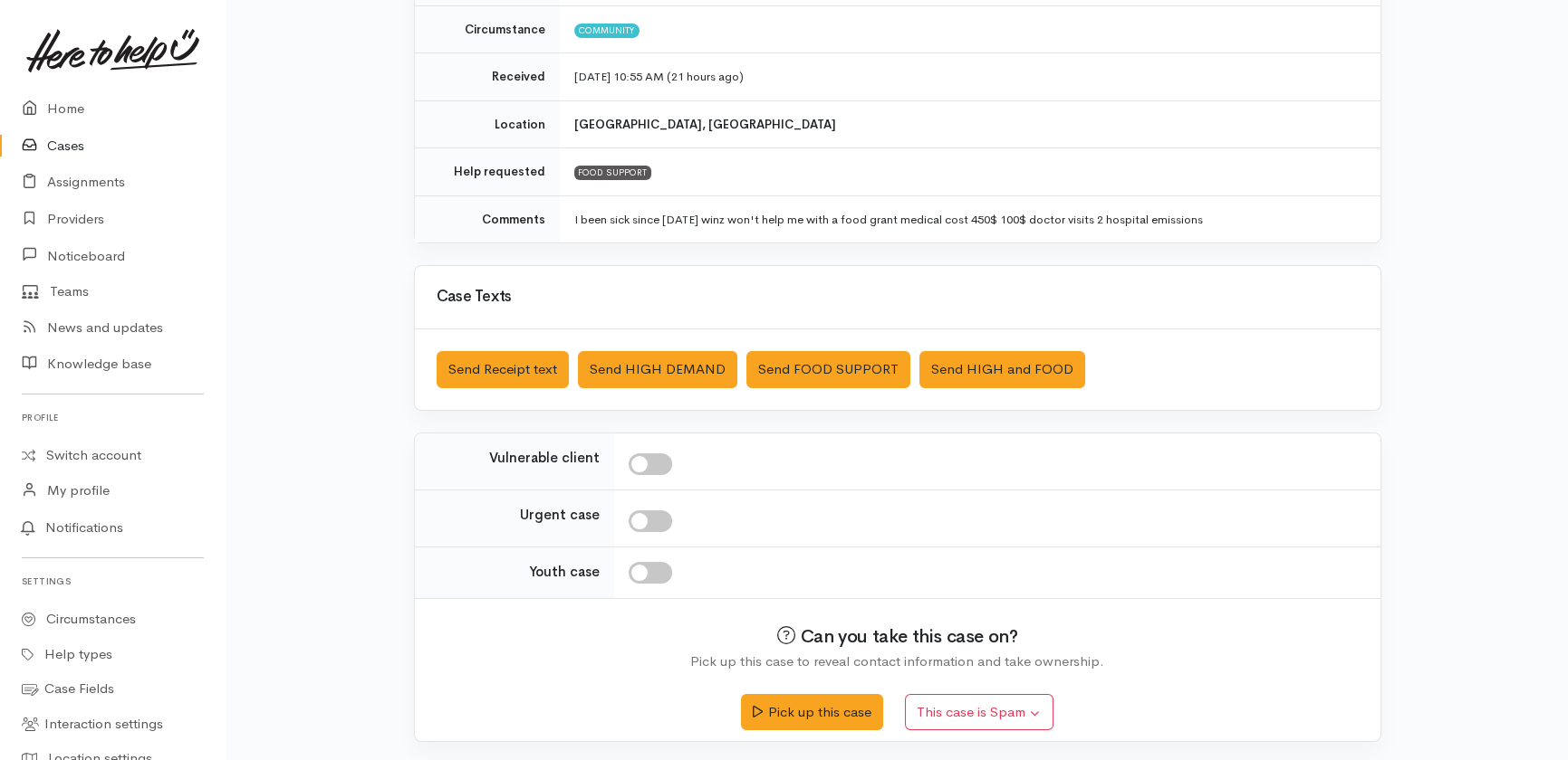
scroll to position [265, 0]
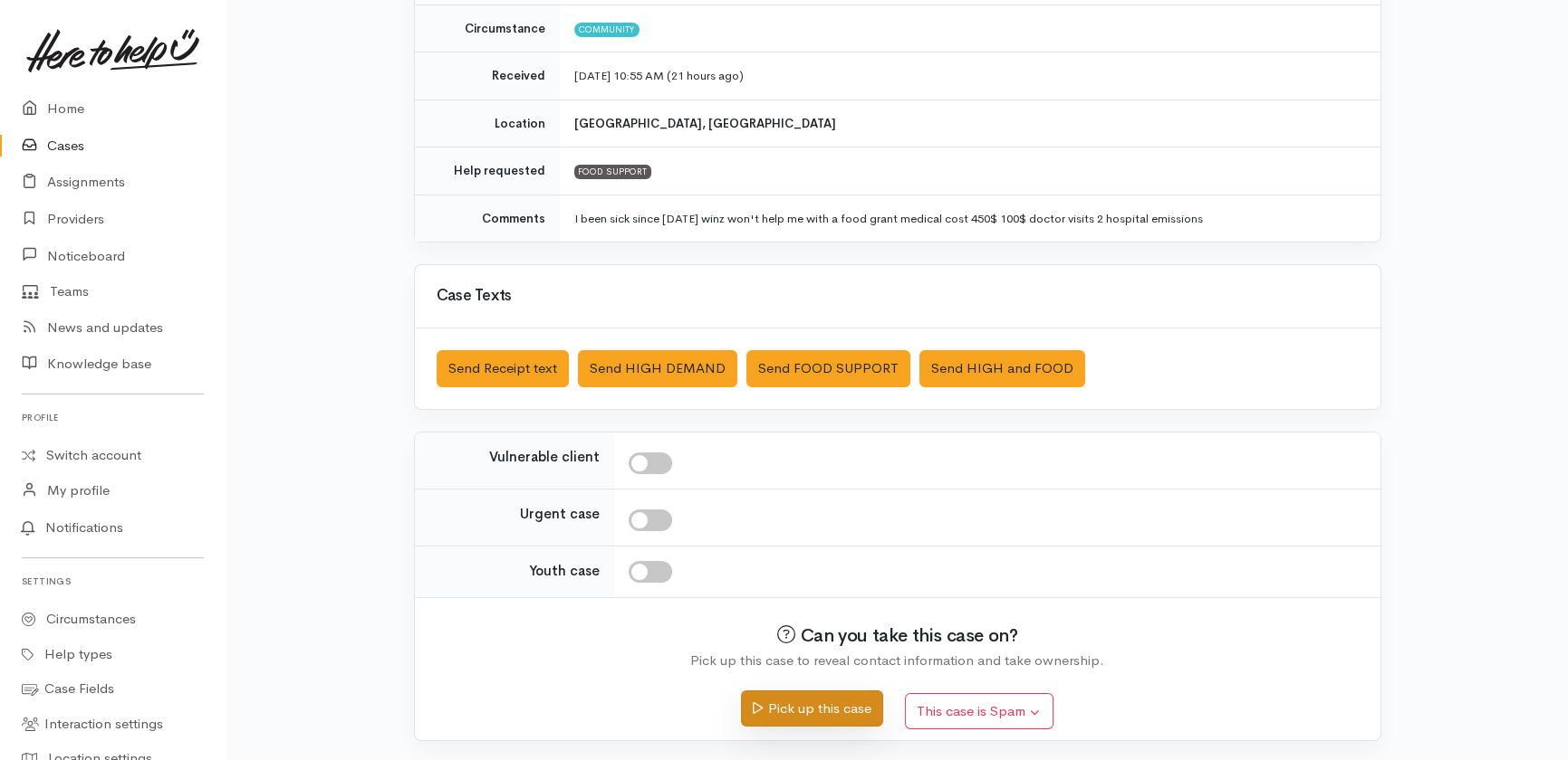
click at [814, 713] on button "Pick up this case" at bounding box center [811, 708] width 142 height 37
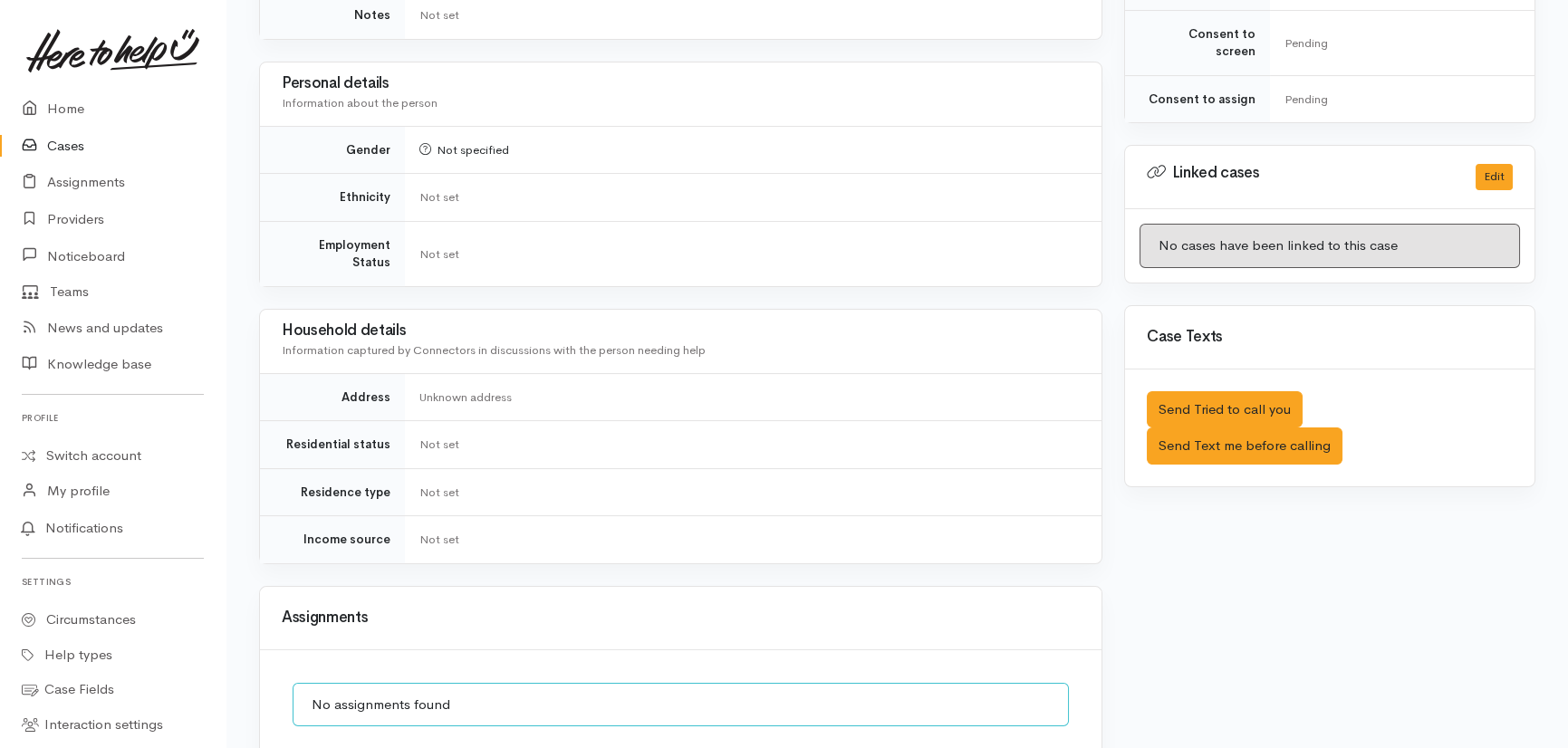
scroll to position [965, 0]
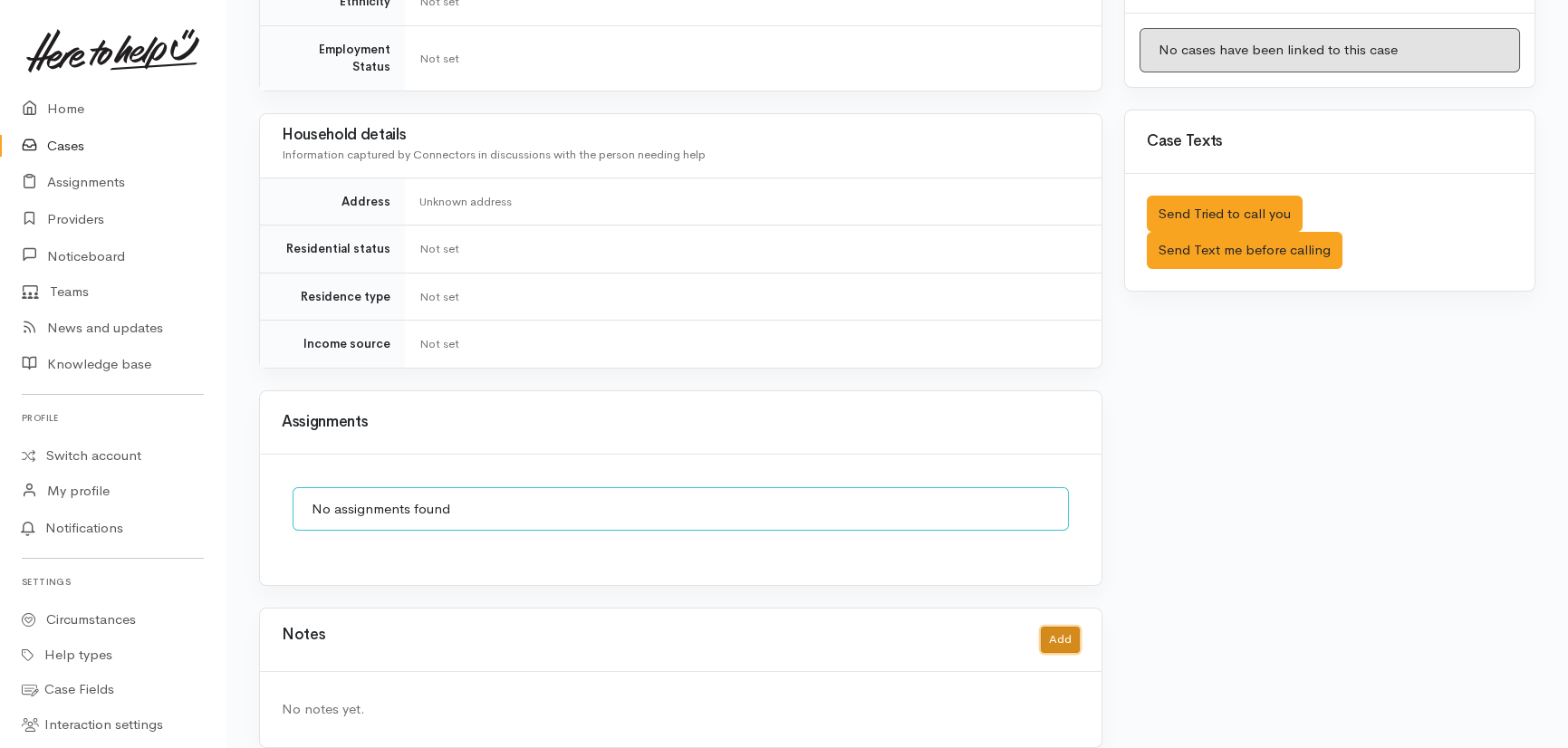
click at [1055, 627] on button "Add" at bounding box center [1060, 640] width 39 height 26
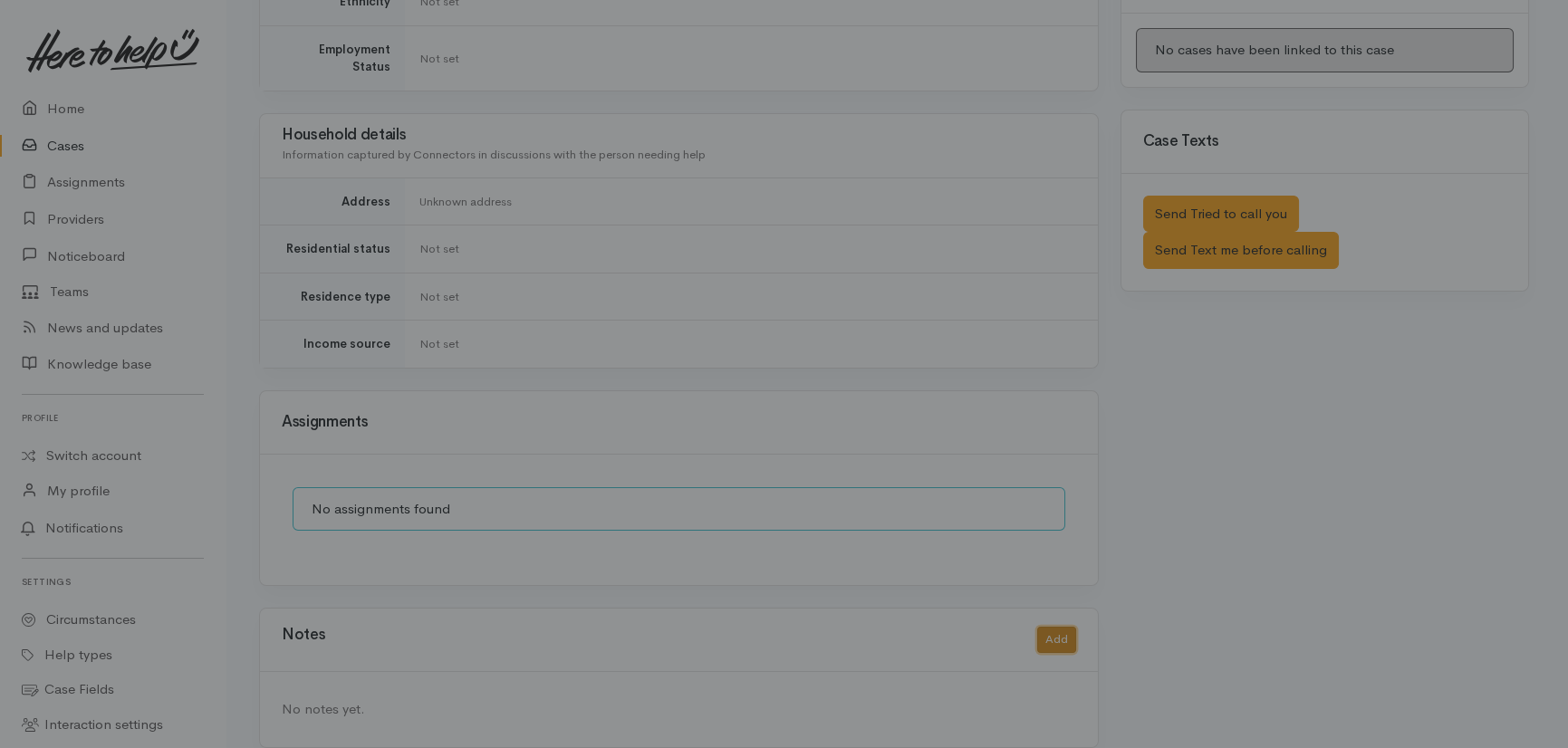
scroll to position [952, 0]
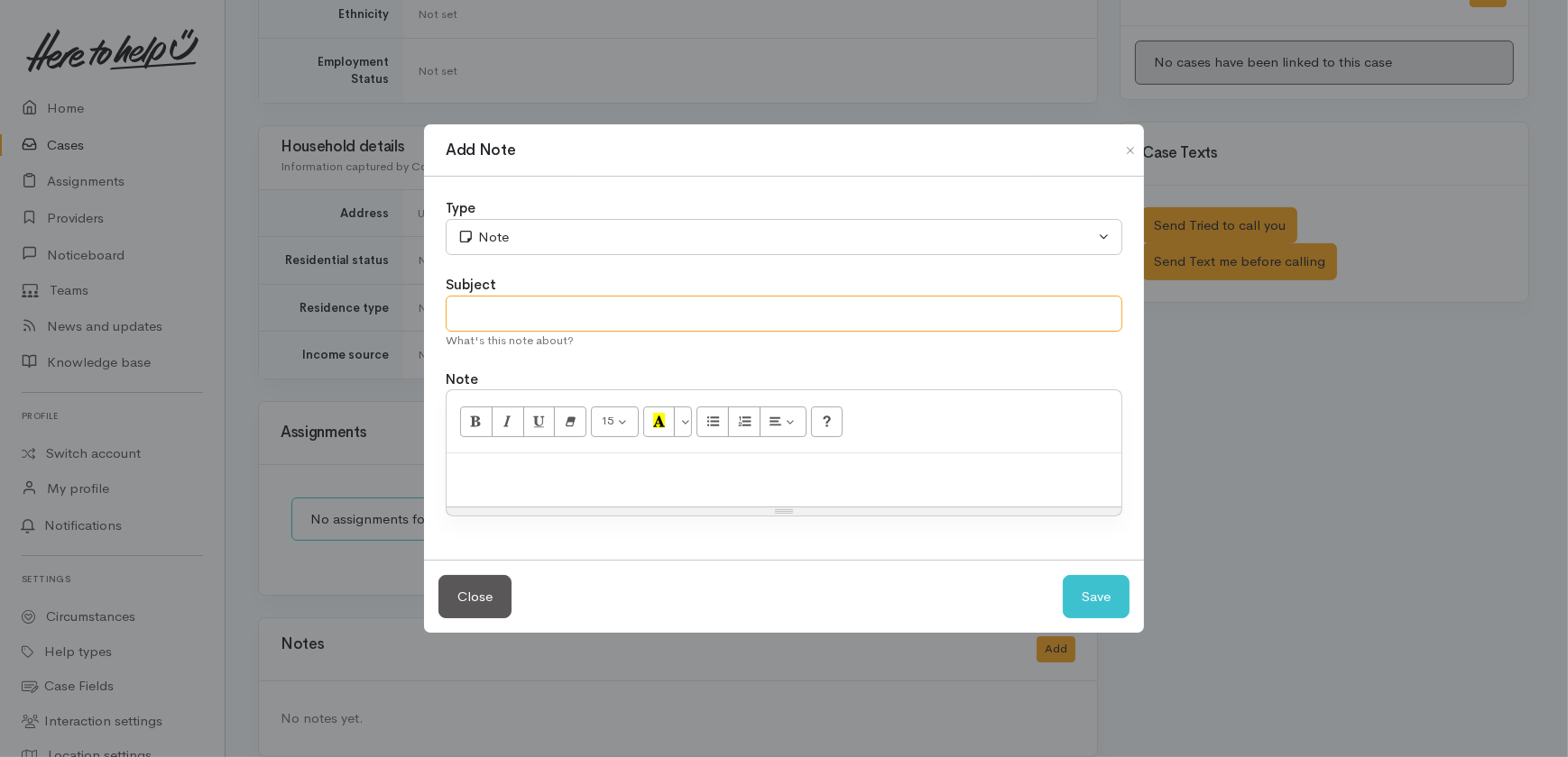
click at [571, 315] on input "text" at bounding box center [784, 314] width 677 height 37
type input "Duplicate"
click at [1107, 590] on button "Save" at bounding box center [1096, 597] width 67 height 44
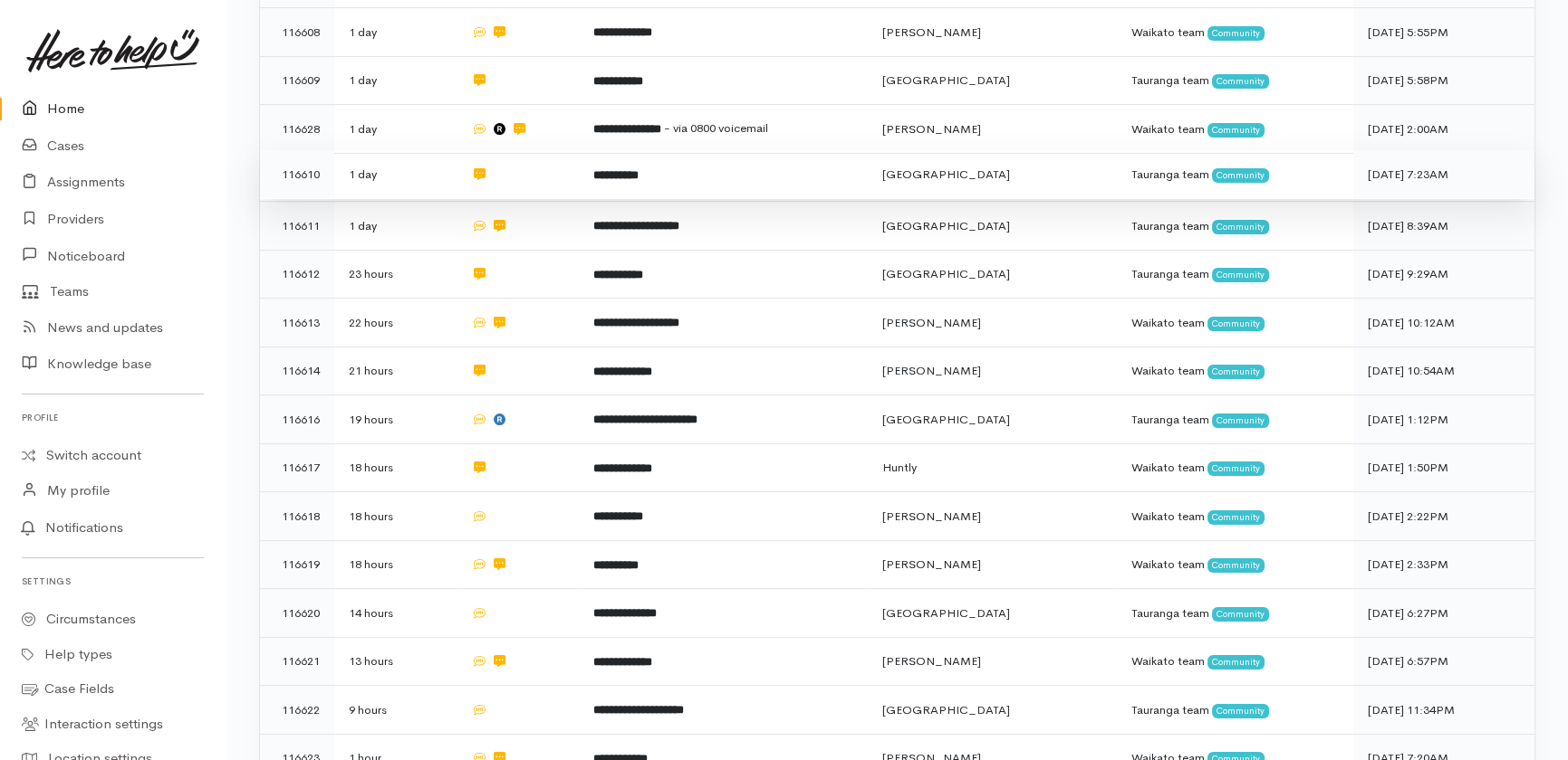
scroll to position [1084, 0]
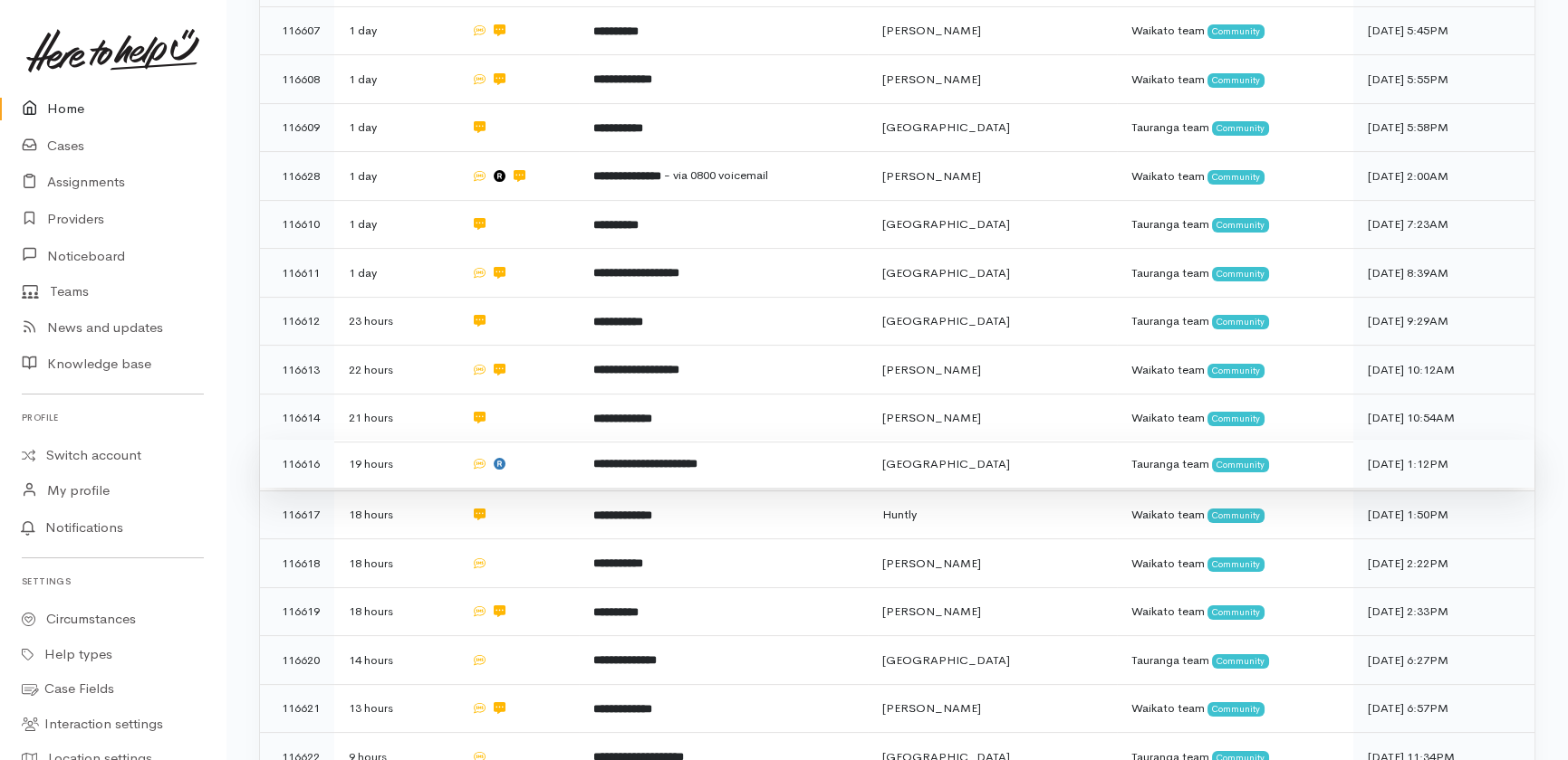
click at [547, 440] on td at bounding box center [518, 465] width 122 height 49
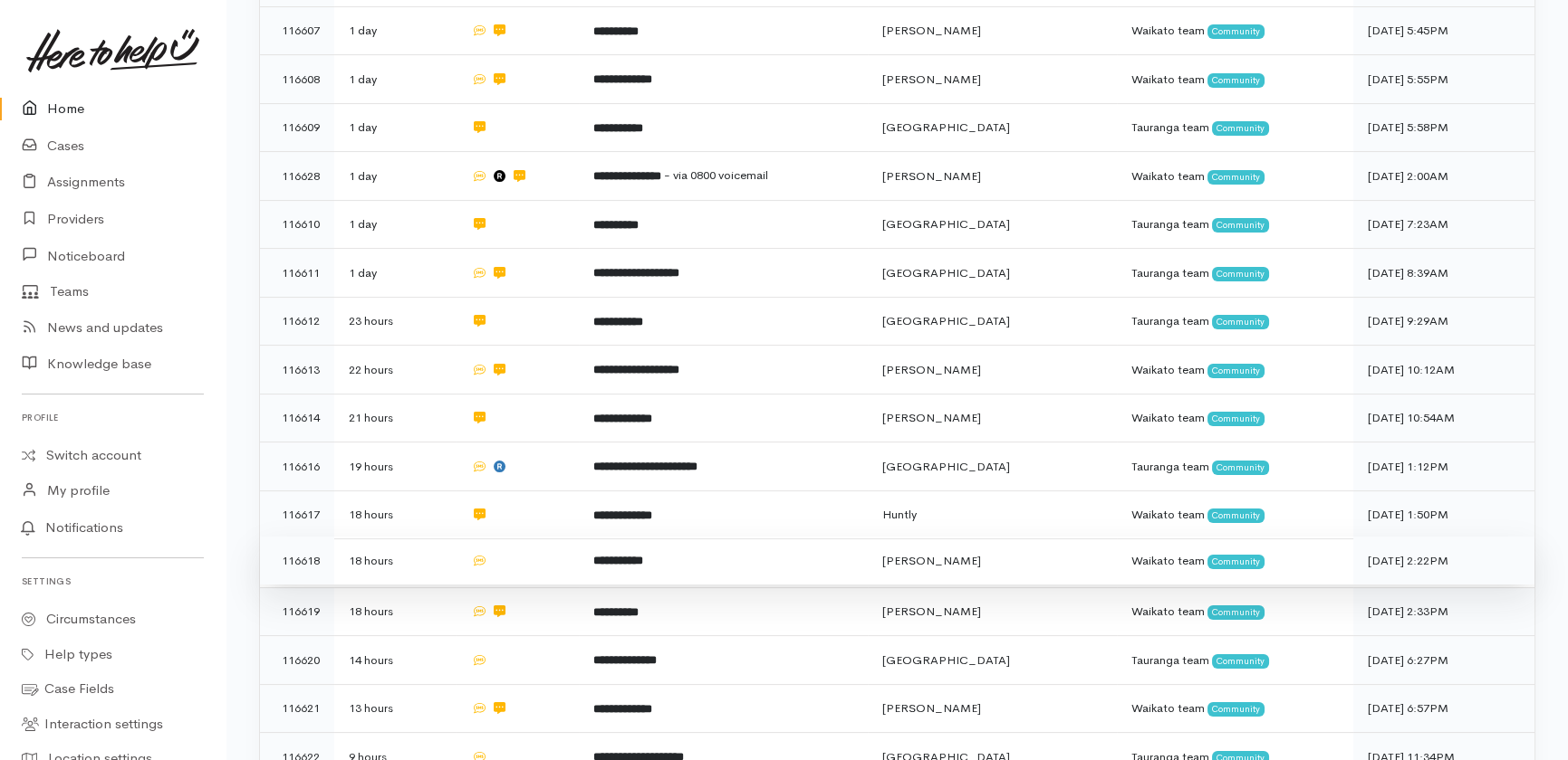
click at [532, 537] on td at bounding box center [518, 562] width 122 height 49
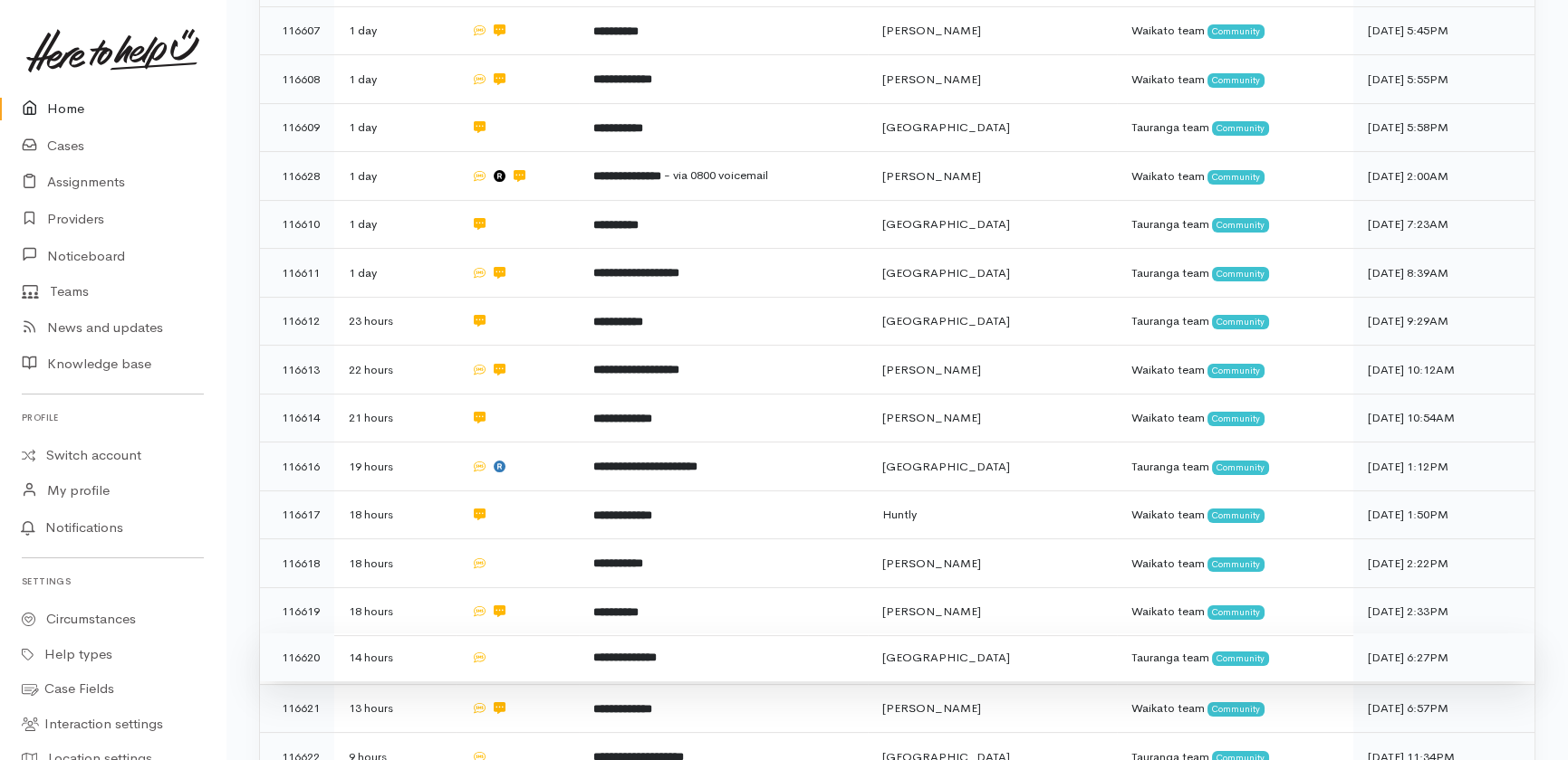
click at [522, 634] on td at bounding box center [518, 658] width 122 height 49
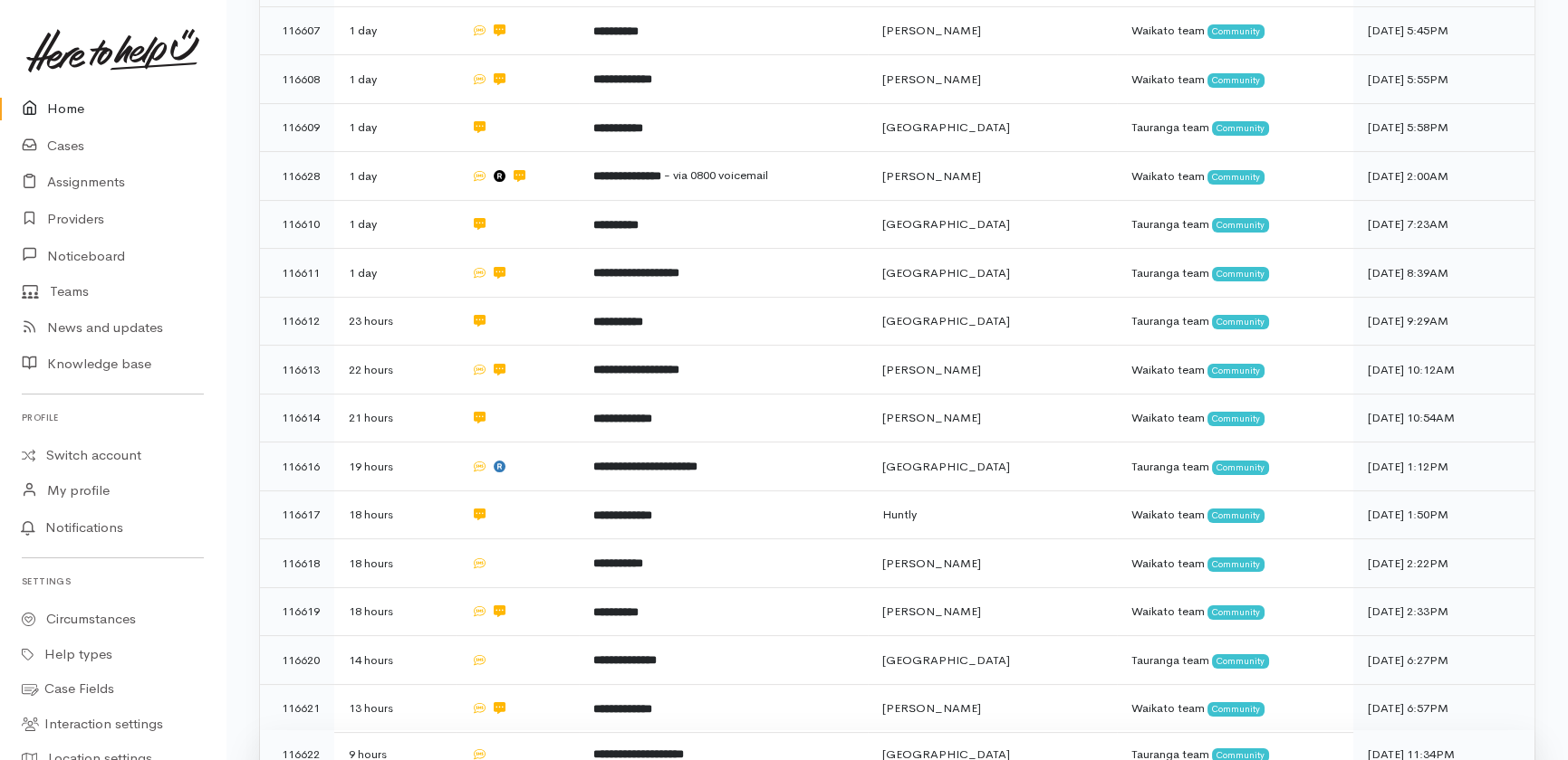
click at [521, 731] on td at bounding box center [518, 755] width 122 height 49
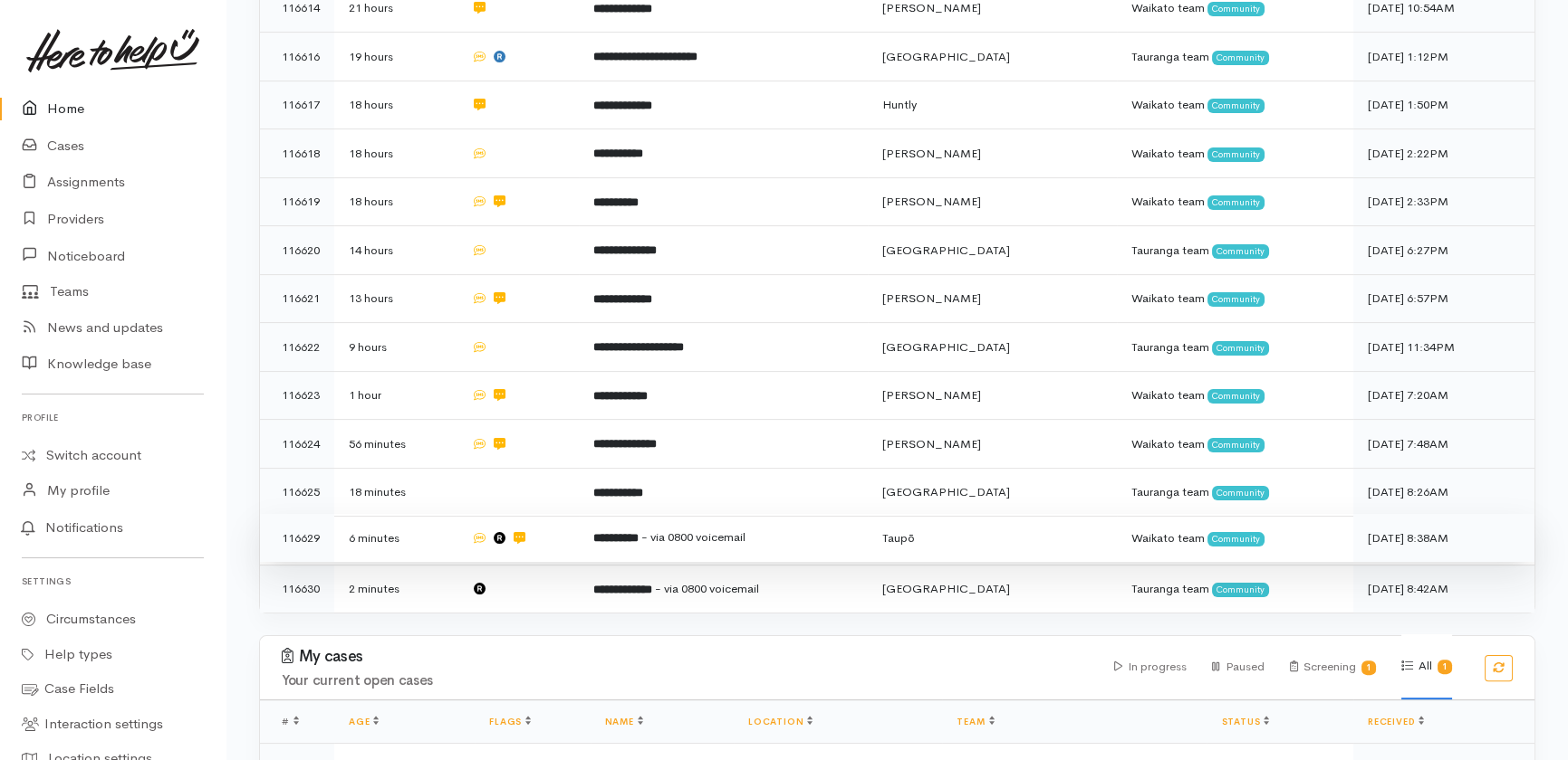
scroll to position [1495, 0]
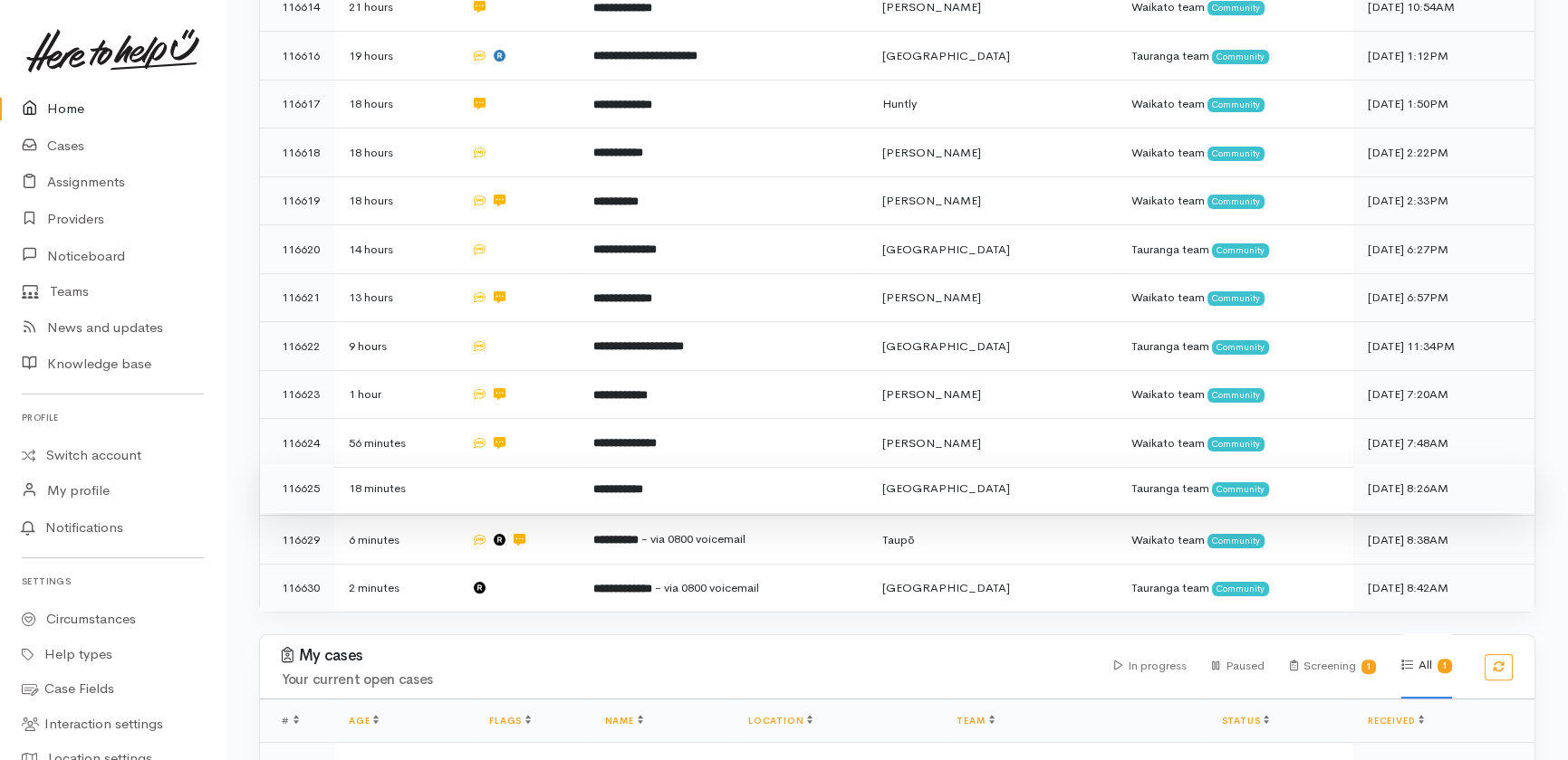
click at [533, 465] on td at bounding box center [518, 489] width 122 height 49
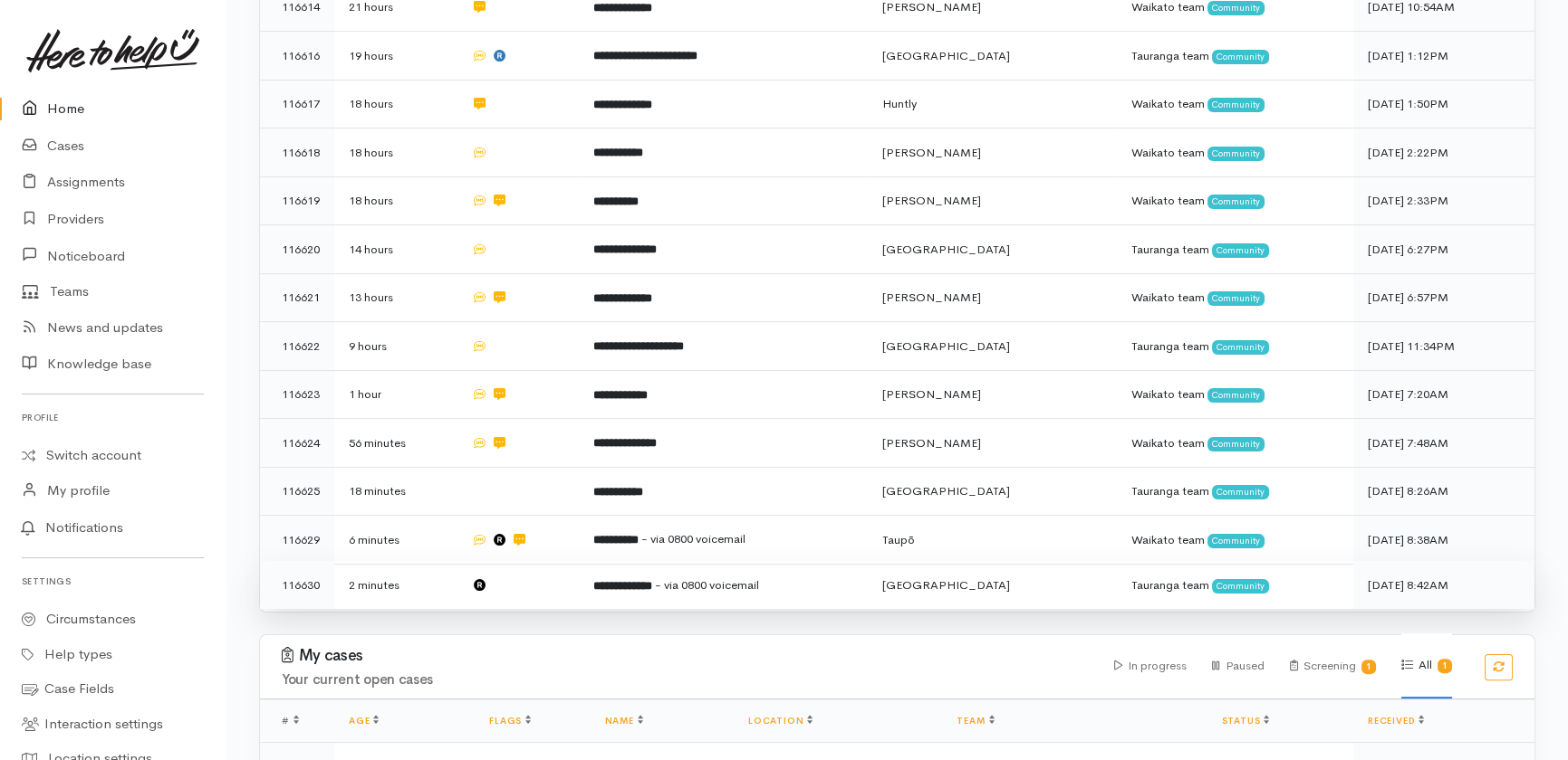
click at [527, 562] on td at bounding box center [518, 585] width 122 height 48
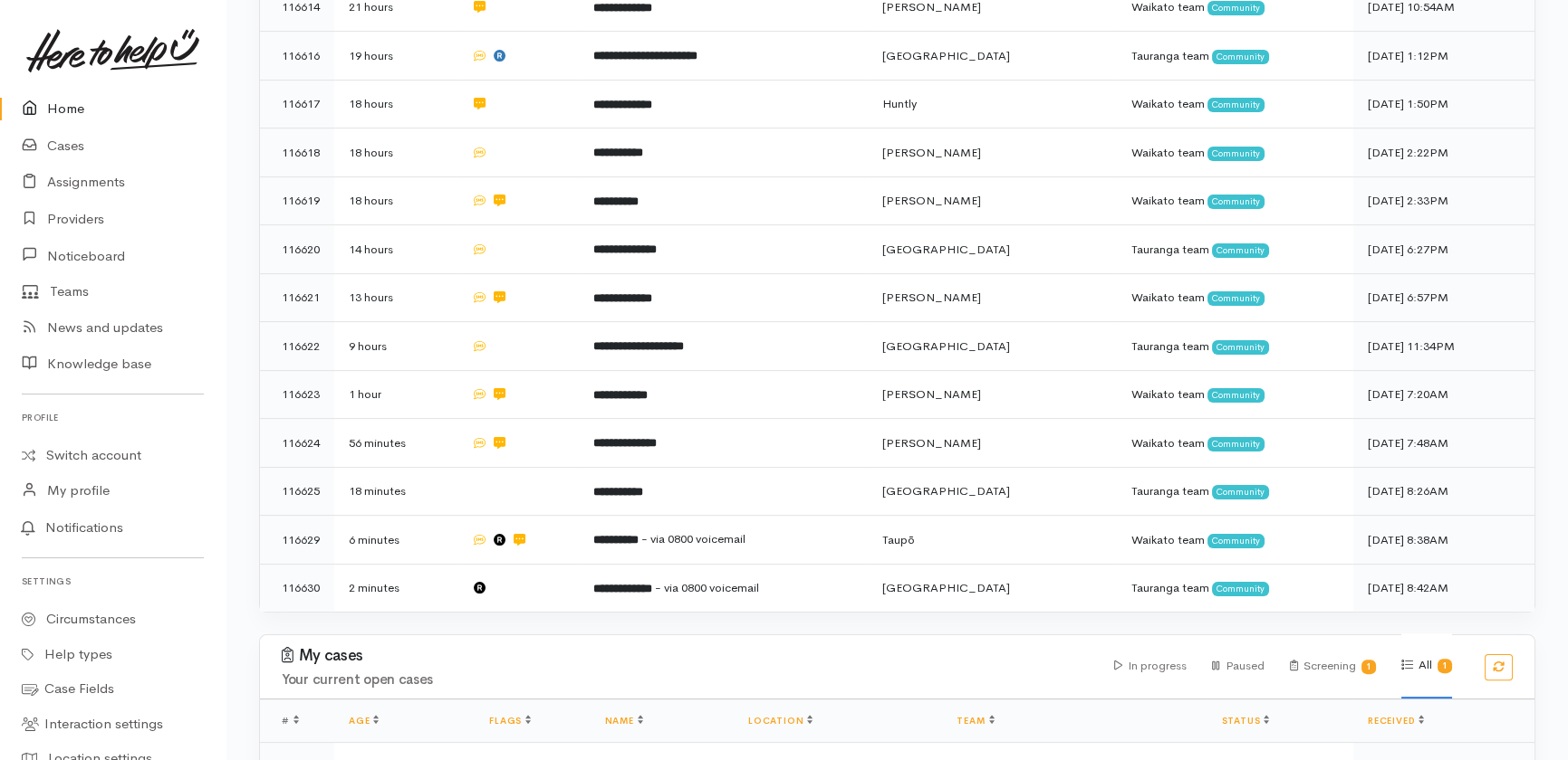
click at [63, 104] on link "Home" at bounding box center [113, 108] width 226 height 37
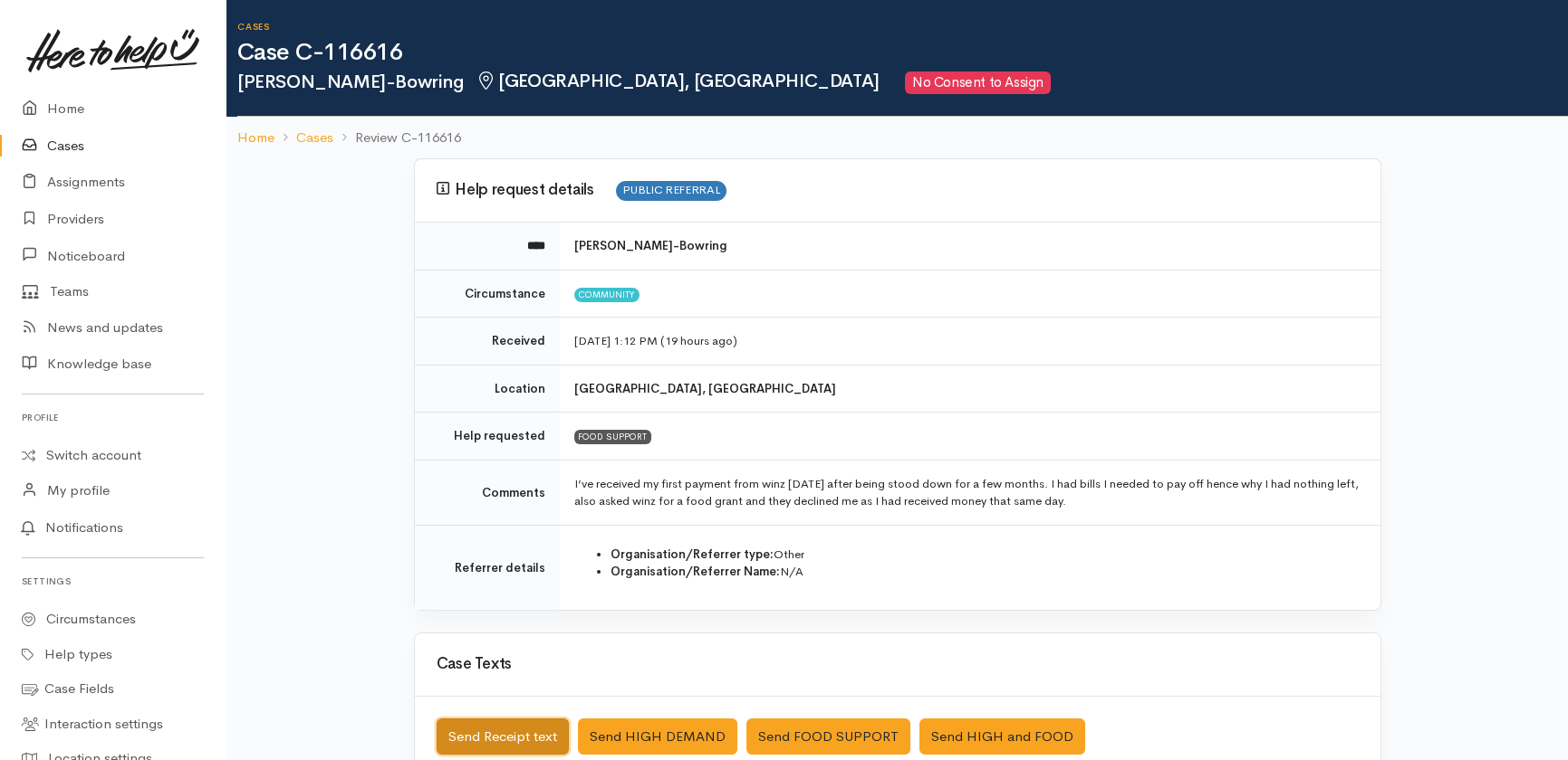
click at [504, 737] on button "Send Receipt text" at bounding box center [503, 736] width 132 height 37
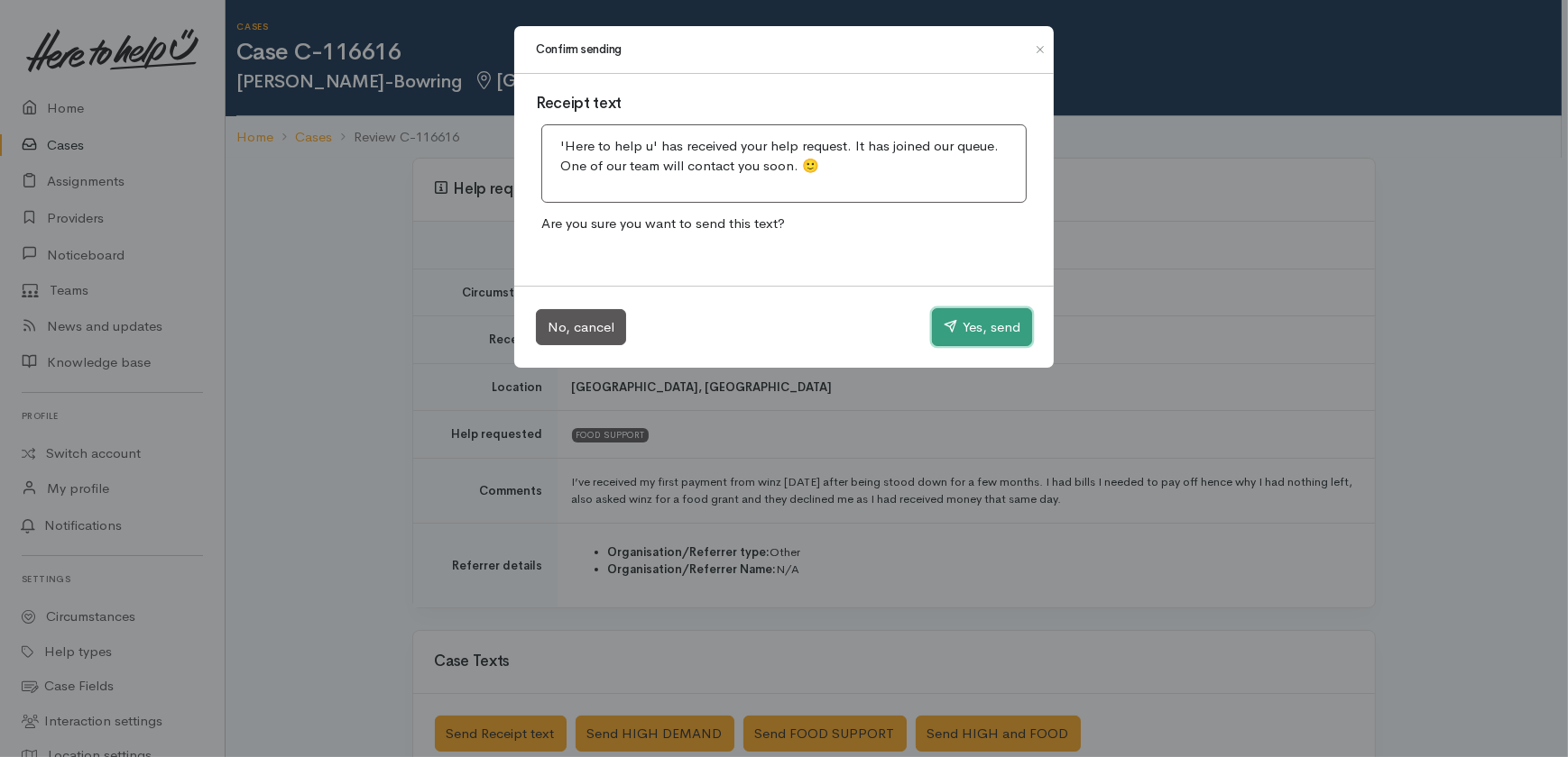
click at [956, 316] on button "Yes, send" at bounding box center [981, 327] width 100 height 37
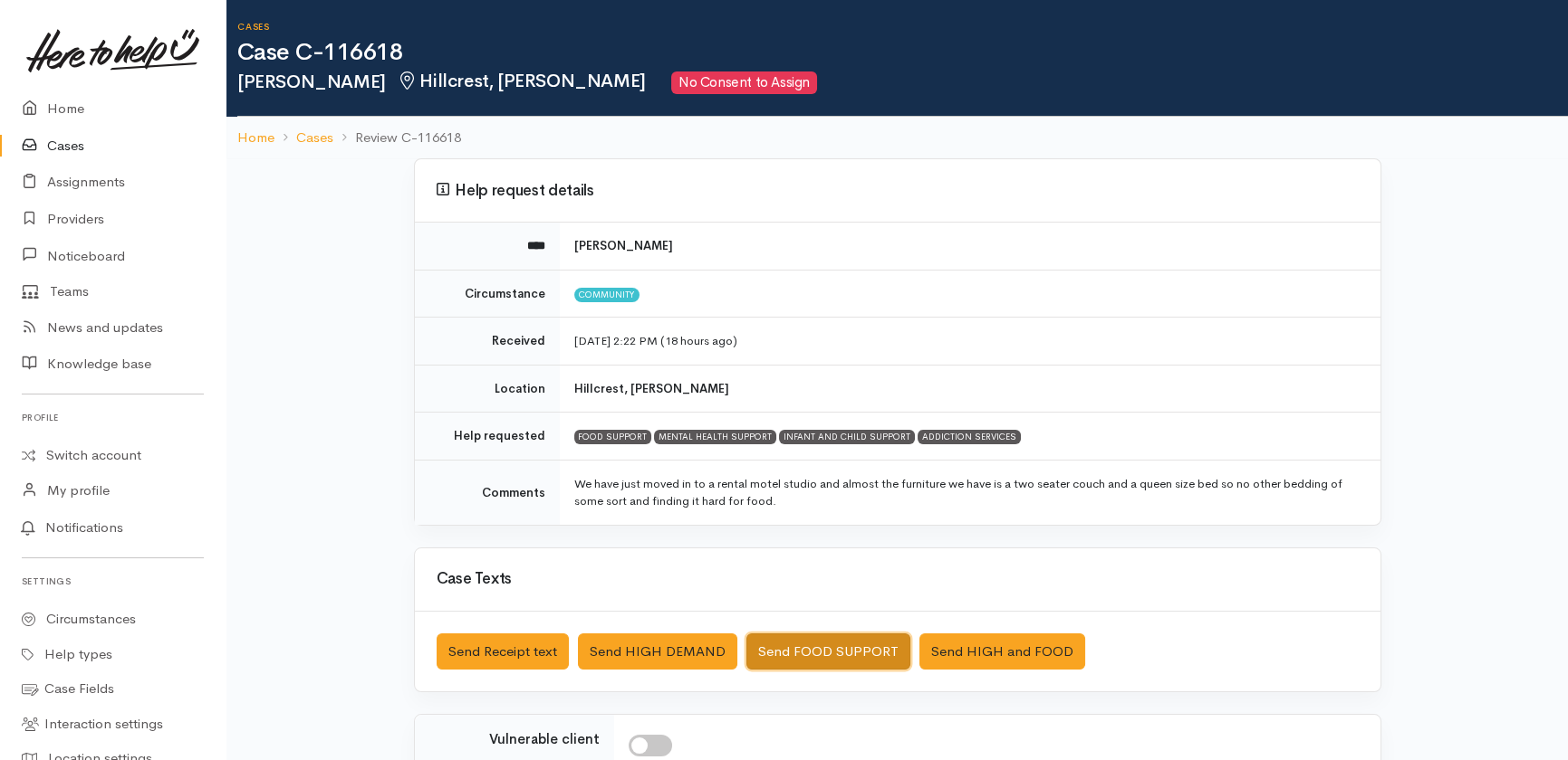
click at [779, 656] on button "Send FOOD SUPPORT" at bounding box center [828, 652] width 164 height 37
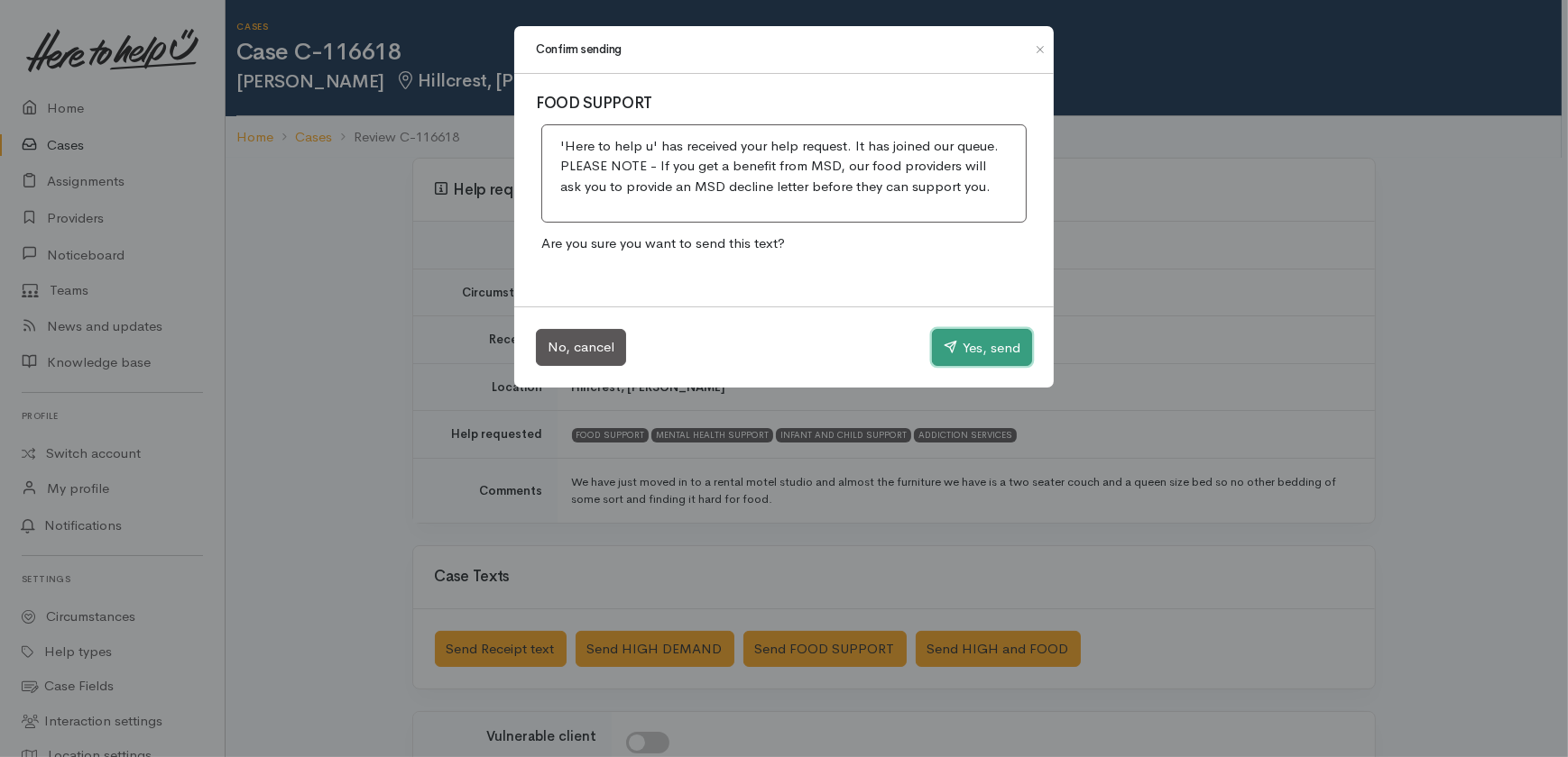
click at [976, 340] on button "Yes, send" at bounding box center [981, 348] width 100 height 37
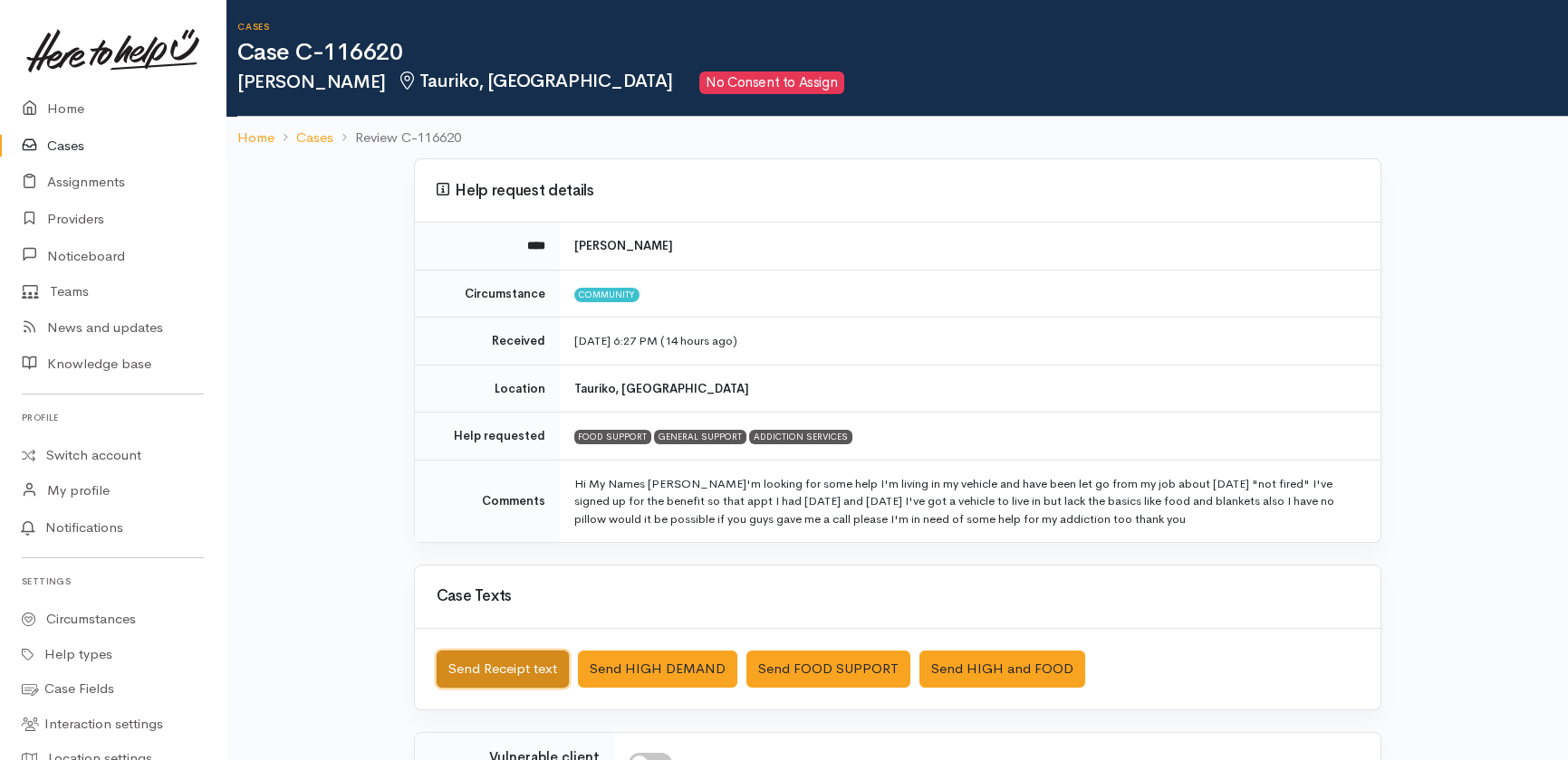
click at [495, 660] on button "Send Receipt text" at bounding box center [503, 669] width 132 height 37
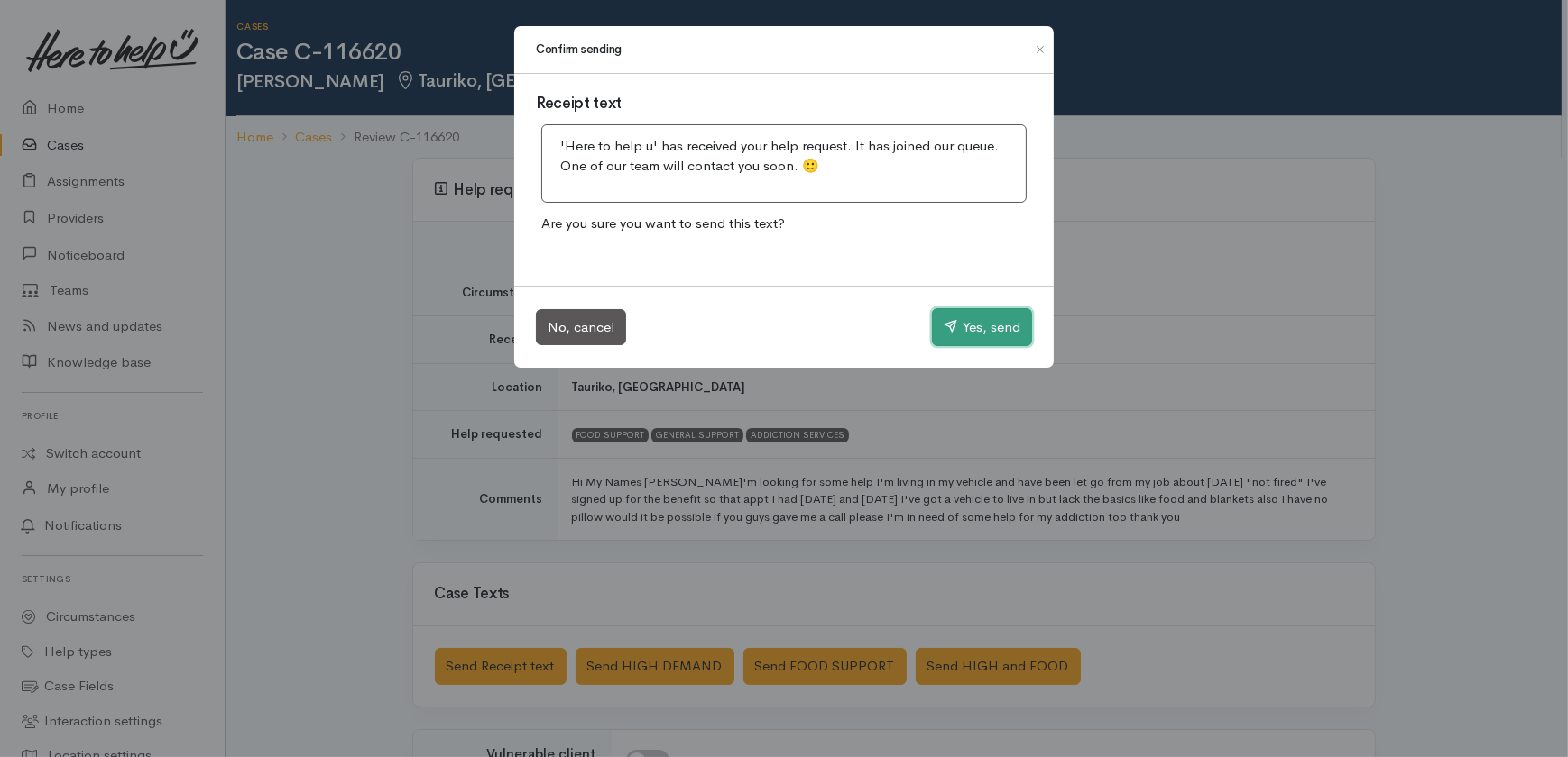
click at [978, 322] on button "Yes, send" at bounding box center [981, 327] width 100 height 37
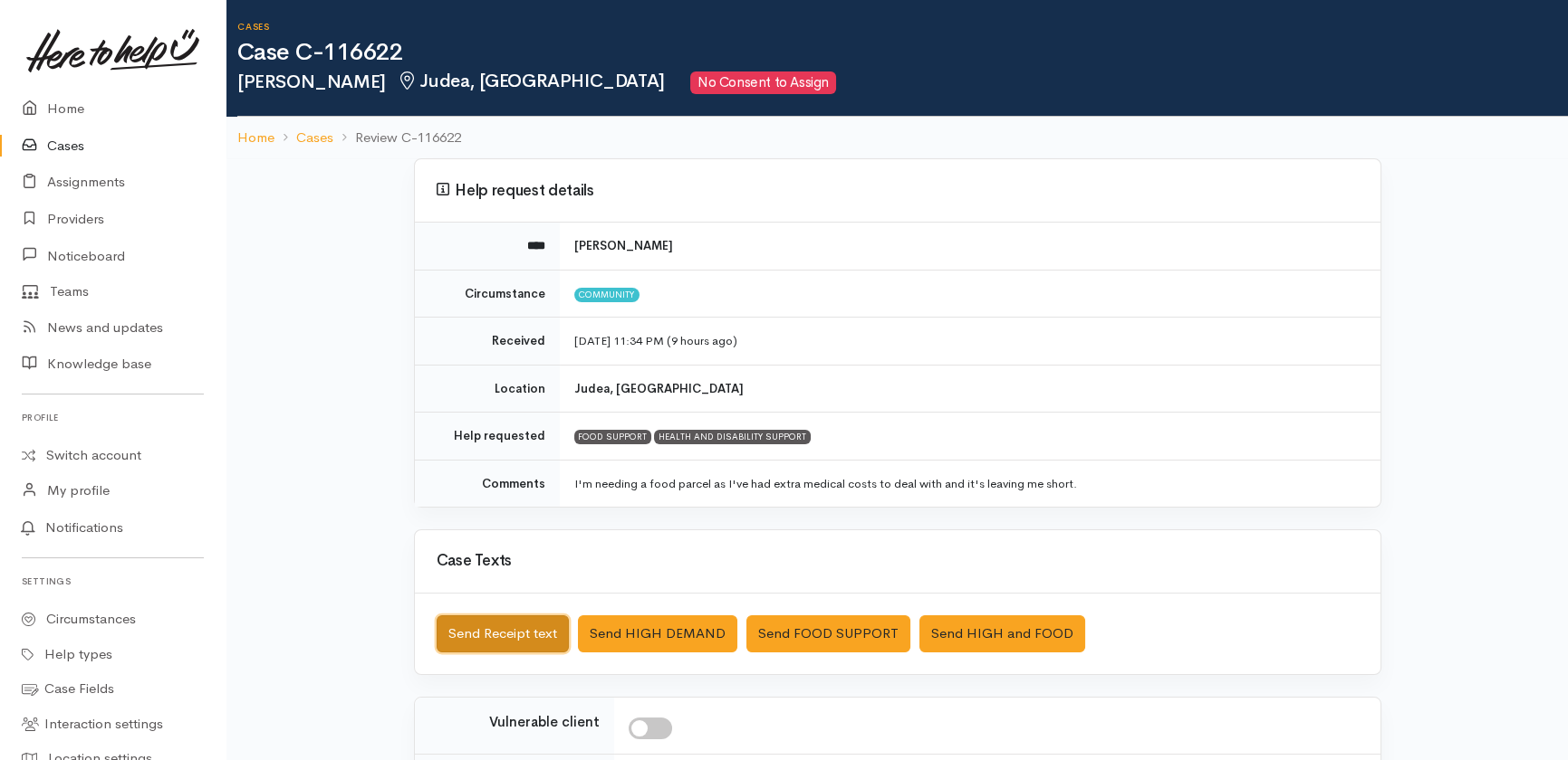
click at [475, 622] on button "Send Receipt text" at bounding box center [503, 633] width 132 height 37
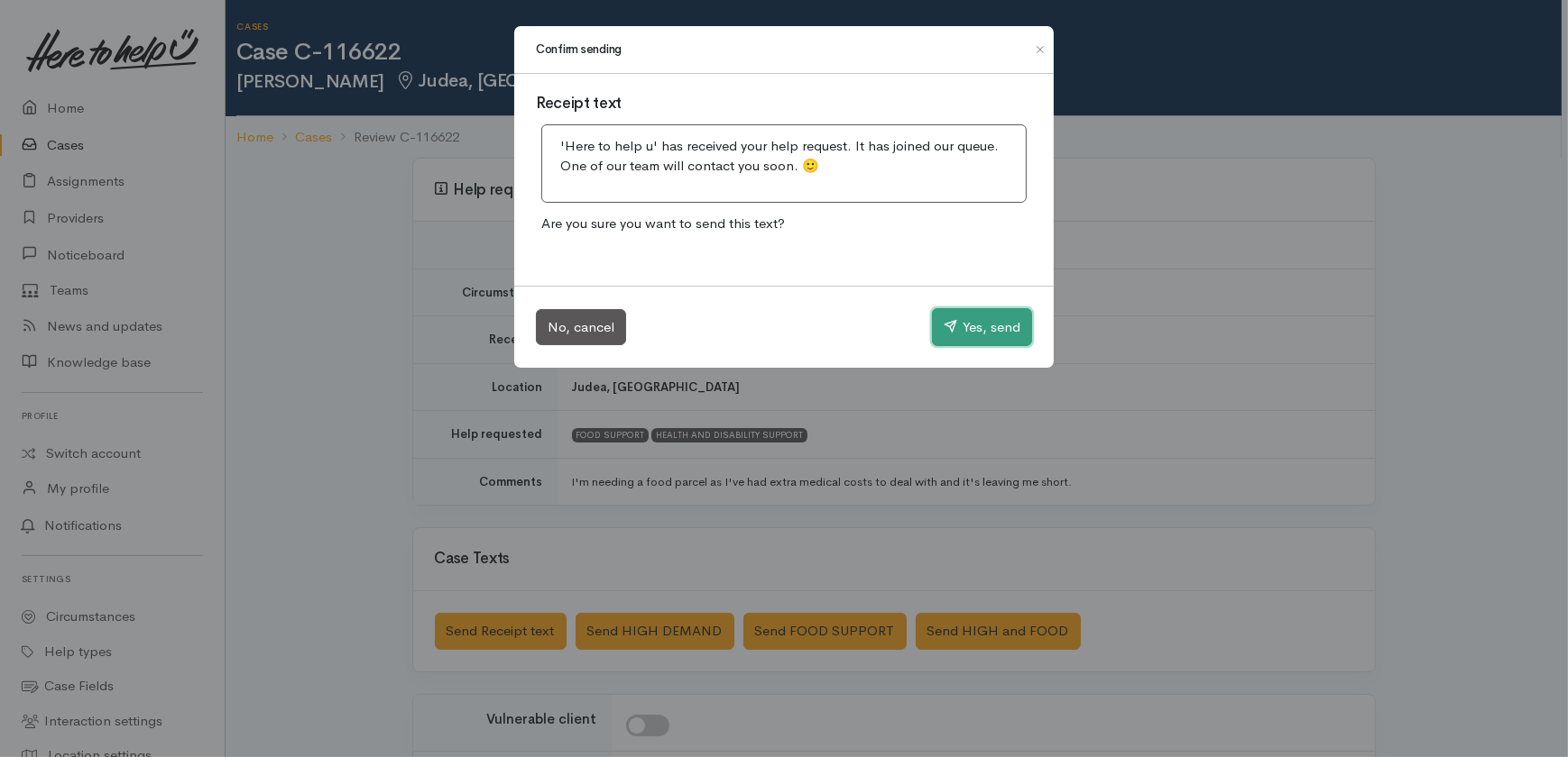
click at [974, 321] on button "Yes, send" at bounding box center [981, 327] width 100 height 37
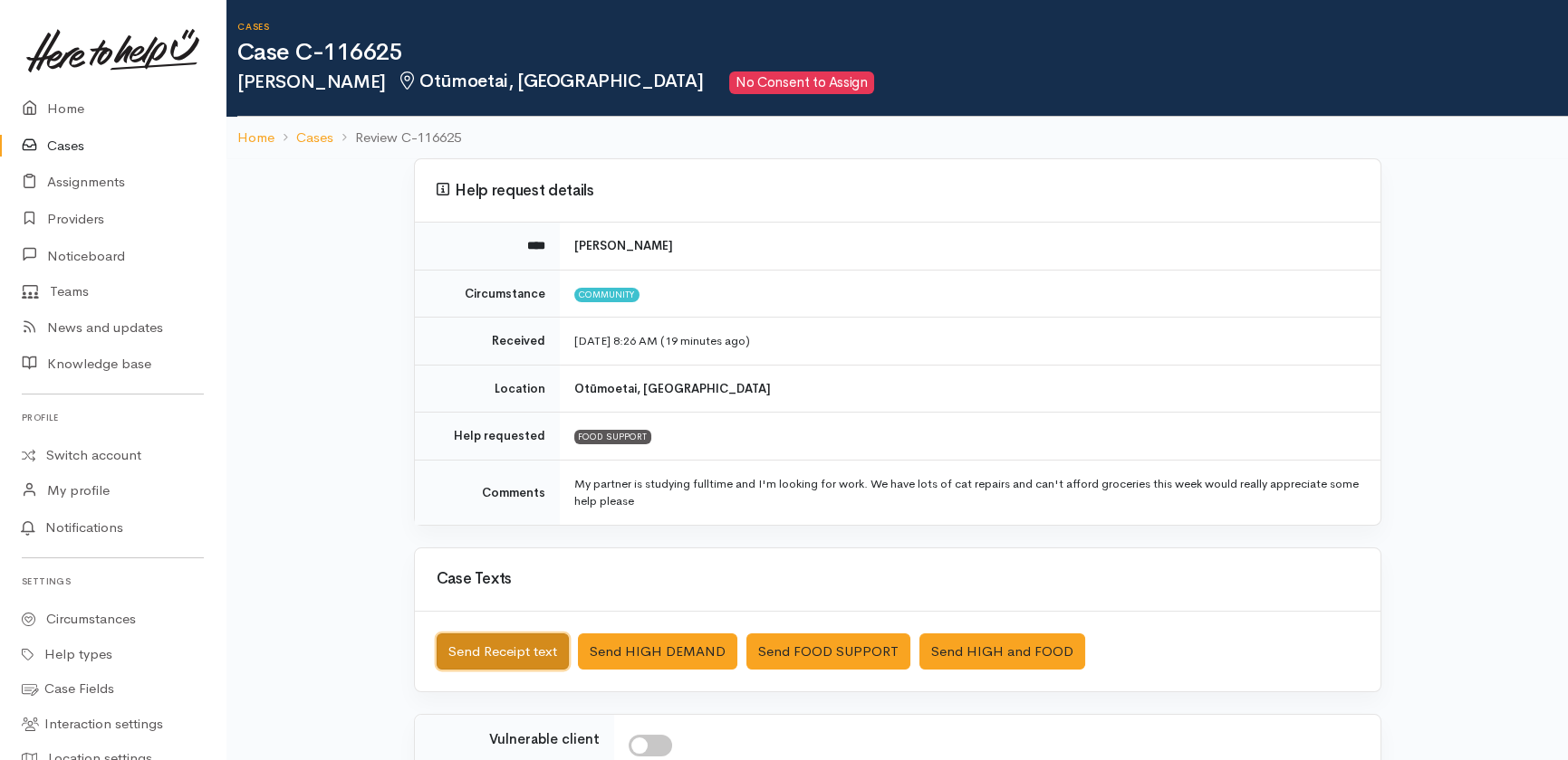
click at [482, 640] on button "Send Receipt text" at bounding box center [503, 652] width 132 height 37
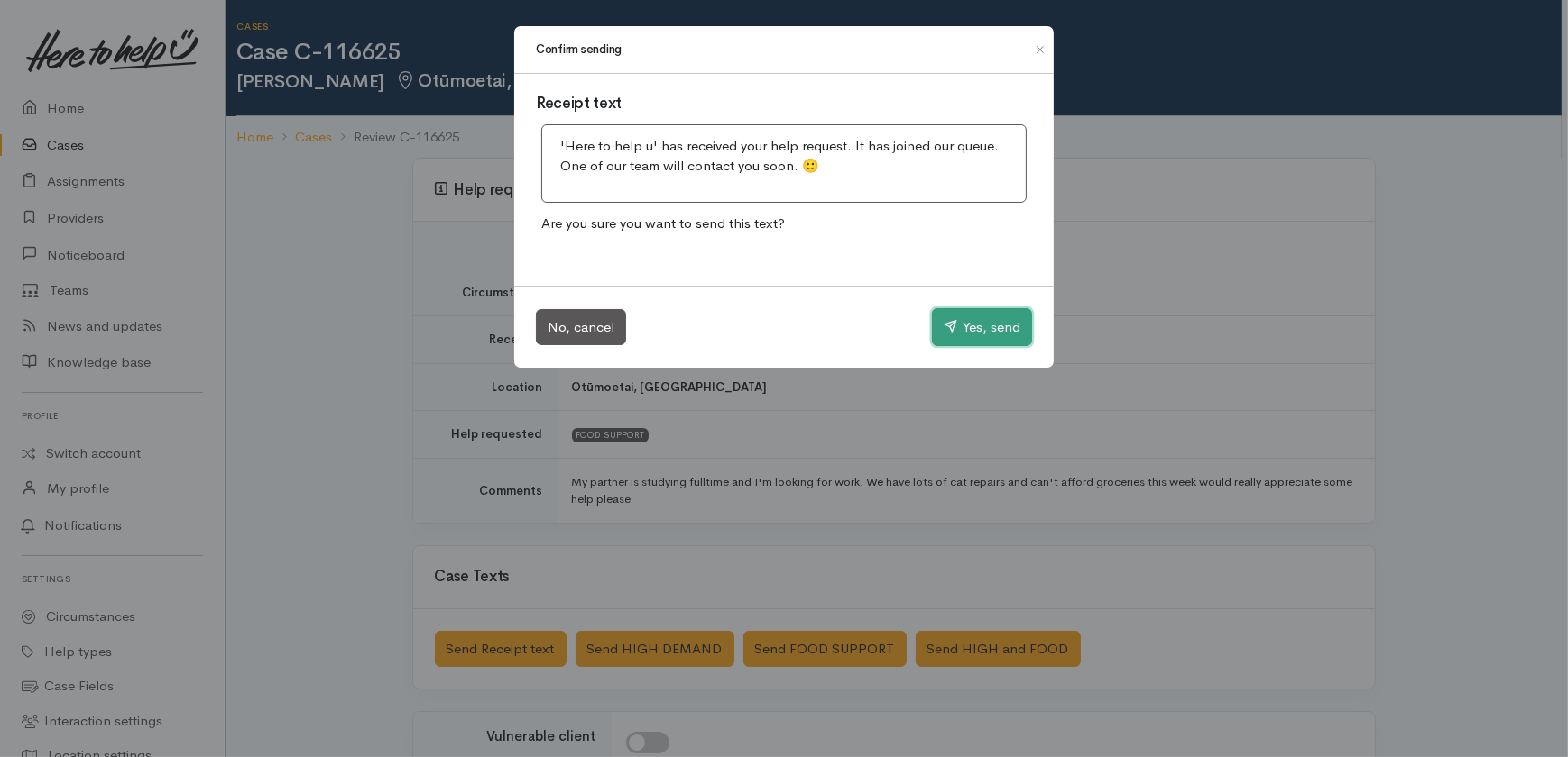
click at [972, 331] on button "Yes, send" at bounding box center [981, 327] width 100 height 37
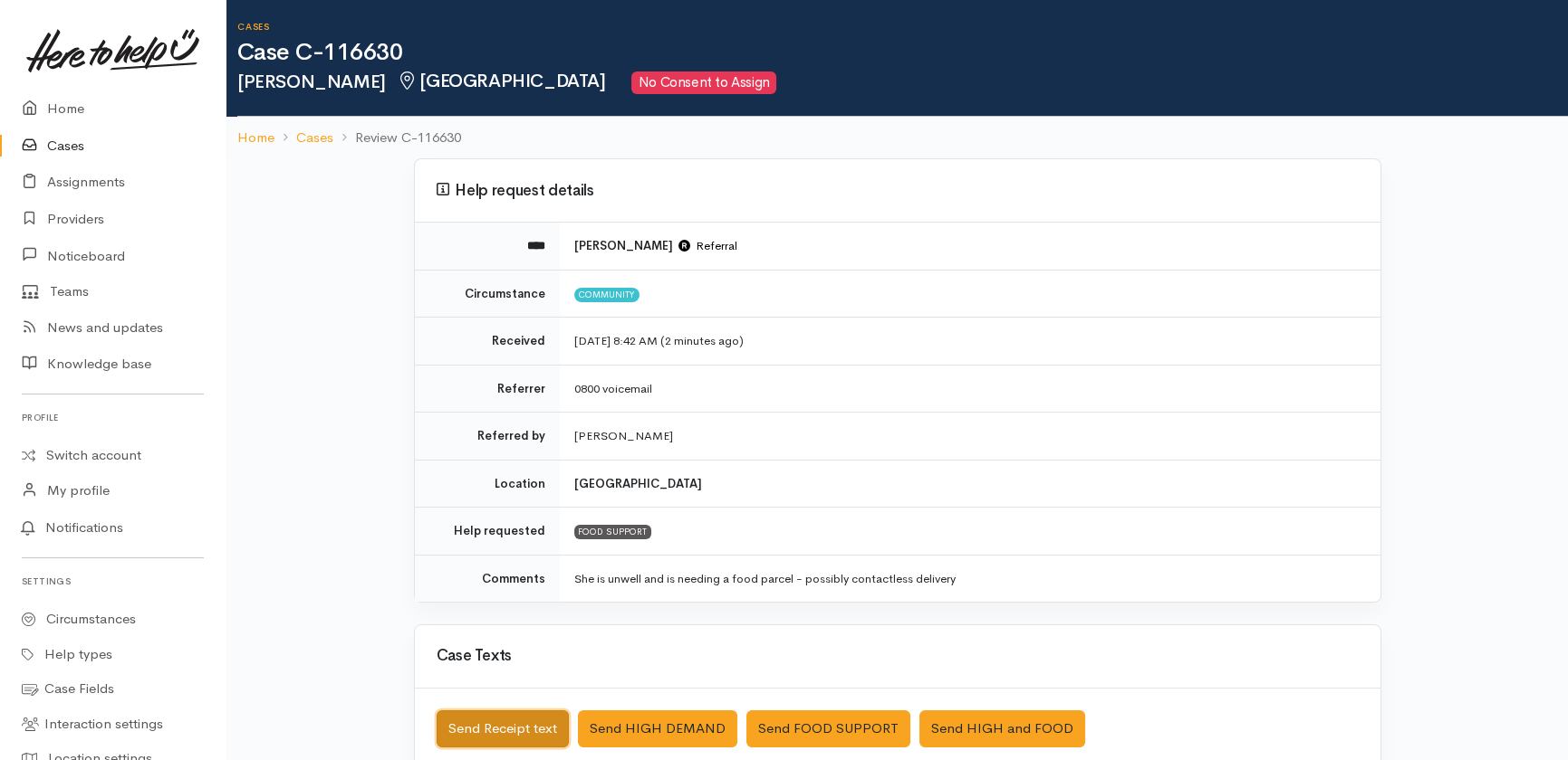
click at [515, 727] on button "Send Receipt text" at bounding box center [503, 728] width 132 height 37
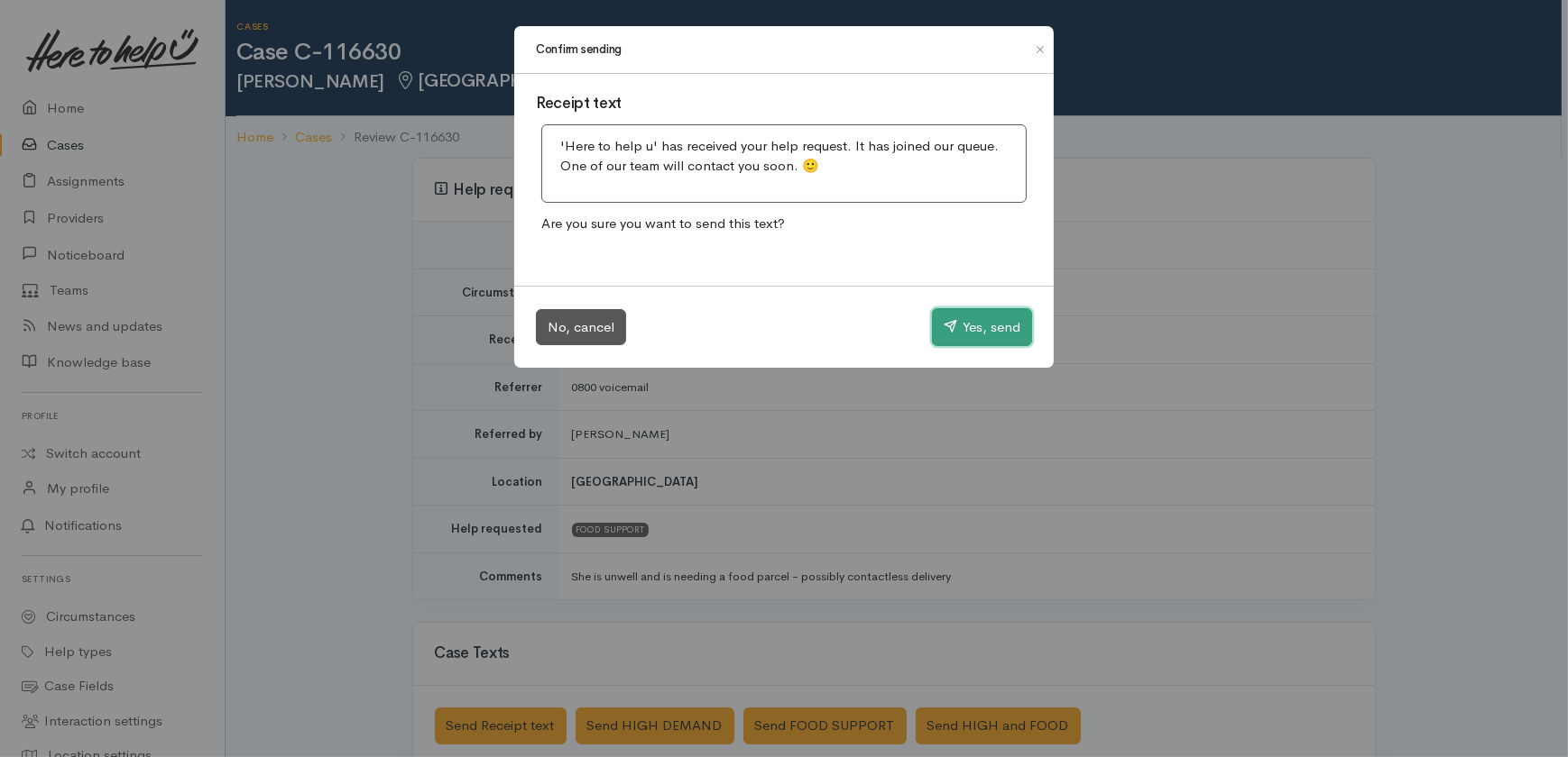
click at [989, 325] on button "Yes, send" at bounding box center [981, 327] width 100 height 37
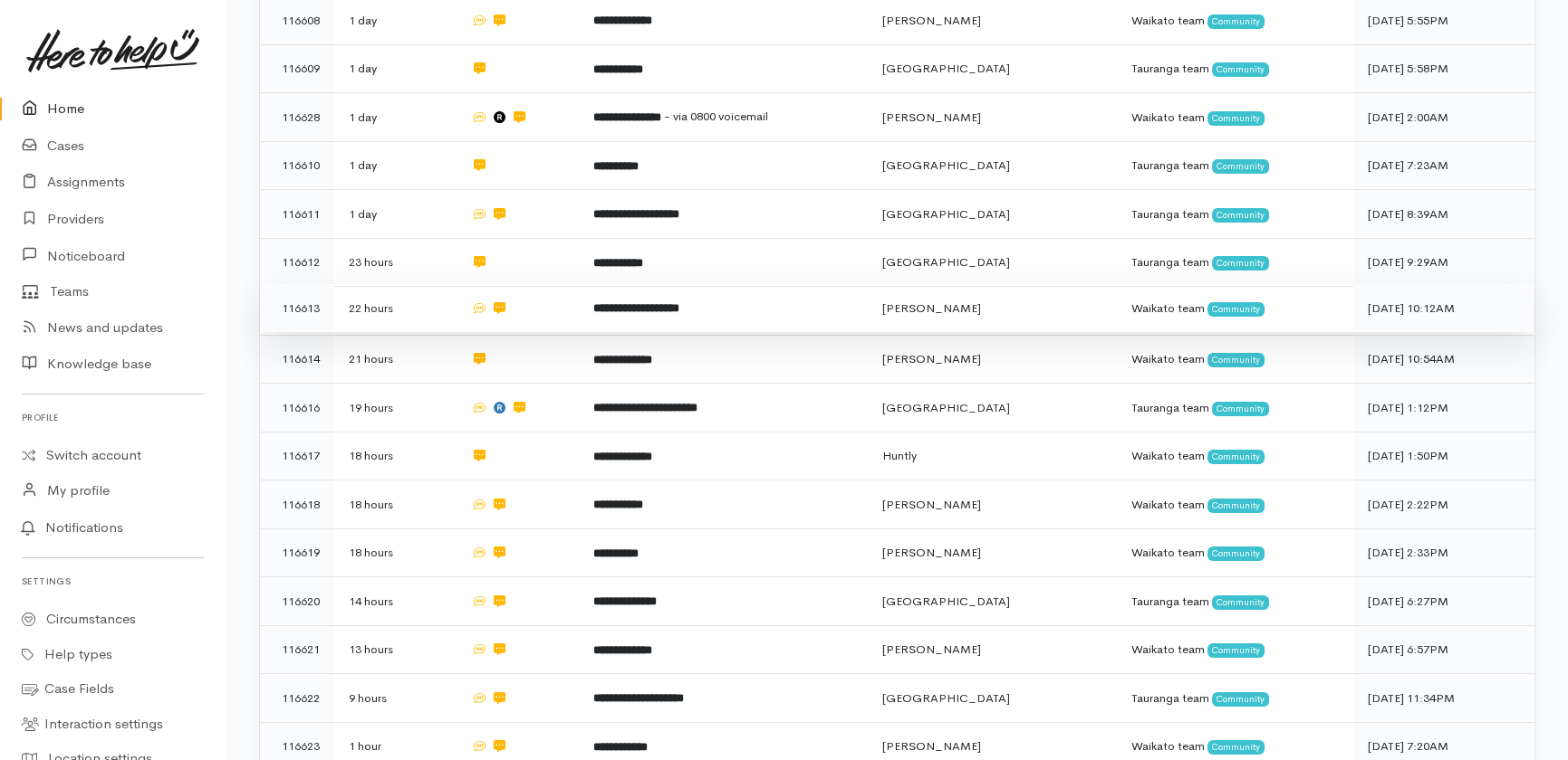
scroll to position [1234, 0]
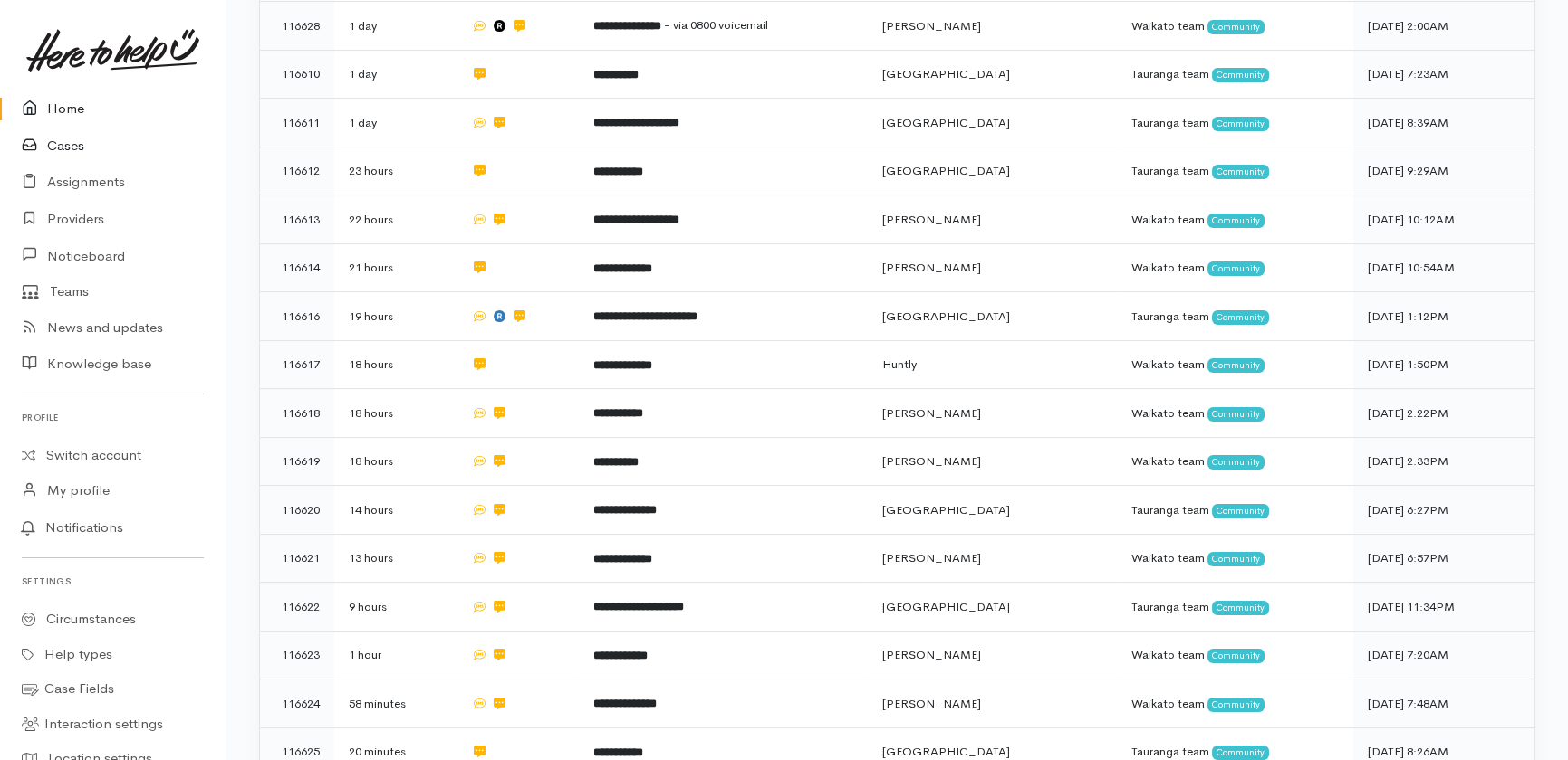
click at [57, 148] on link "Cases" at bounding box center [113, 146] width 226 height 37
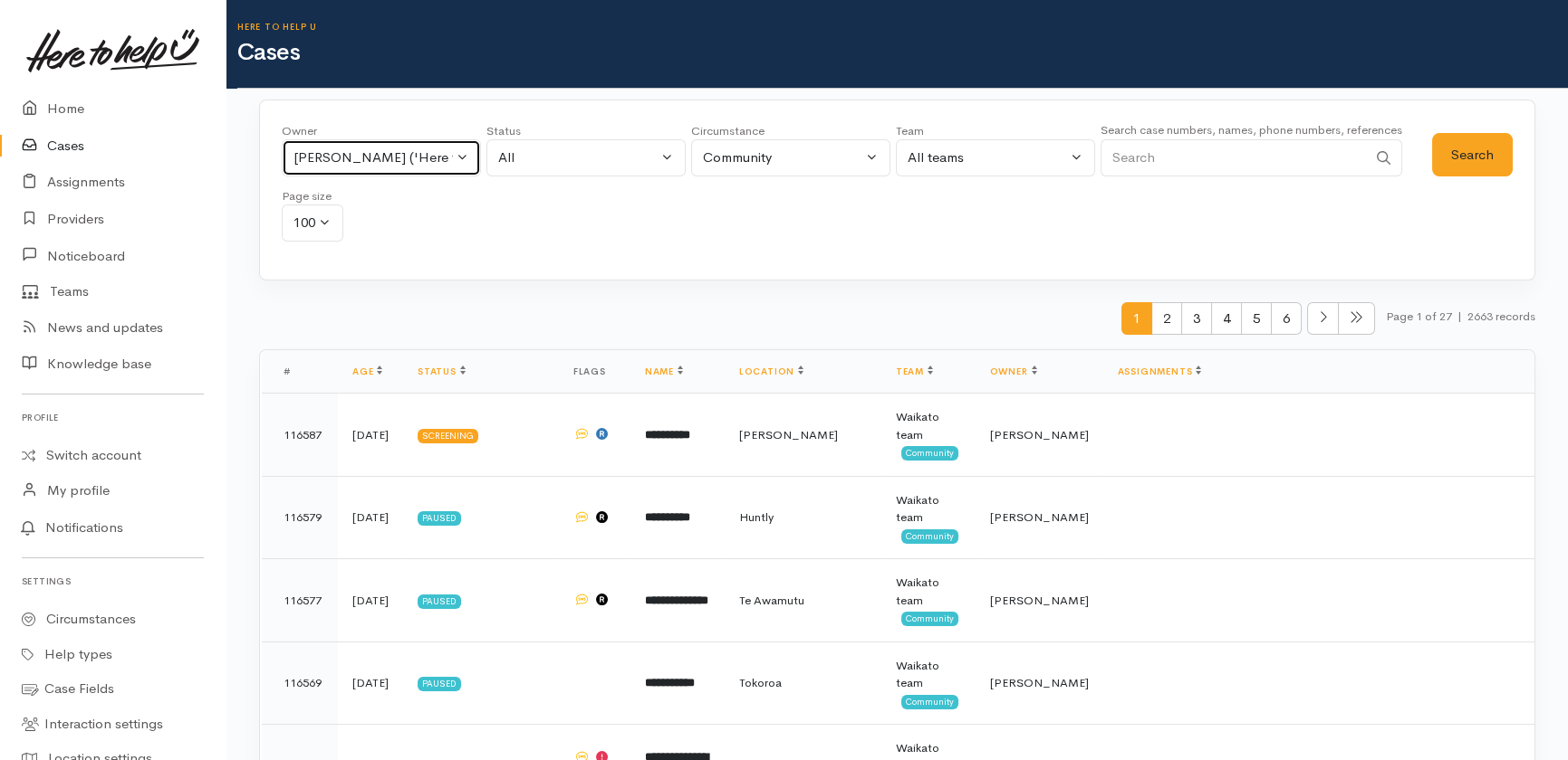
click at [351, 156] on div "[PERSON_NAME] ('Here to help u')" at bounding box center [373, 158] width 159 height 21
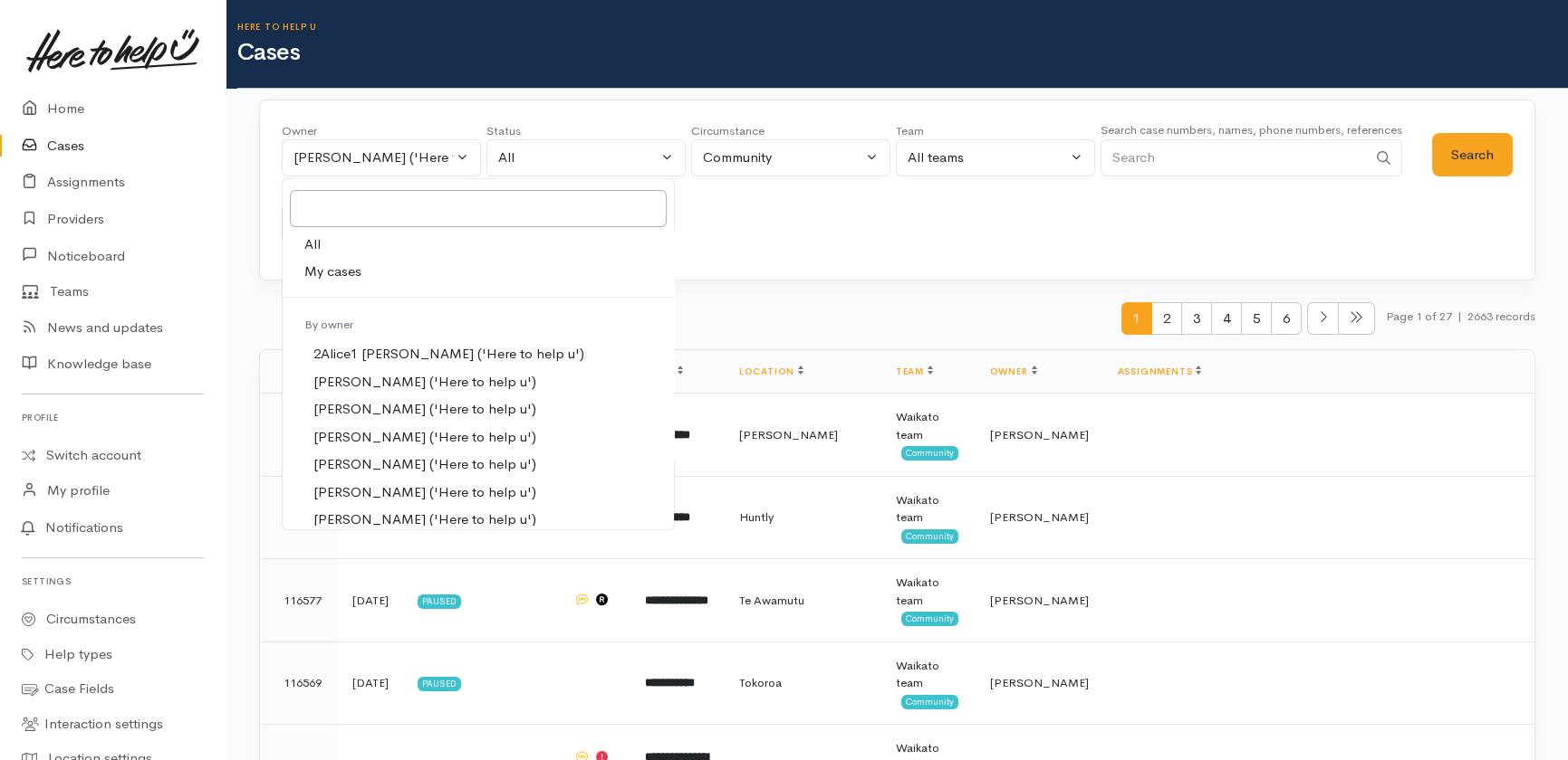
drag, startPoint x: 333, startPoint y: 244, endPoint x: 392, endPoint y: 245, distance: 59.0
click at [332, 244] on link "All" at bounding box center [478, 245] width 392 height 28
select select "-1"
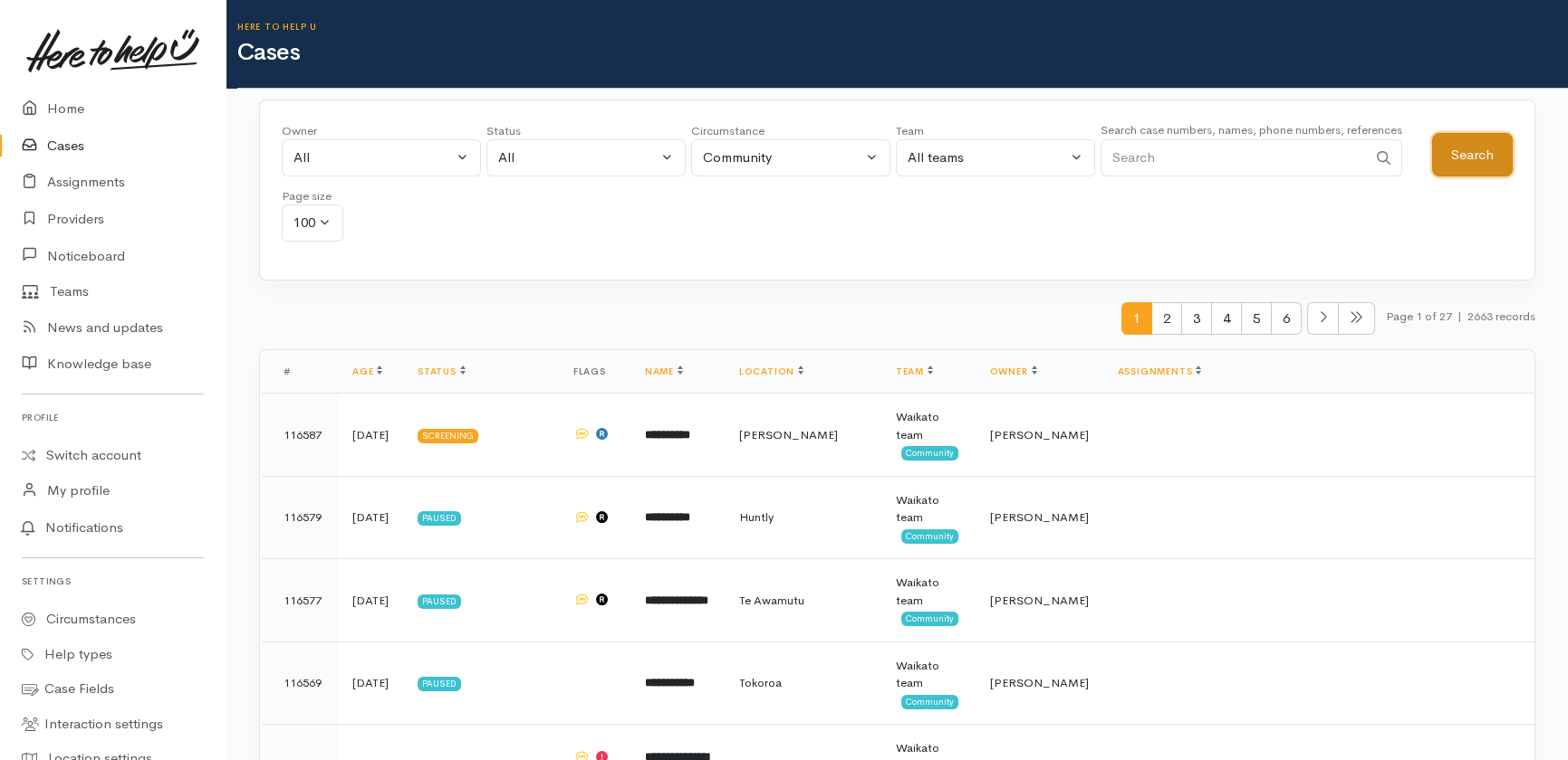
click at [1498, 152] on button "Search" at bounding box center [1472, 154] width 81 height 44
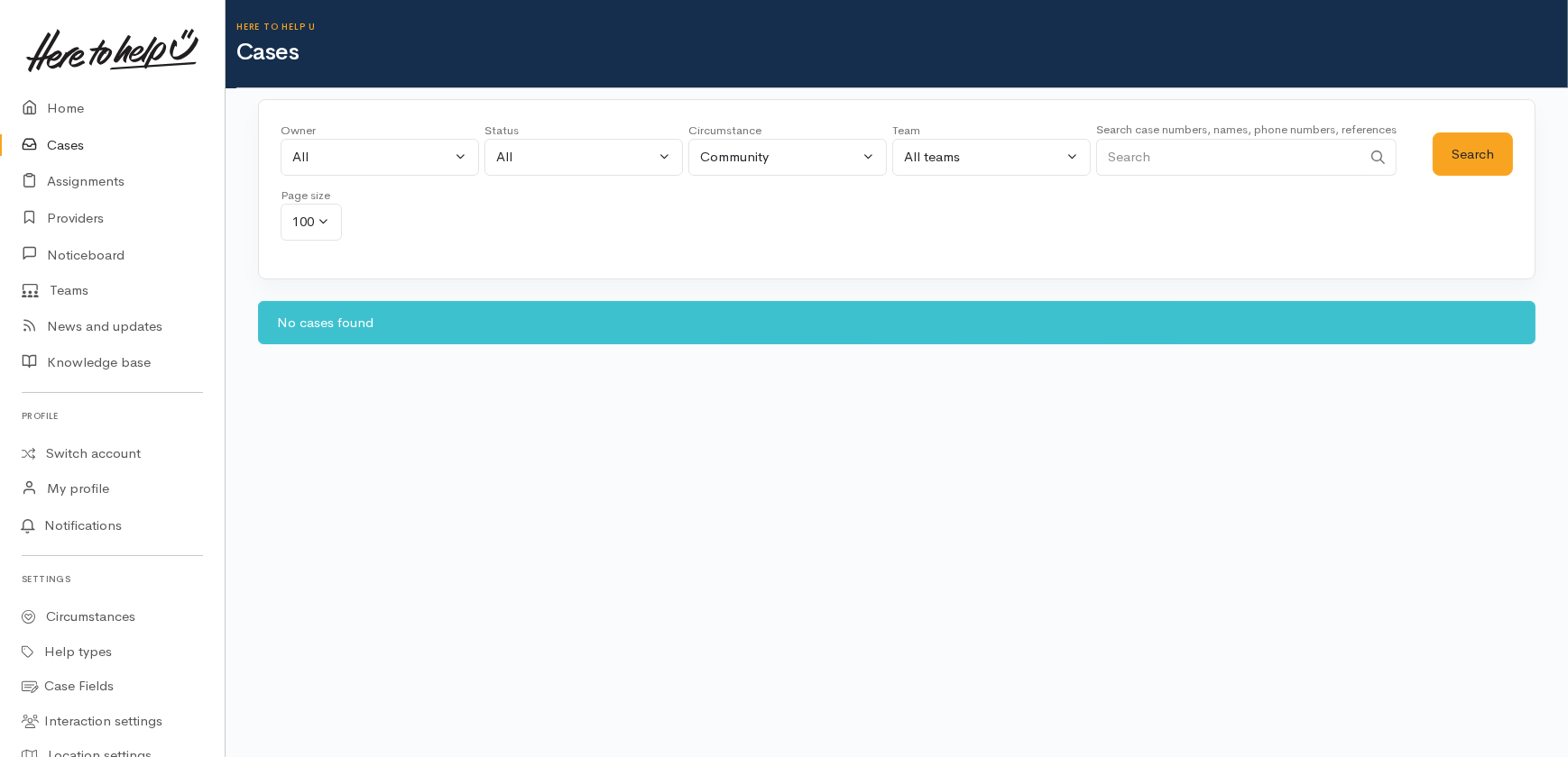
click at [63, 141] on link "Cases" at bounding box center [112, 145] width 225 height 37
click at [1458, 163] on button "Search" at bounding box center [1472, 154] width 81 height 44
click at [326, 219] on button "100" at bounding box center [310, 221] width 61 height 37
click at [328, 316] on link "50" at bounding box center [313, 319] width 65 height 28
select select "50"
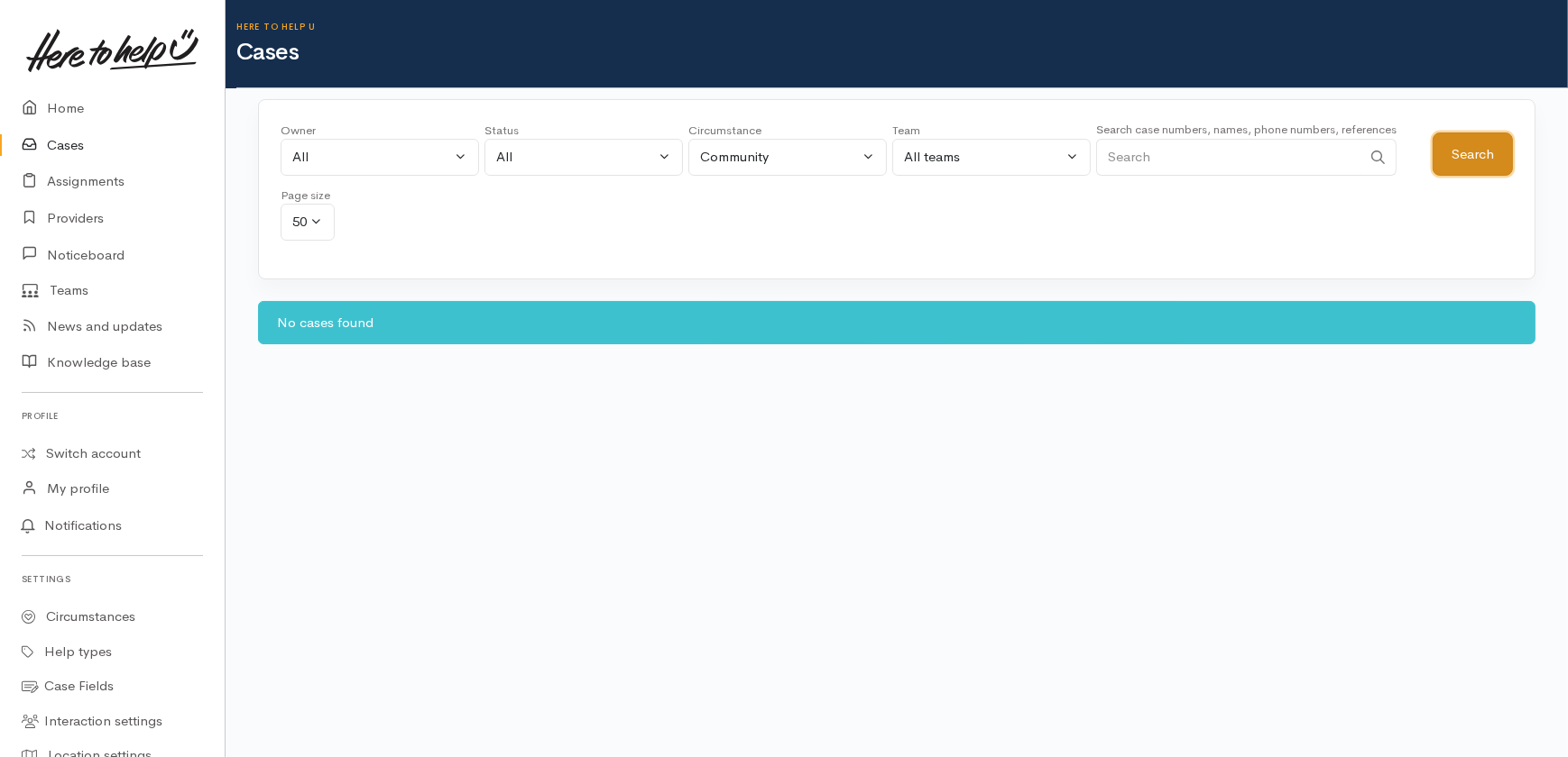
click at [1458, 154] on button "Search" at bounding box center [1472, 154] width 81 height 44
click at [1467, 150] on button "Search" at bounding box center [1472, 154] width 81 height 44
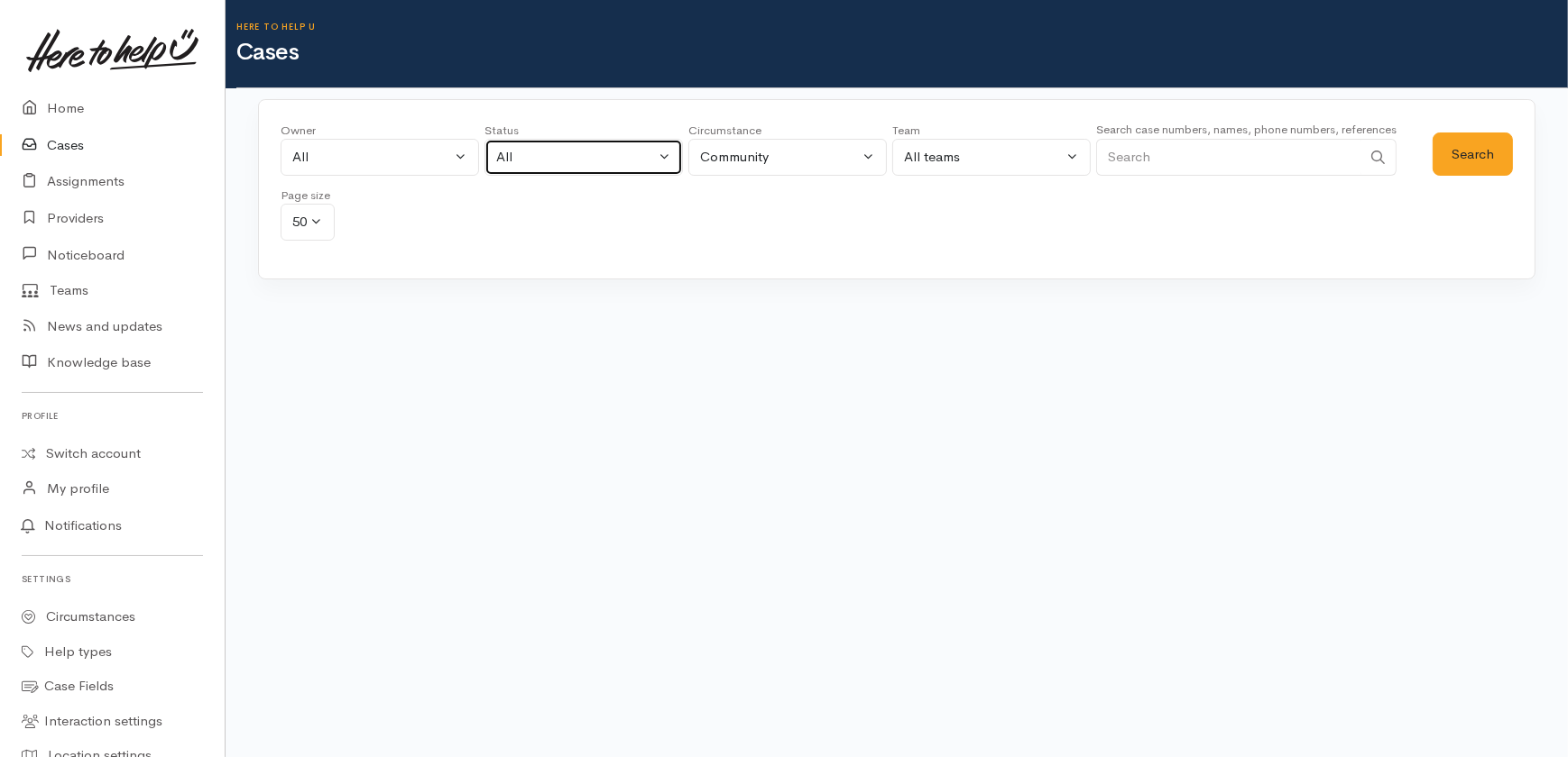
click at [612, 158] on div "All" at bounding box center [575, 157] width 158 height 21
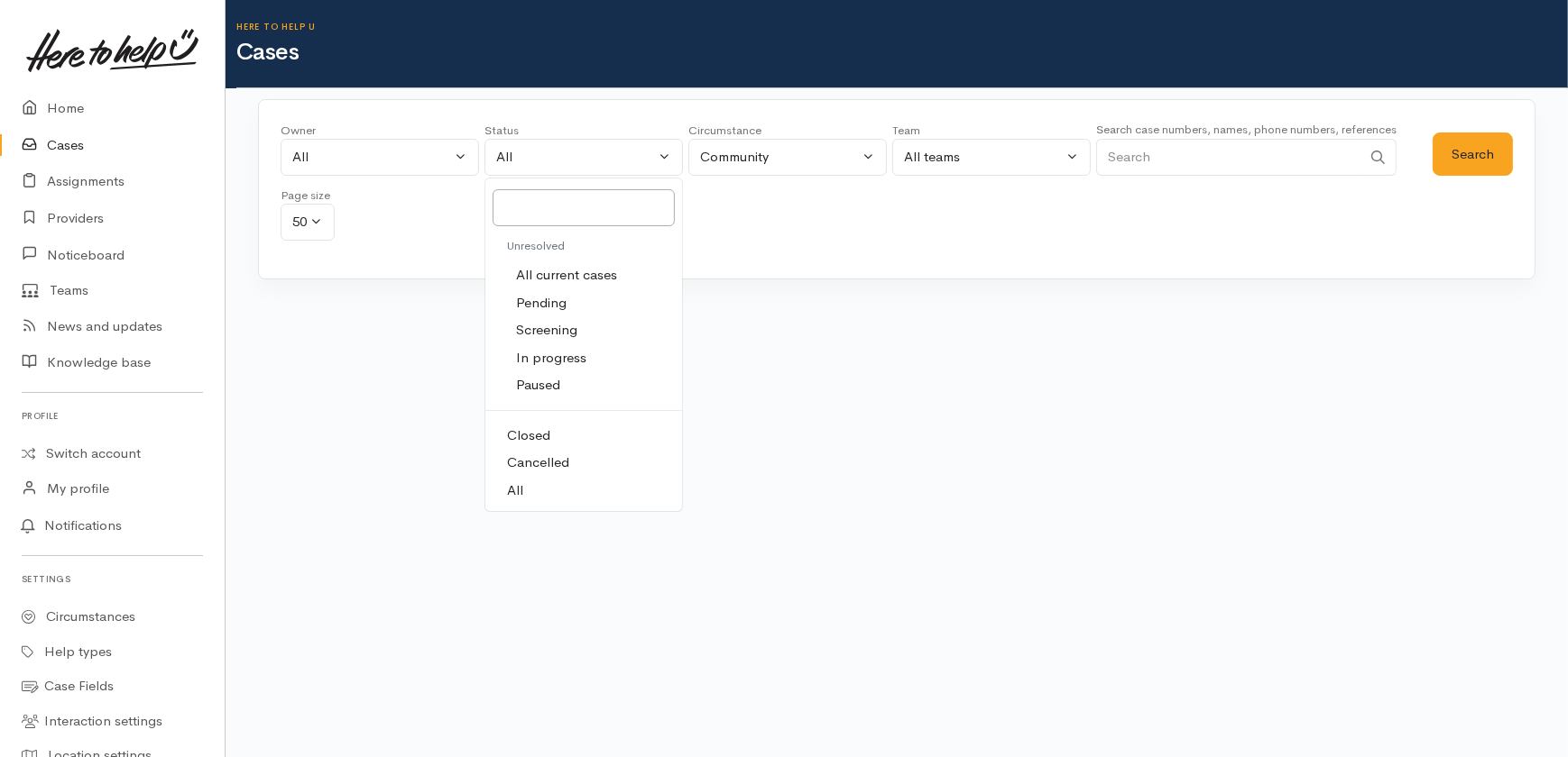
click at [575, 275] on span "All current cases" at bounding box center [566, 275] width 101 height 21
select select "Unresolved"
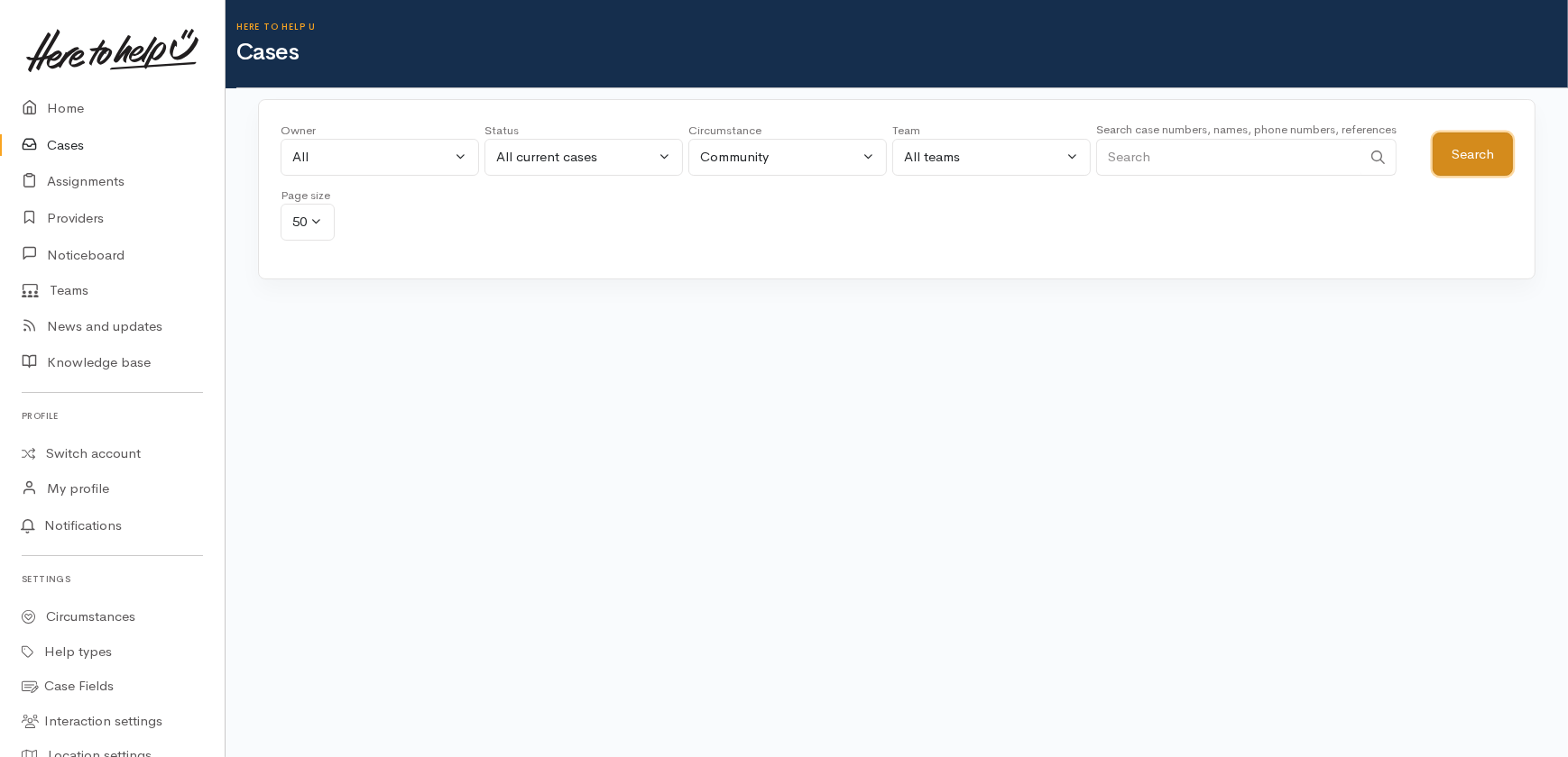
click at [1461, 150] on button "Search" at bounding box center [1472, 154] width 81 height 44
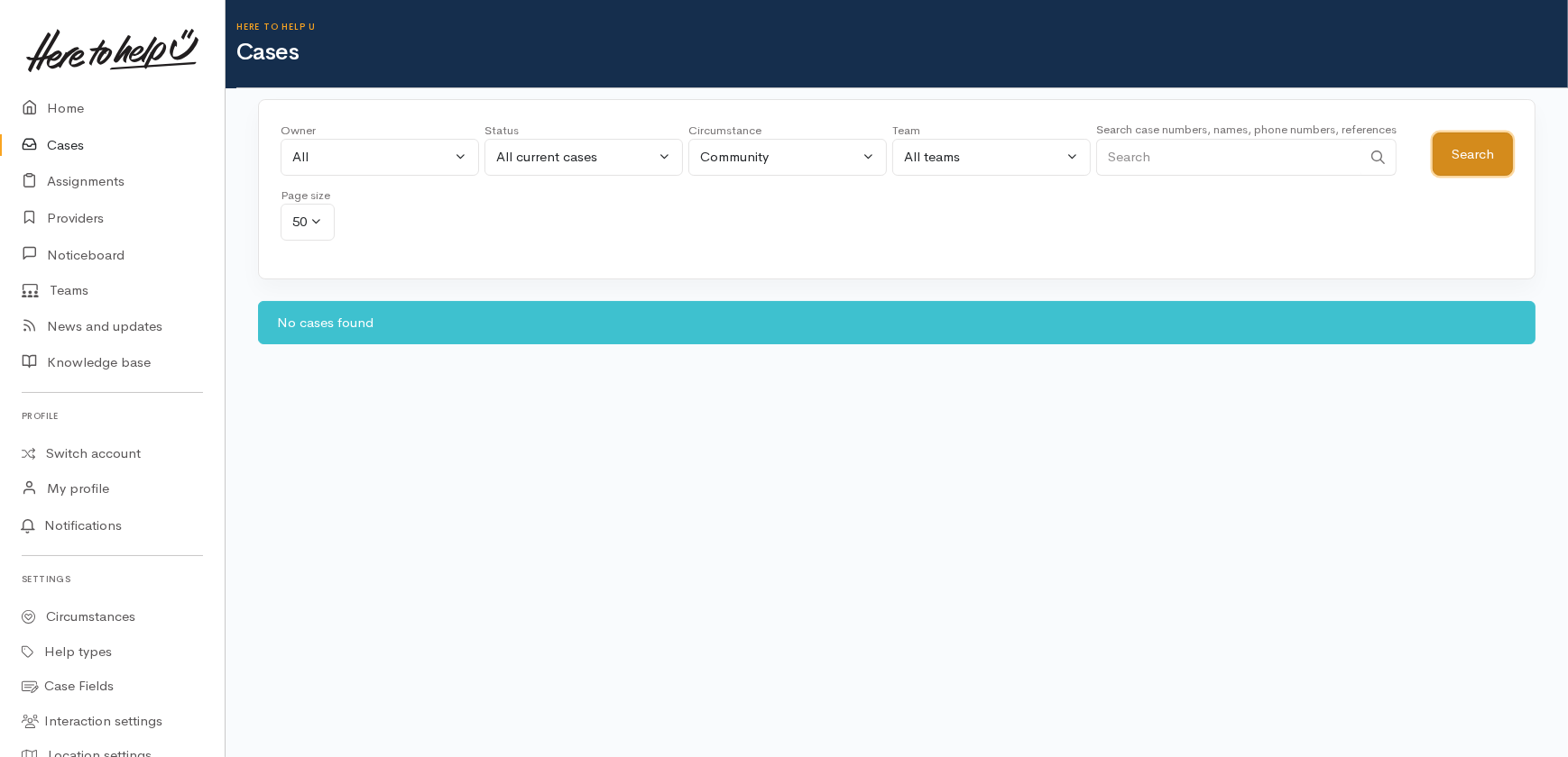
click at [1472, 149] on button "Search" at bounding box center [1472, 154] width 81 height 44
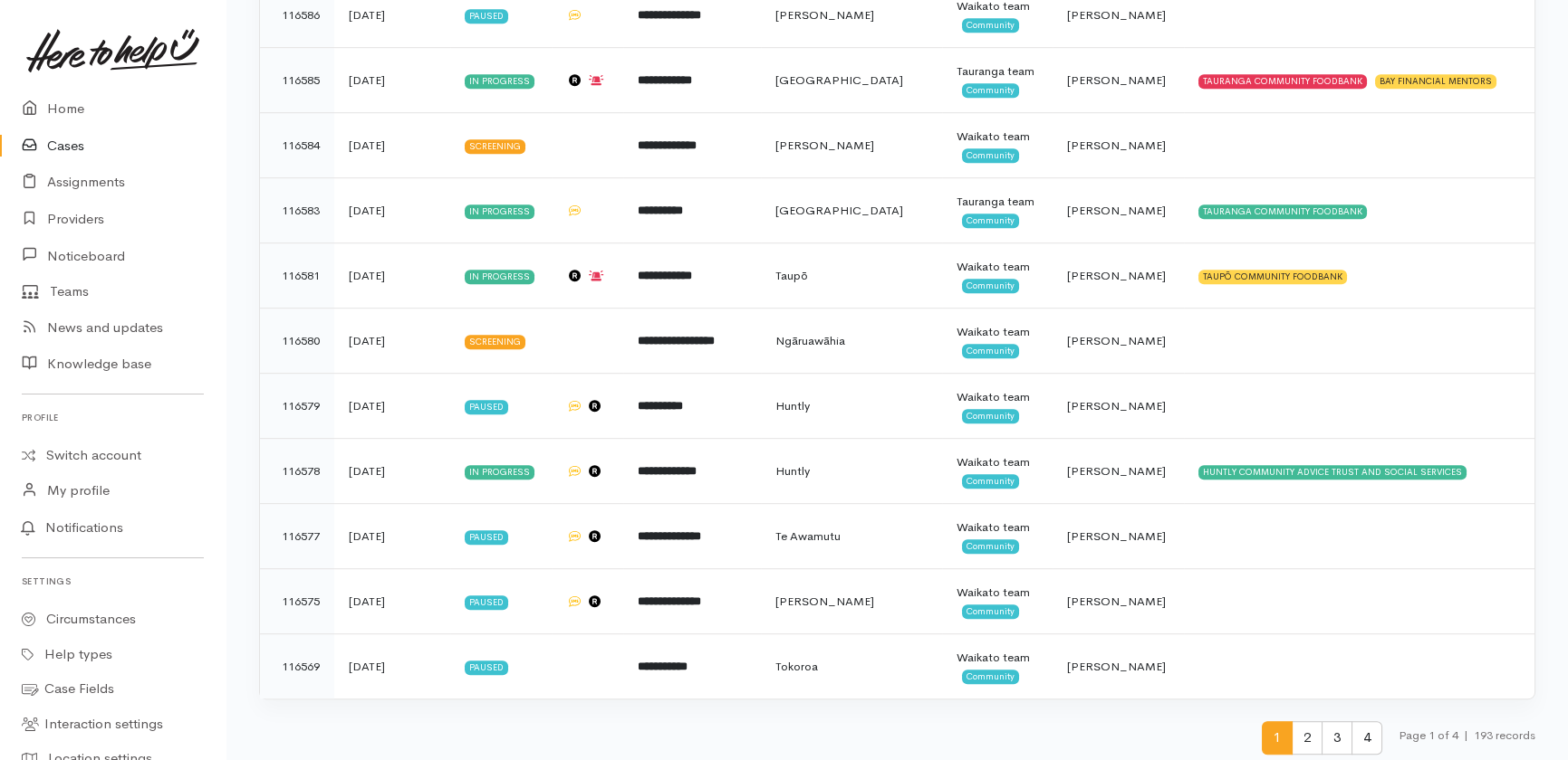
scroll to position [2954, 0]
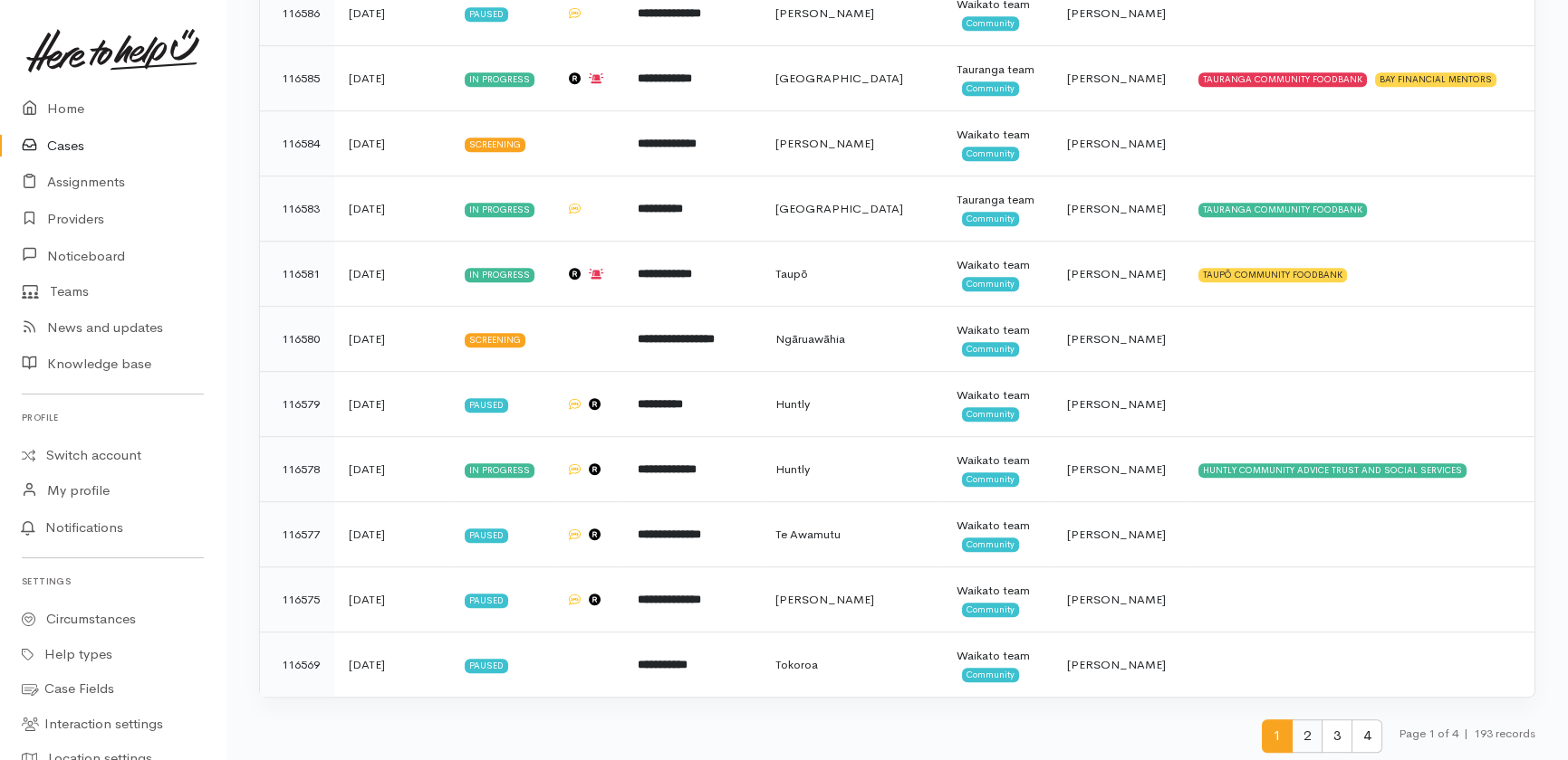
click at [1296, 735] on span "2" at bounding box center [1306, 736] width 31 height 34
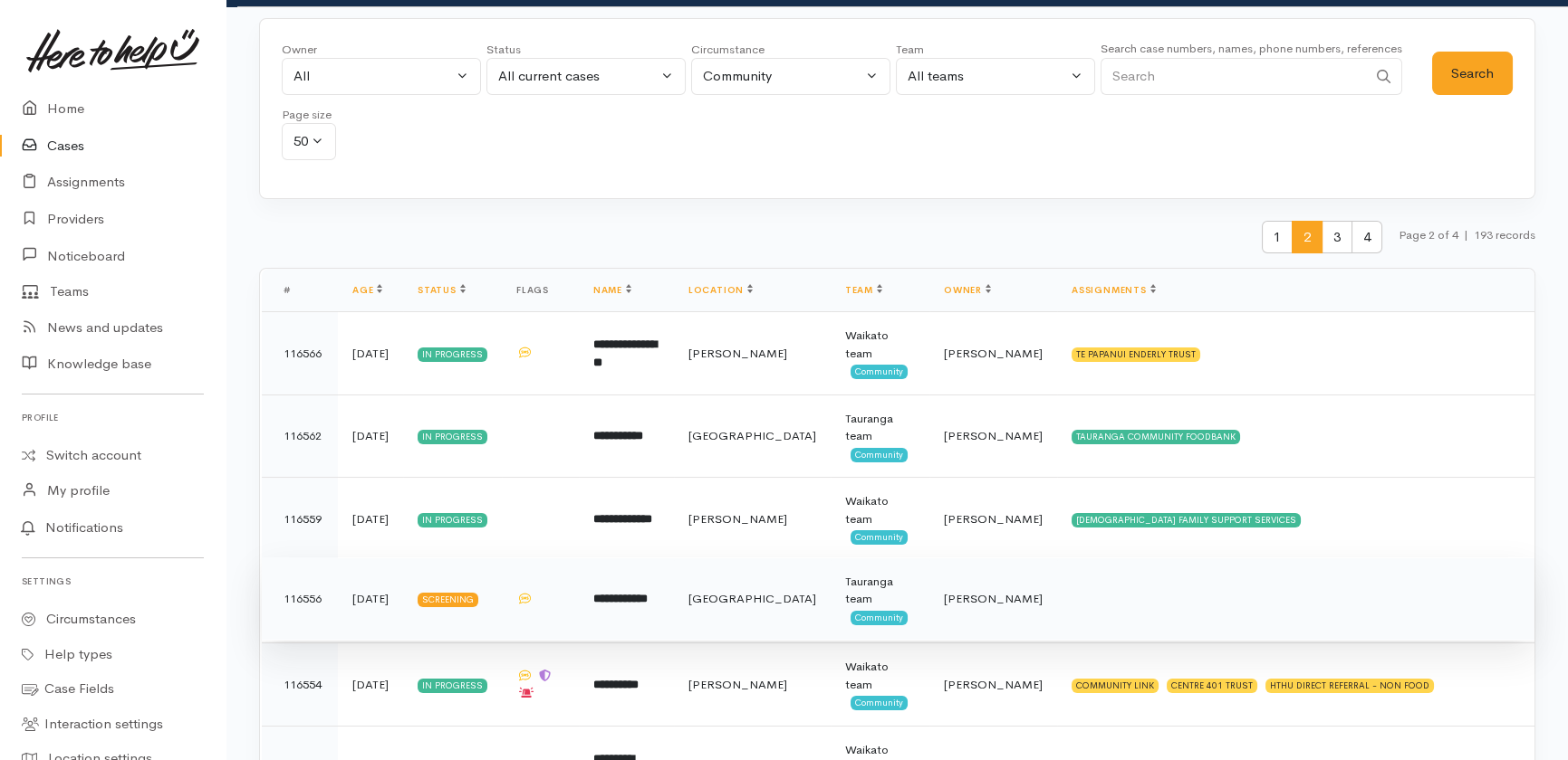
scroll to position [0, 0]
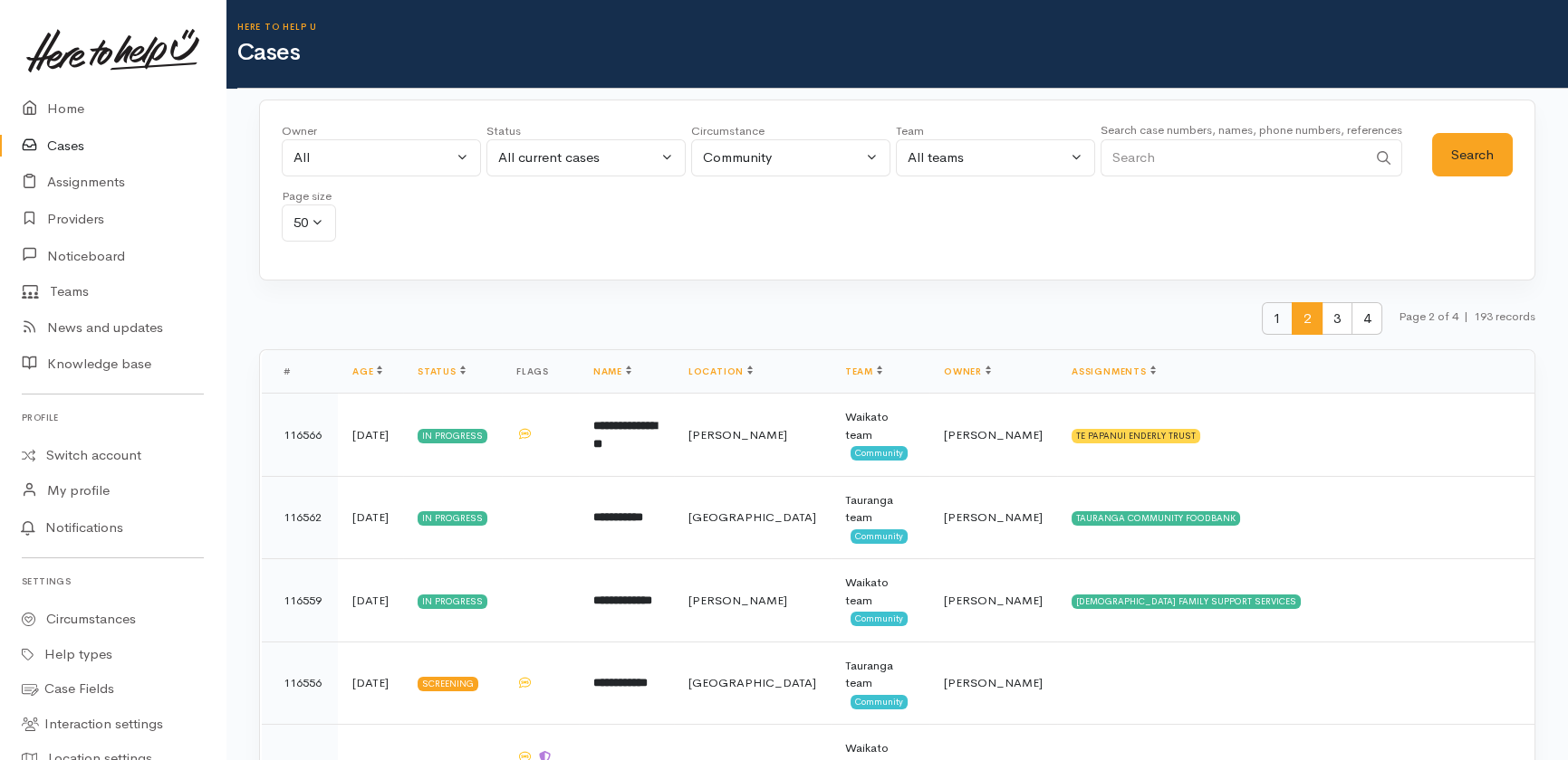
click at [1273, 311] on span "1" at bounding box center [1277, 319] width 31 height 34
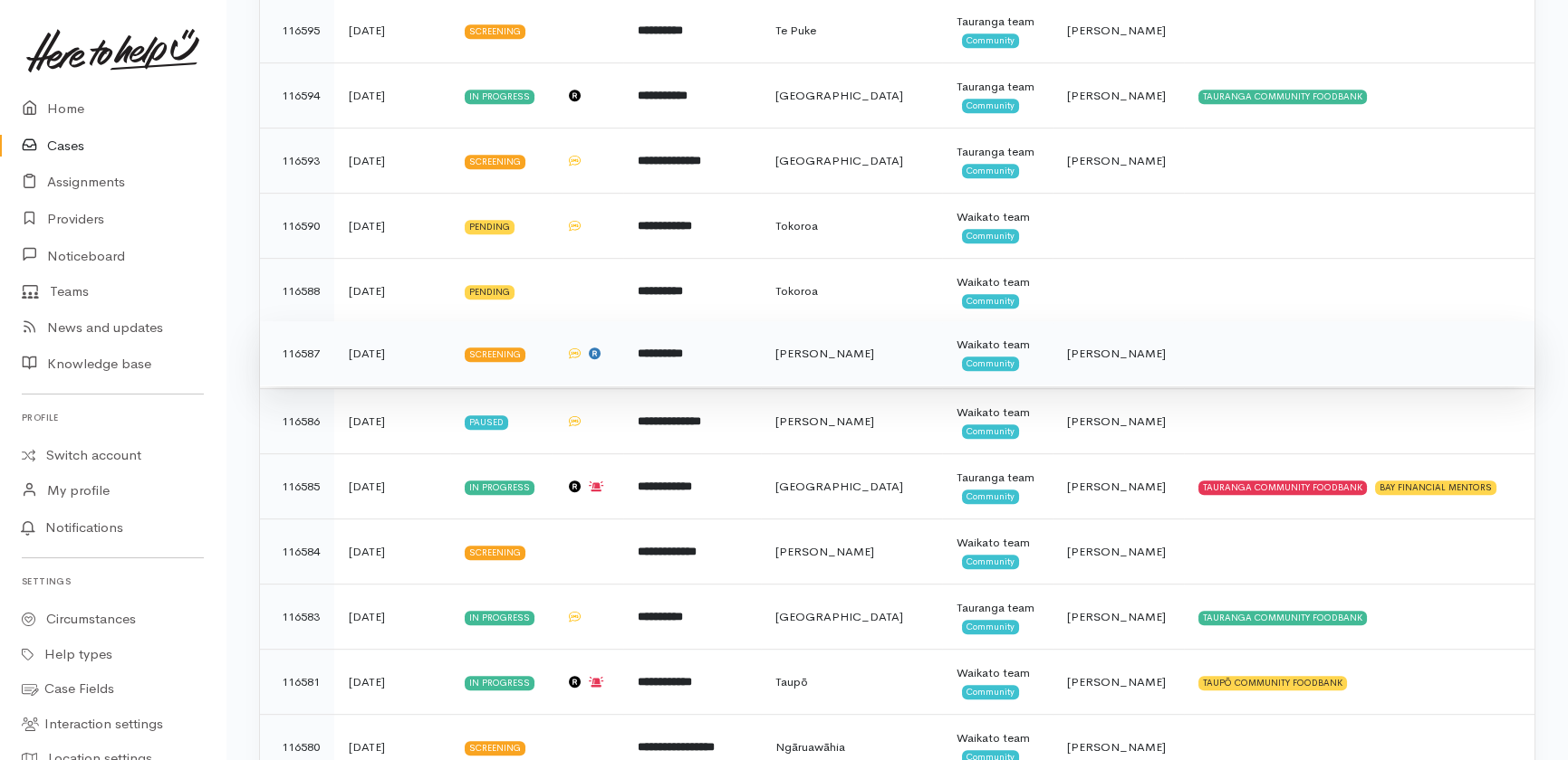
scroll to position [2551, 0]
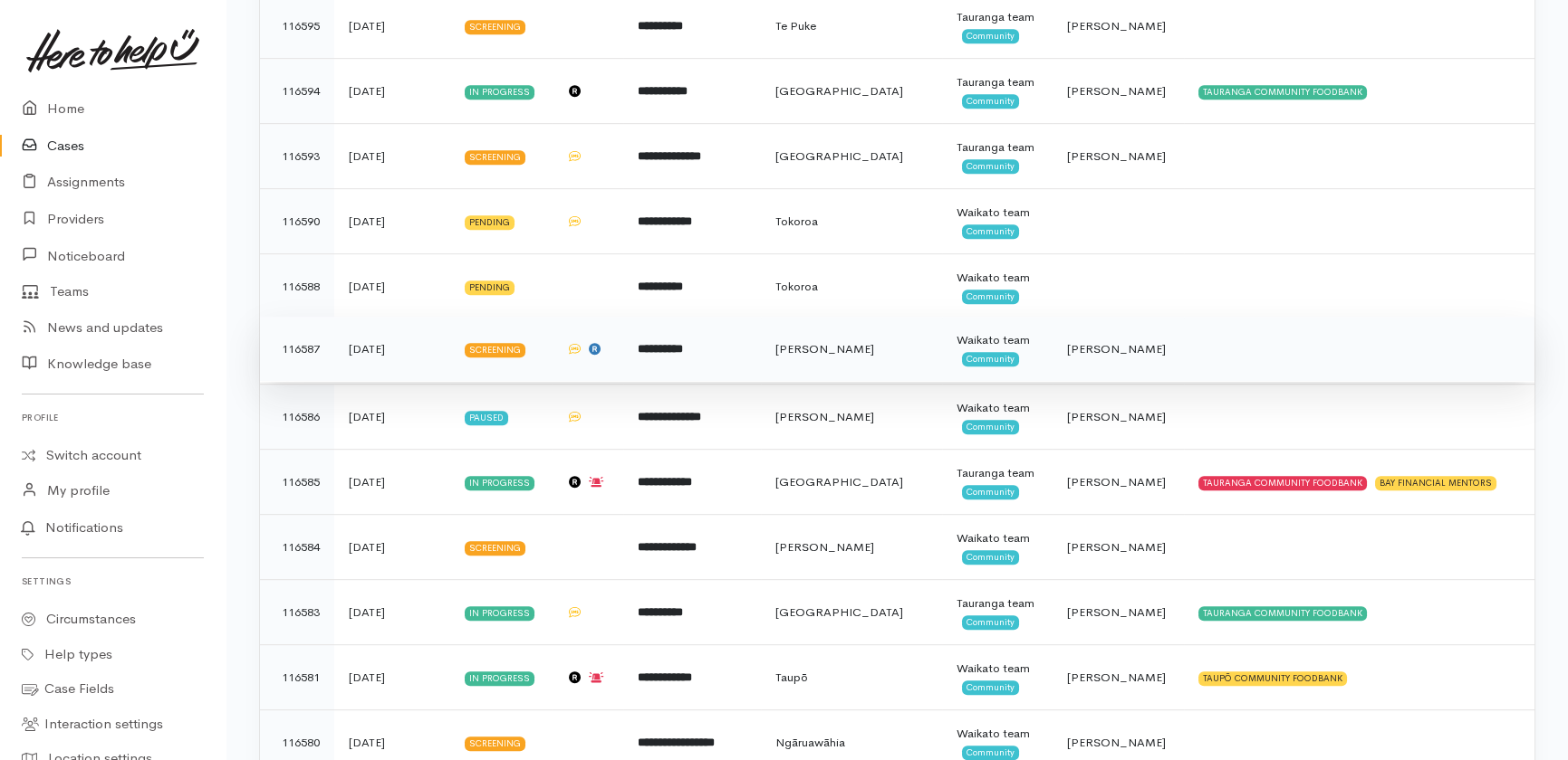
click at [661, 349] on b "**********" at bounding box center [660, 349] width 45 height 12
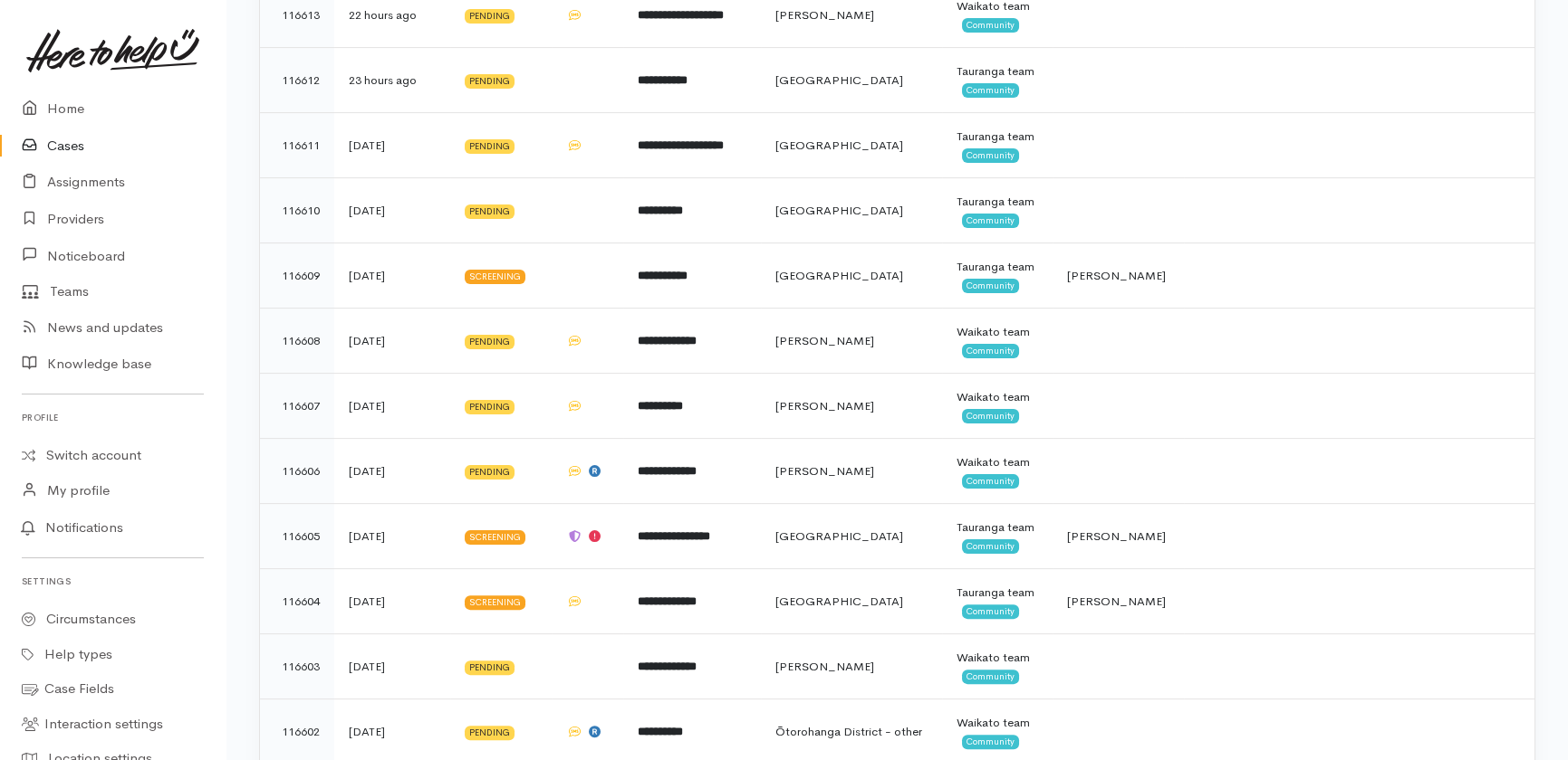
scroll to position [1563, 0]
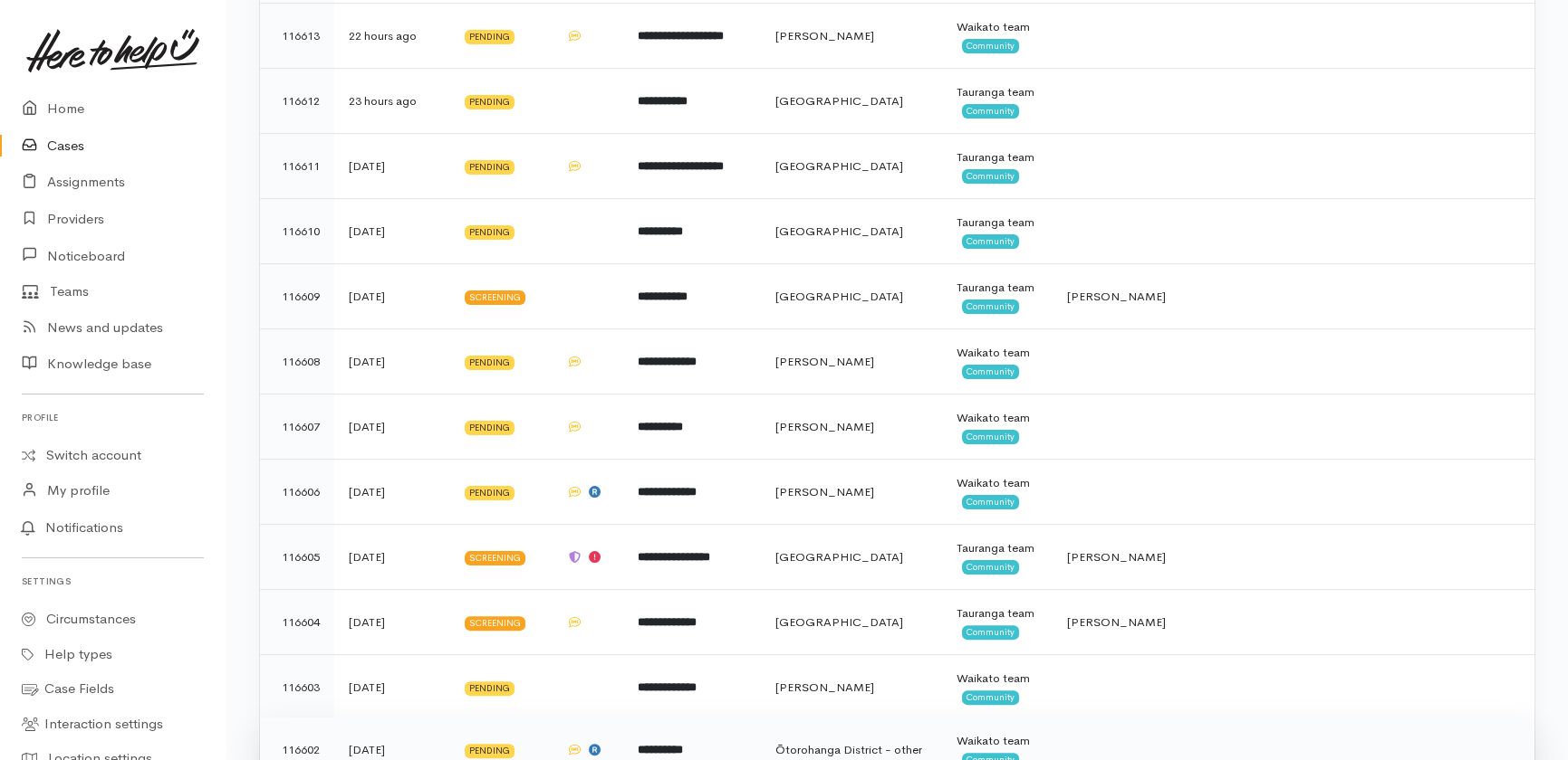
click at [644, 744] on b "**********" at bounding box center [660, 750] width 45 height 12
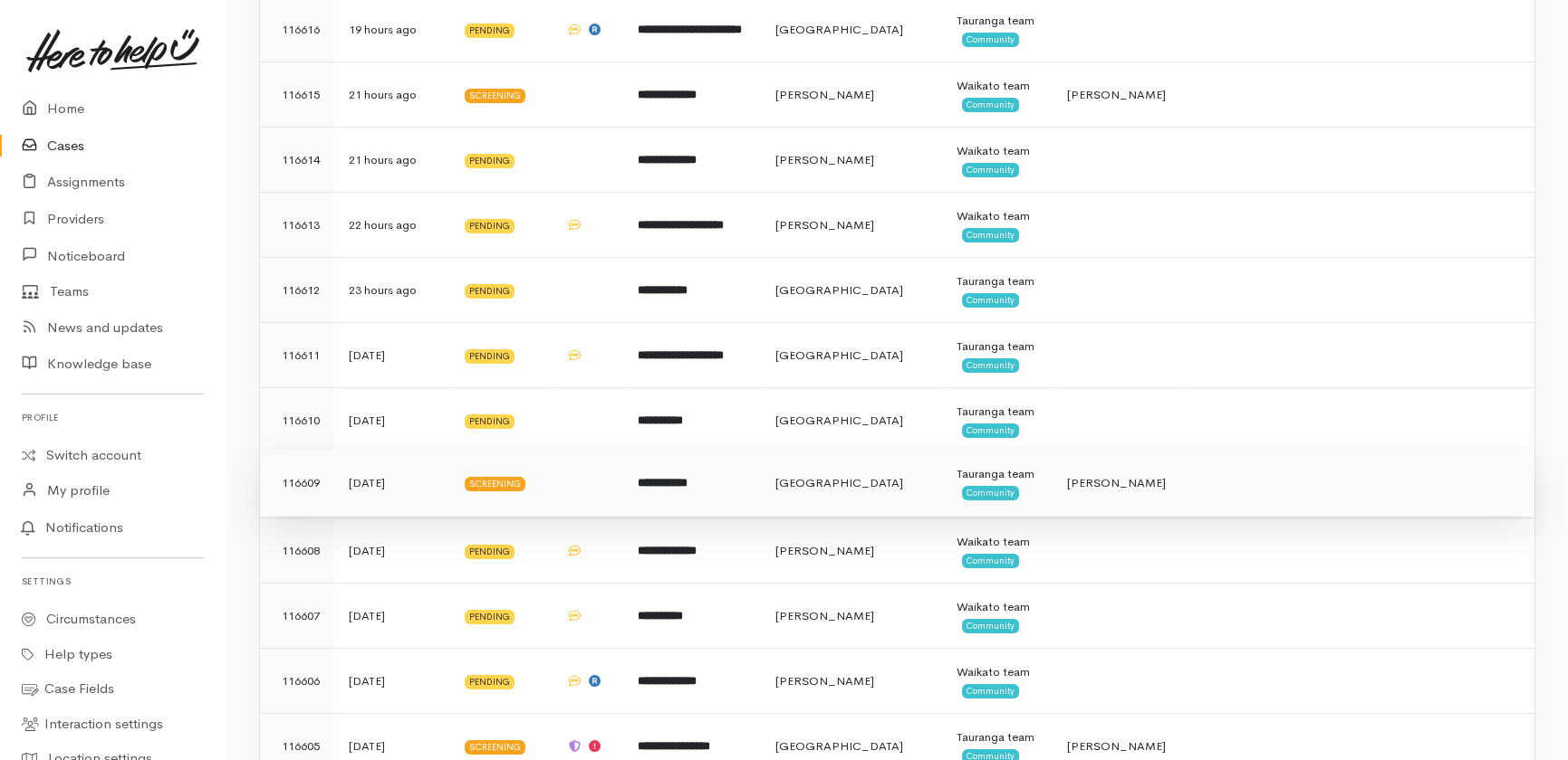
scroll to position [1399, 0]
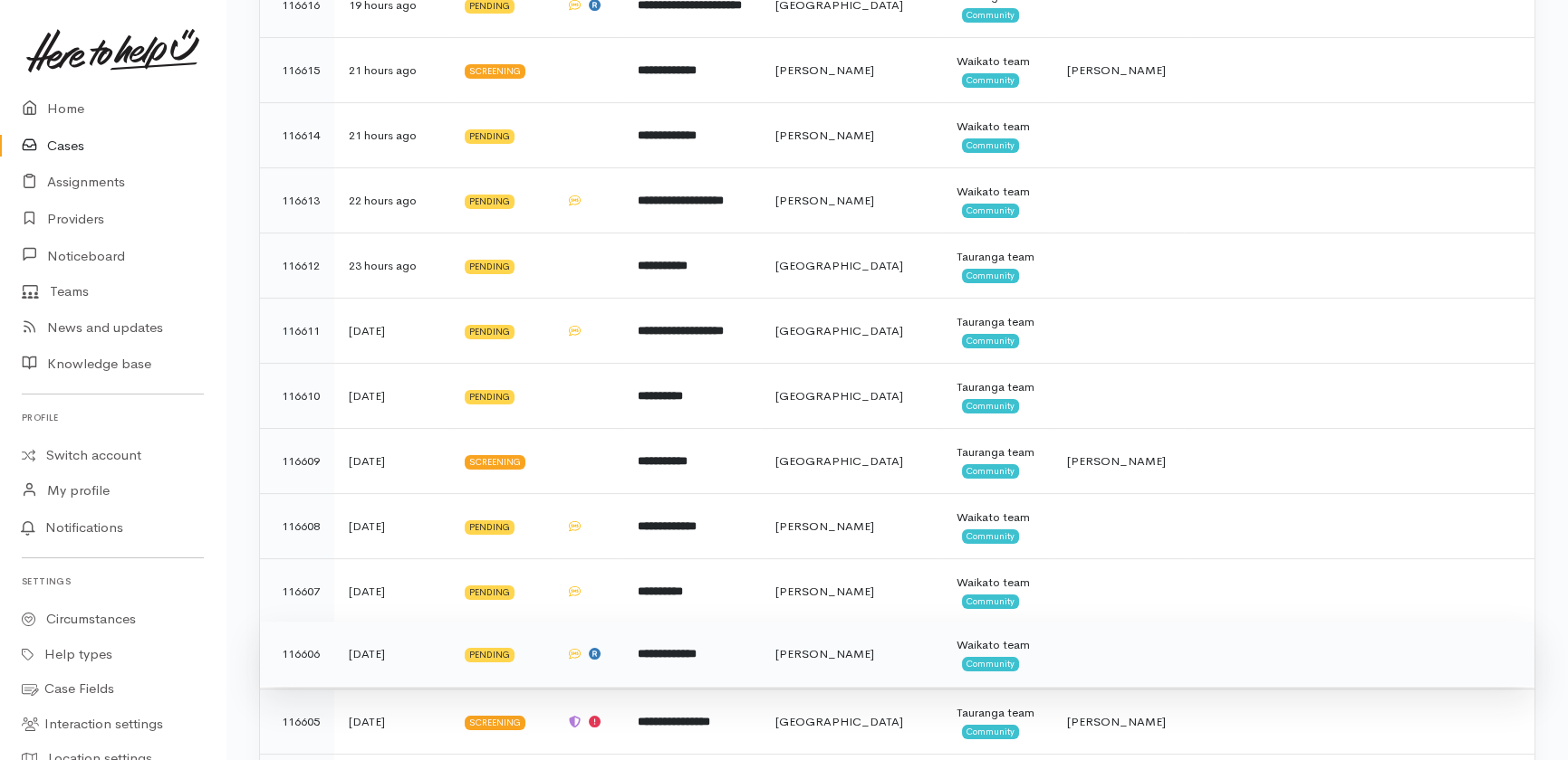
click at [670, 652] on b "**********" at bounding box center [666, 654] width 59 height 12
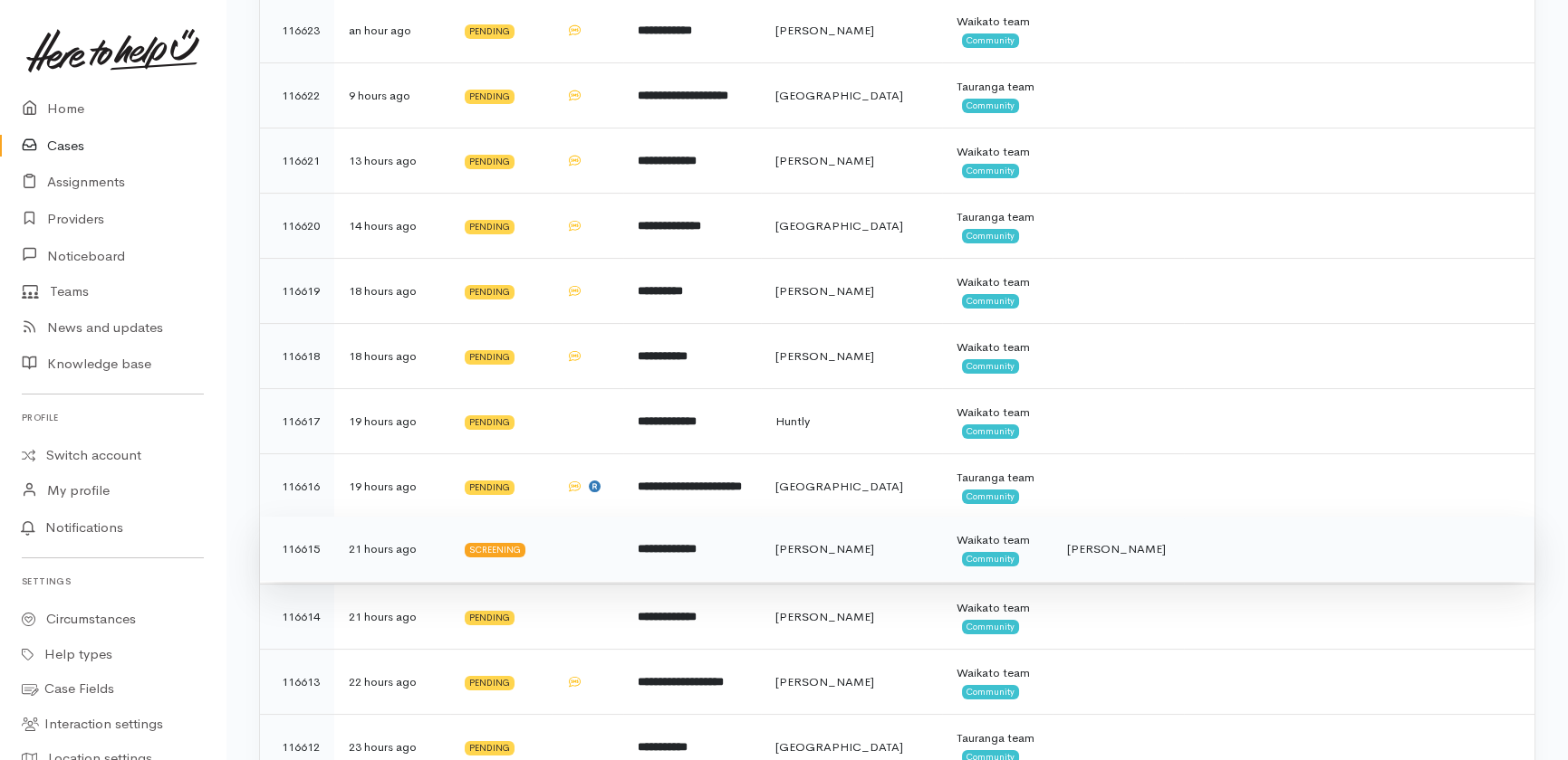
scroll to position [905, 0]
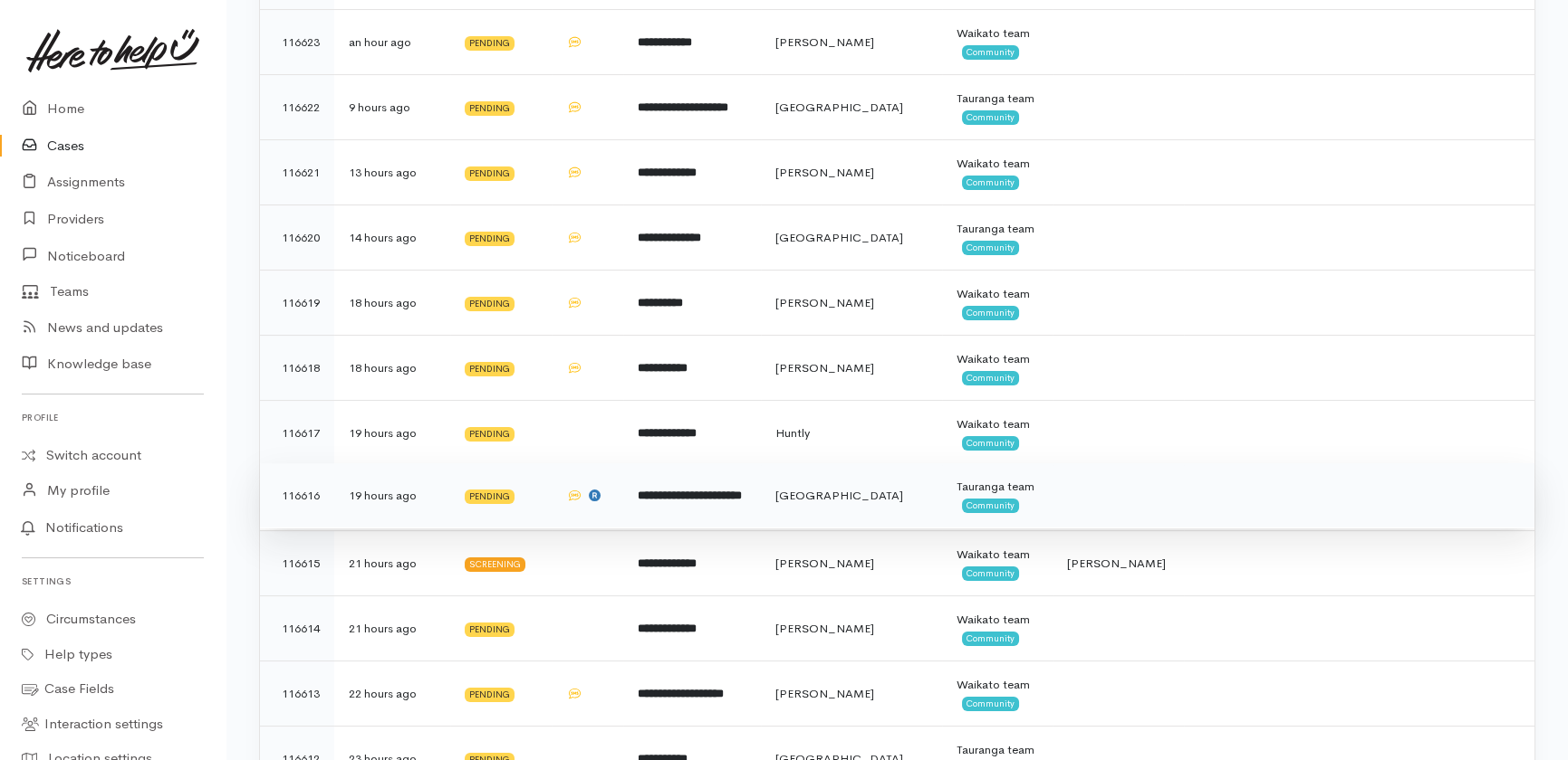
click at [685, 490] on b "**********" at bounding box center [689, 496] width 104 height 12
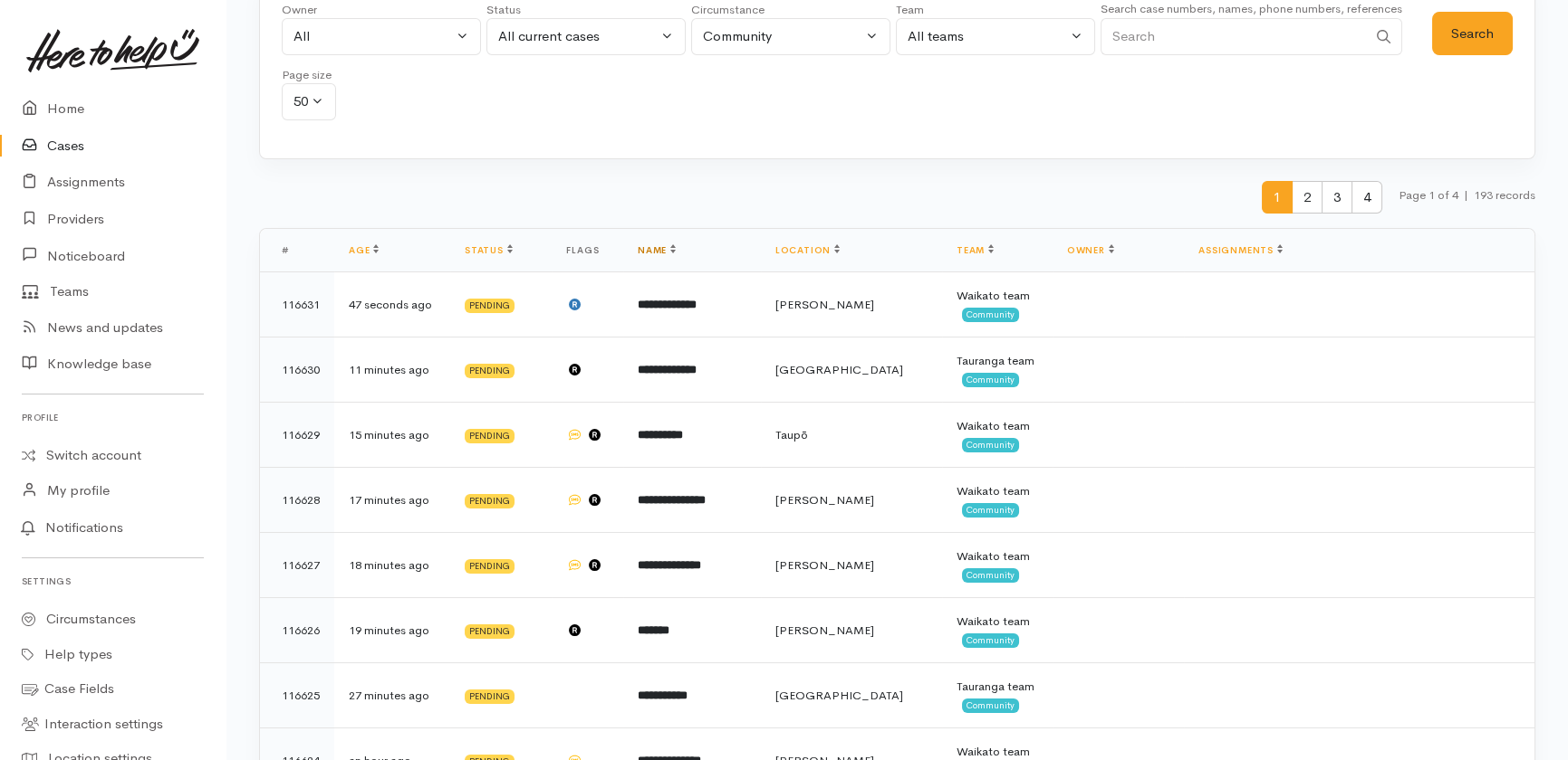
scroll to position [82, 0]
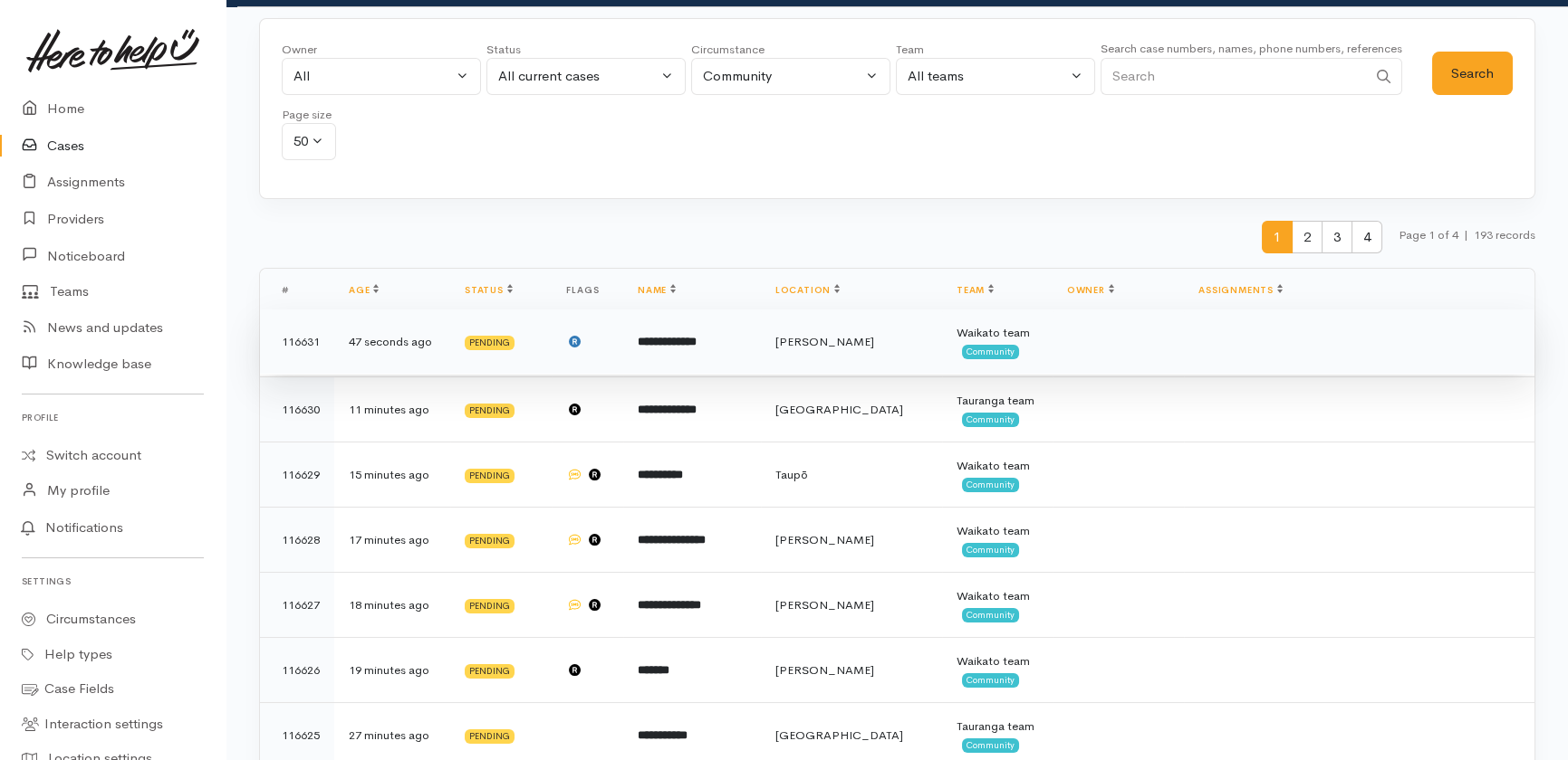
click at [670, 340] on b "**********" at bounding box center [666, 341] width 59 height 12
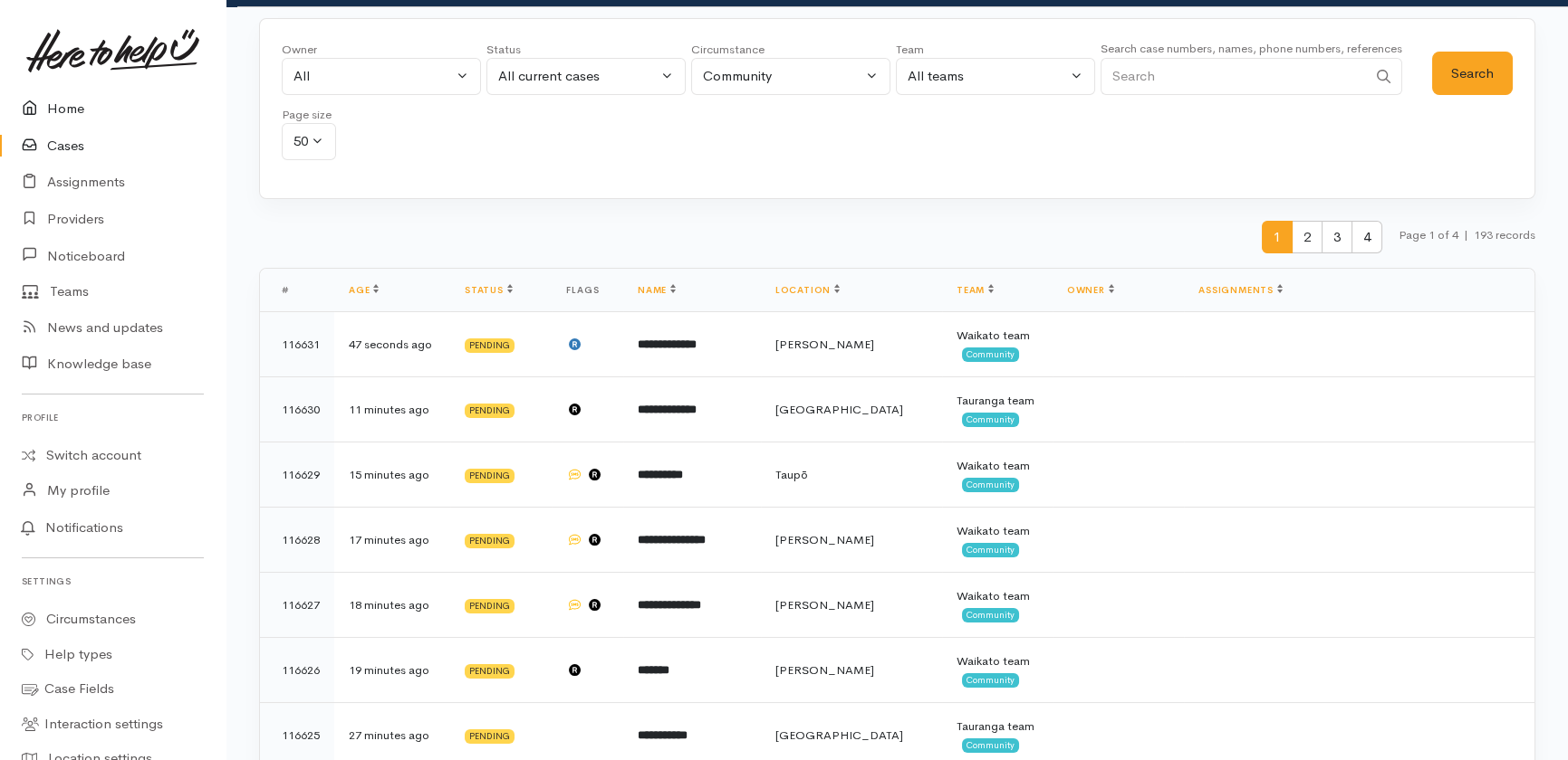
click at [68, 108] on link "Home" at bounding box center [113, 108] width 226 height 37
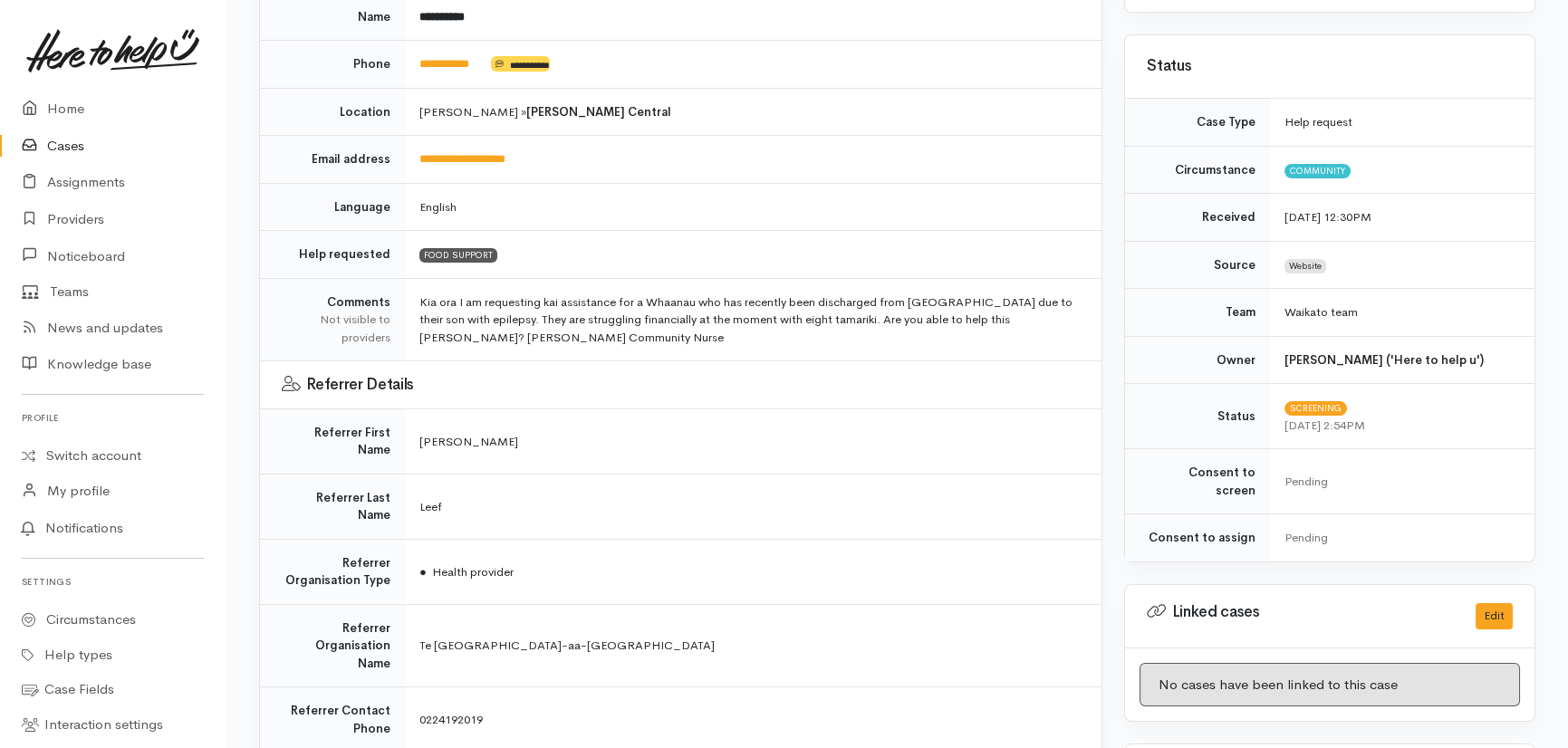
scroll to position [328, 0]
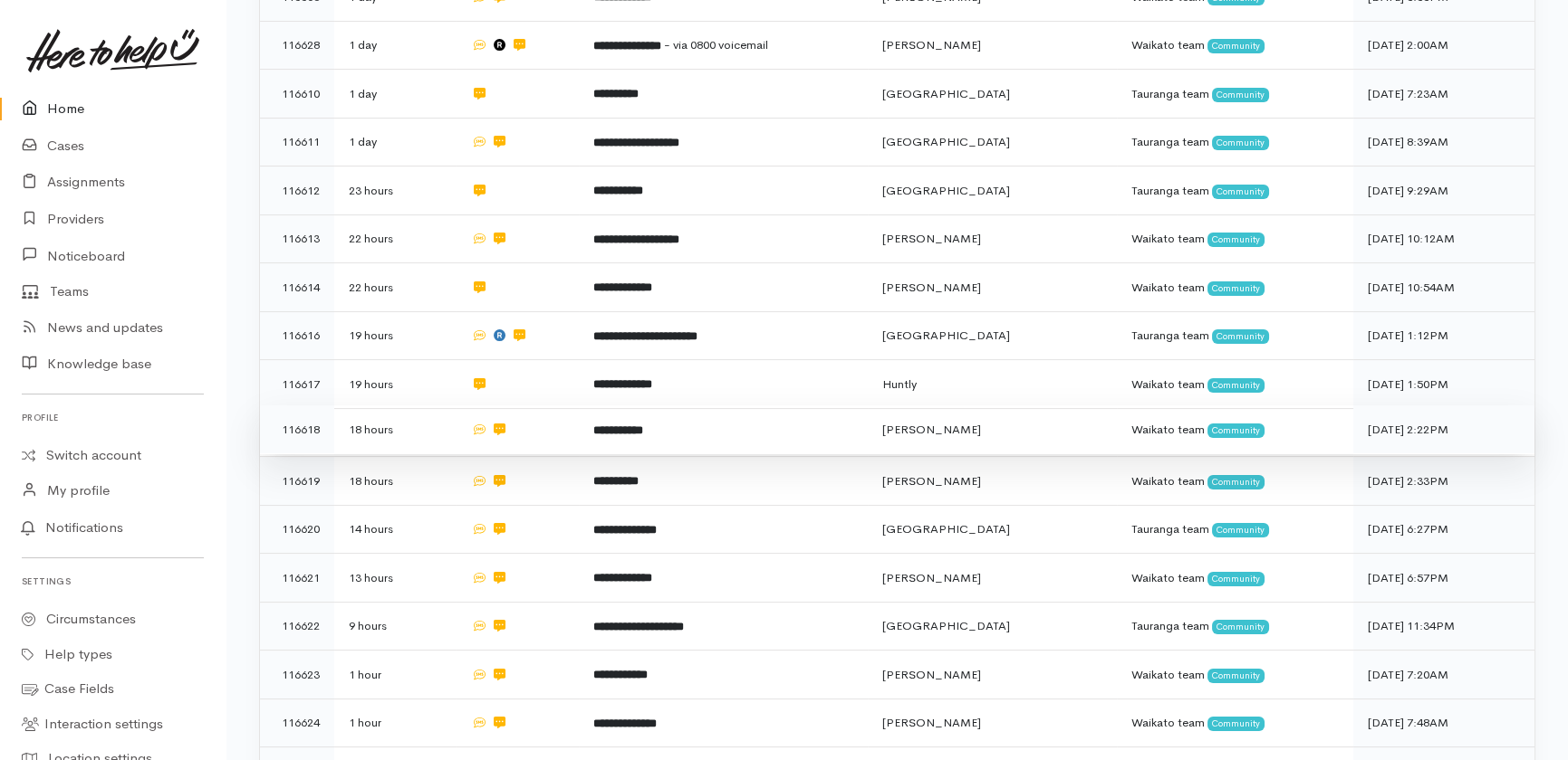
scroll to position [1401, 0]
